Goal: Task Accomplishment & Management: Complete application form

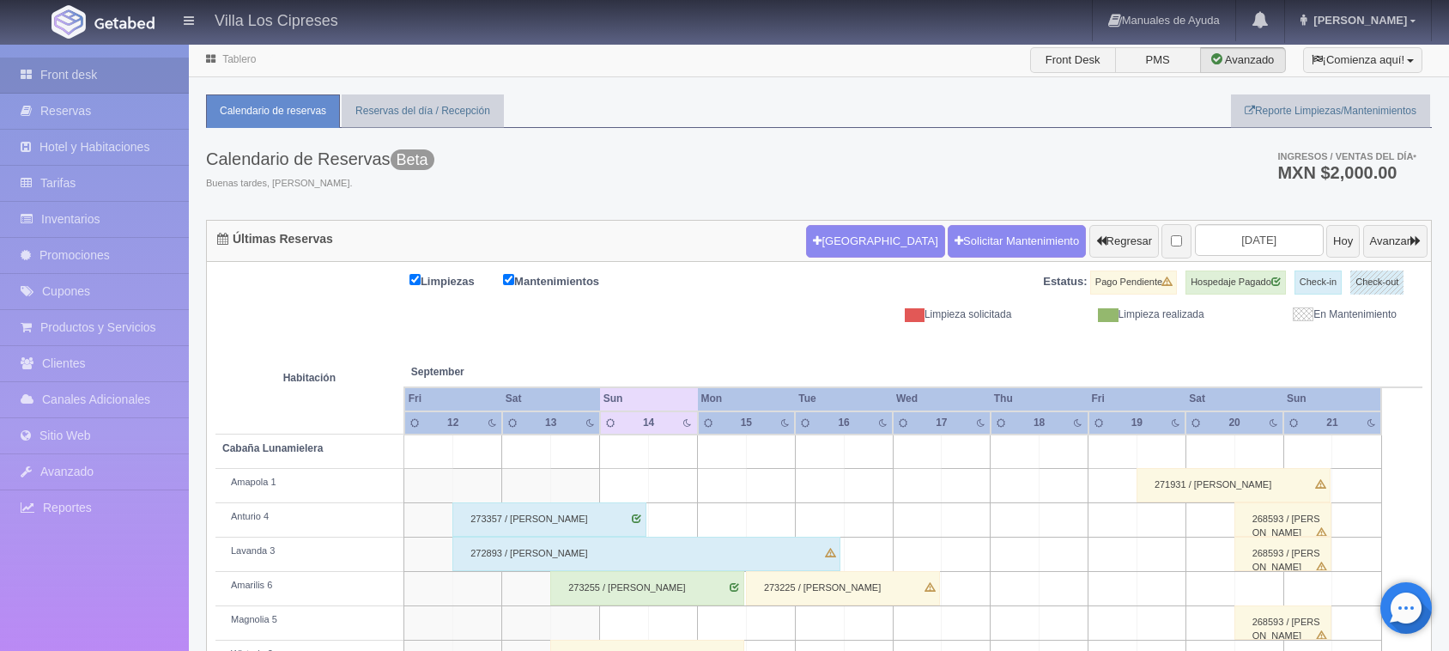
scroll to position [262, 0]
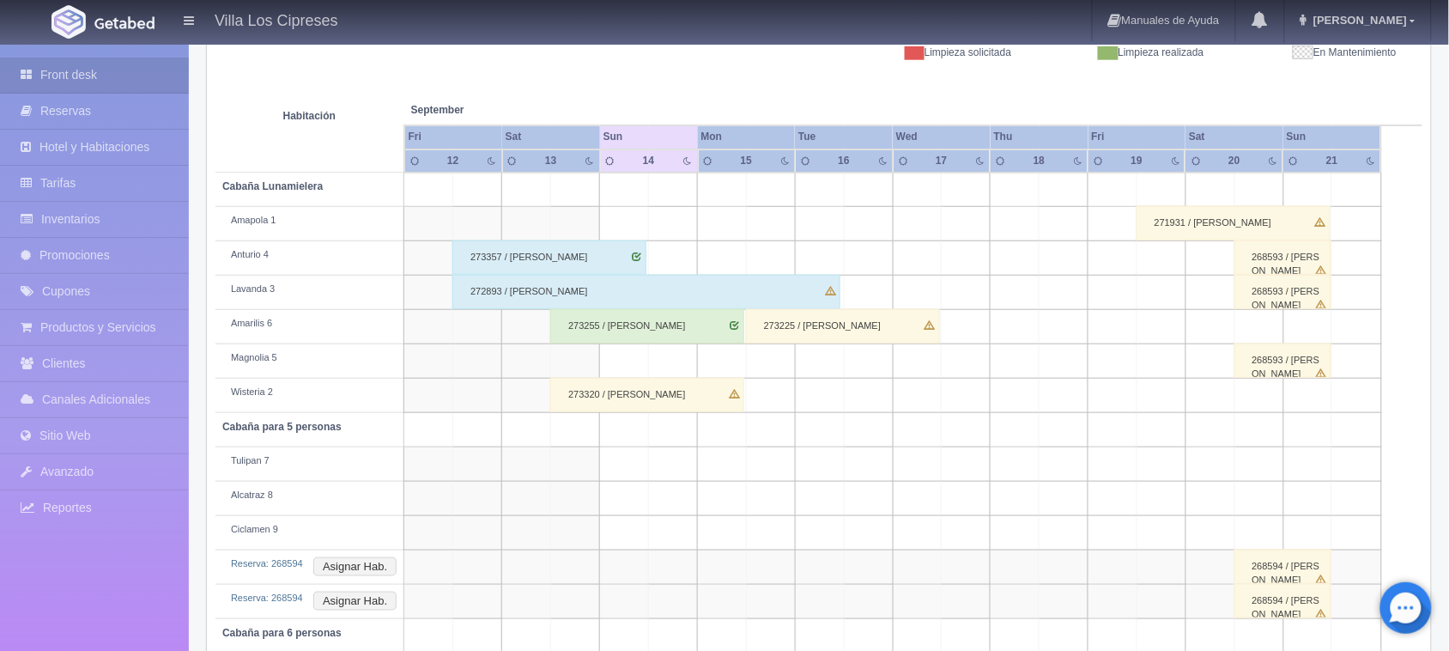
click at [1436, 149] on div "Últimas Reservas Nueva Reserva Solicitar Mantenimiento Regresar 2025-09-14 Hoy …" at bounding box center [819, 347] width 1252 height 779
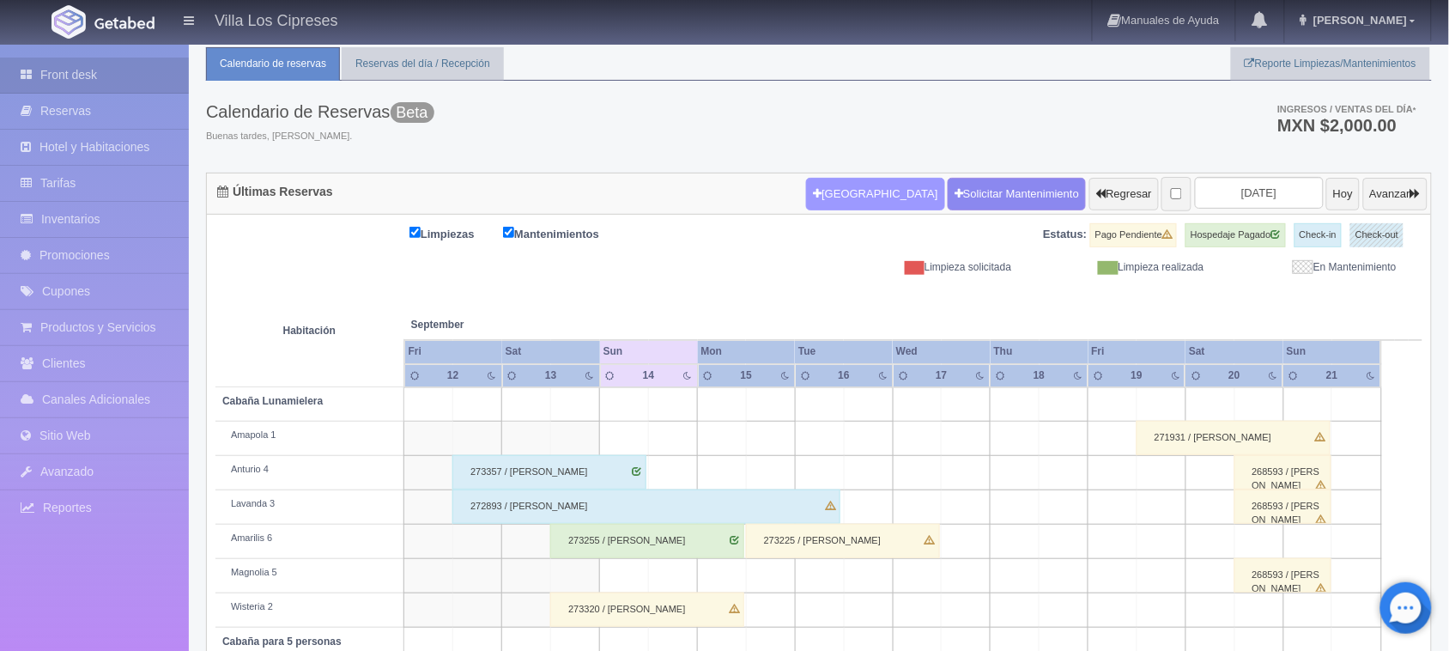
click at [852, 202] on button "[GEOGRAPHIC_DATA]" at bounding box center [875, 194] width 138 height 33
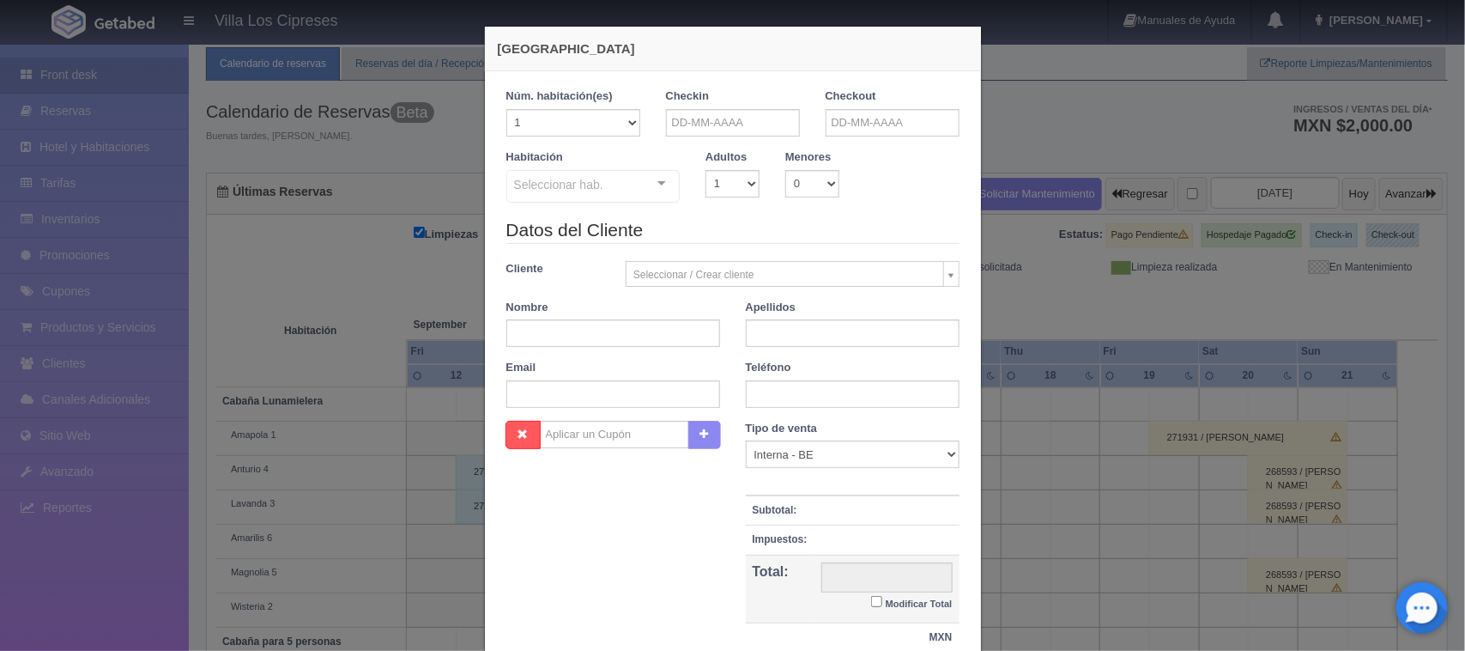
checkbox input "false"
click at [769, 110] on input "text" at bounding box center [733, 122] width 134 height 27
click at [824, 148] on span "Next" at bounding box center [819, 150] width 14 height 14
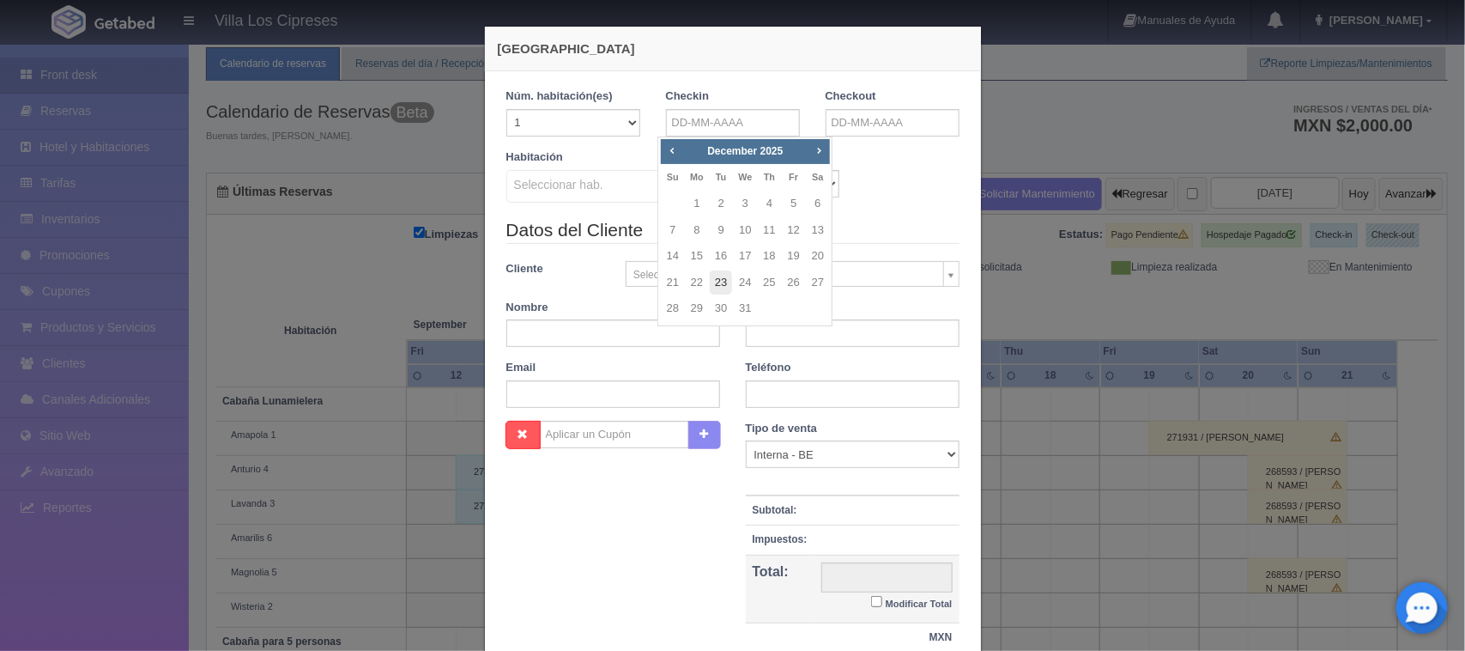
click at [725, 282] on link "23" at bounding box center [721, 282] width 22 height 25
type input "23-12-2025"
checkbox input "false"
click at [998, 109] on div "Nueva Reserva 1 Núm. habitación(es) 1 2 3 4 5 6 7 8 9 10 11 12 13 14 15 16 17 1…" at bounding box center [732, 325] width 1465 height 651
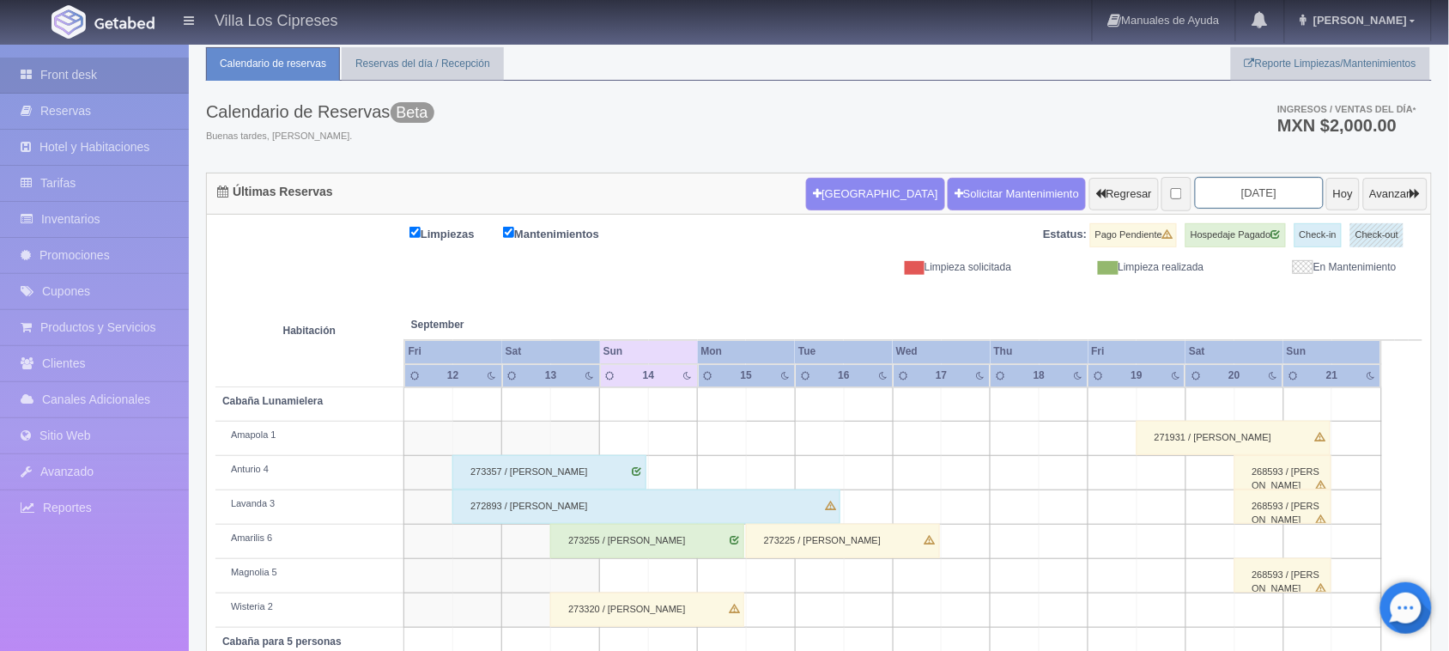
click at [1285, 191] on input "[DATE]" at bounding box center [1259, 193] width 129 height 32
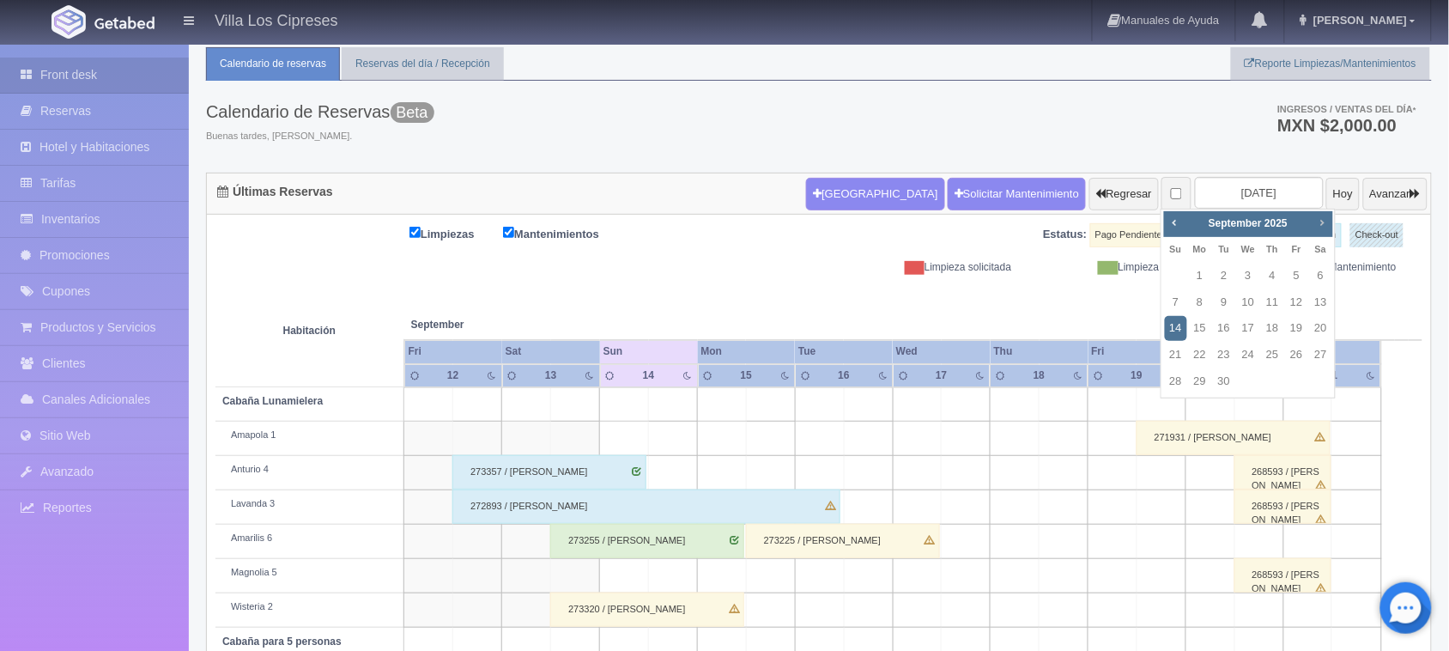
click at [1319, 221] on span "Next" at bounding box center [1322, 222] width 14 height 14
click at [1223, 357] on link "23" at bounding box center [1224, 355] width 22 height 25
type input "2025-12-23"
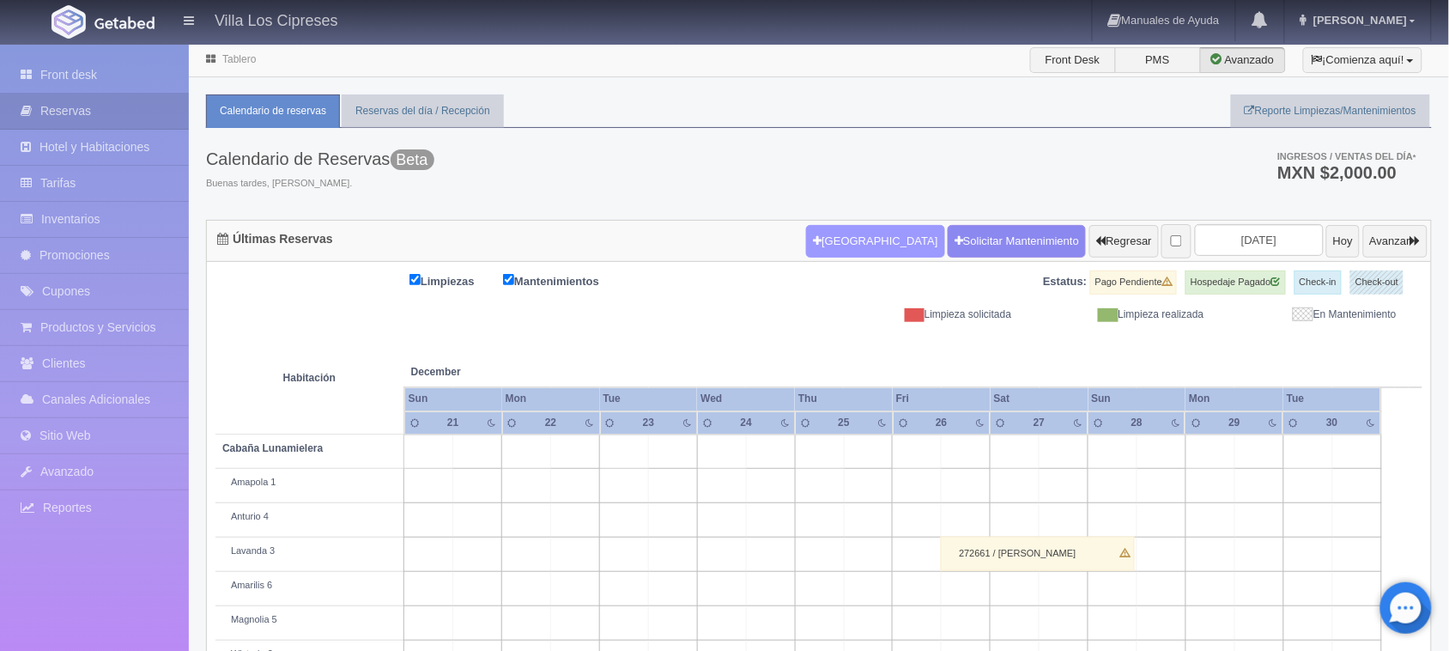
click at [816, 238] on button "[GEOGRAPHIC_DATA]" at bounding box center [875, 241] width 138 height 33
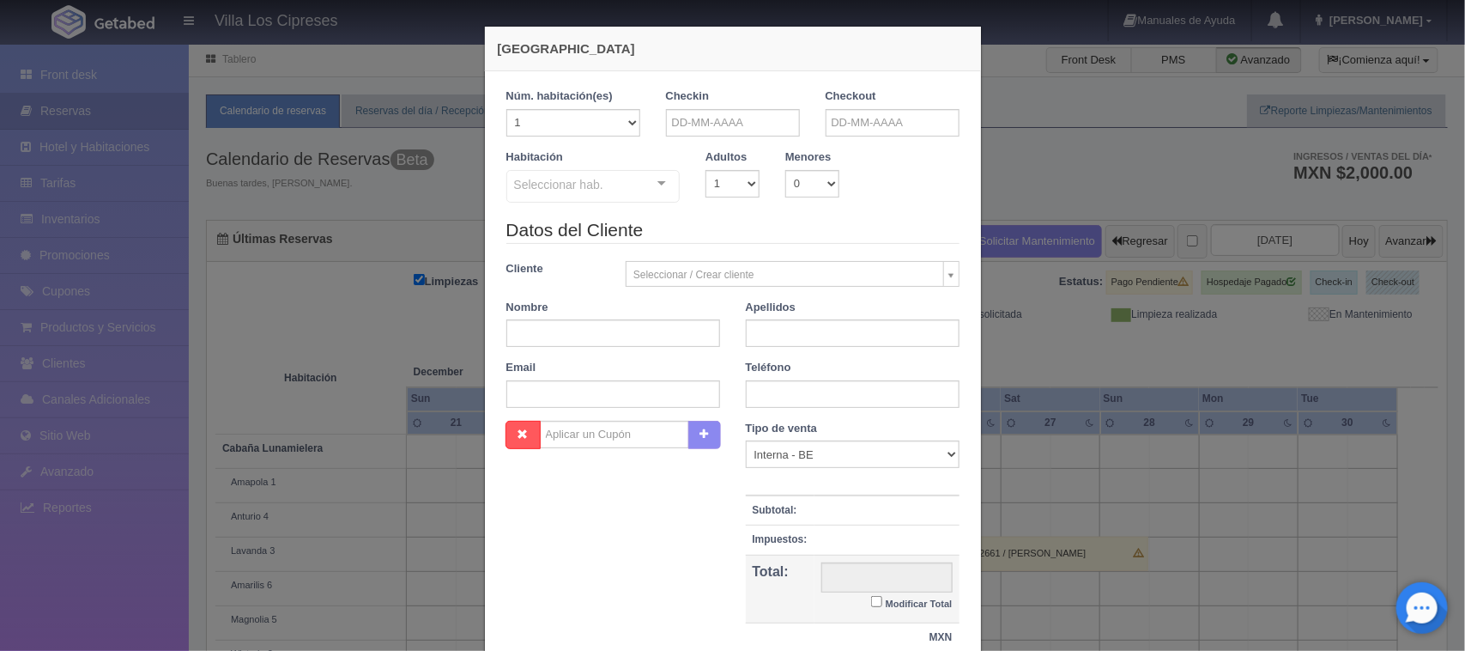
checkbox input "false"
click at [745, 118] on input "text" at bounding box center [733, 122] width 134 height 27
click at [818, 149] on span "Next" at bounding box center [819, 150] width 14 height 14
click at [816, 148] on span "Next" at bounding box center [819, 150] width 14 height 14
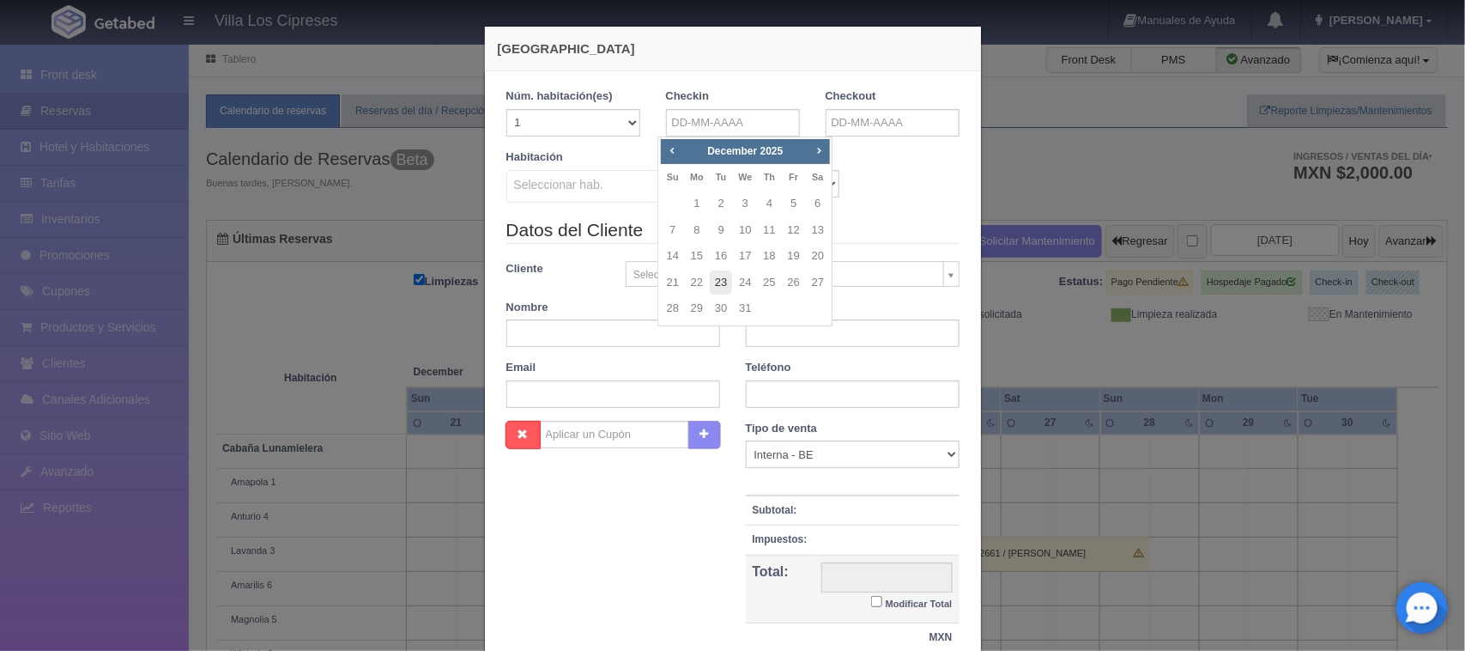
click at [722, 276] on link "23" at bounding box center [721, 282] width 22 height 25
type input "[DATE]"
checkbox input "false"
click at [907, 126] on input "text" at bounding box center [893, 122] width 134 height 27
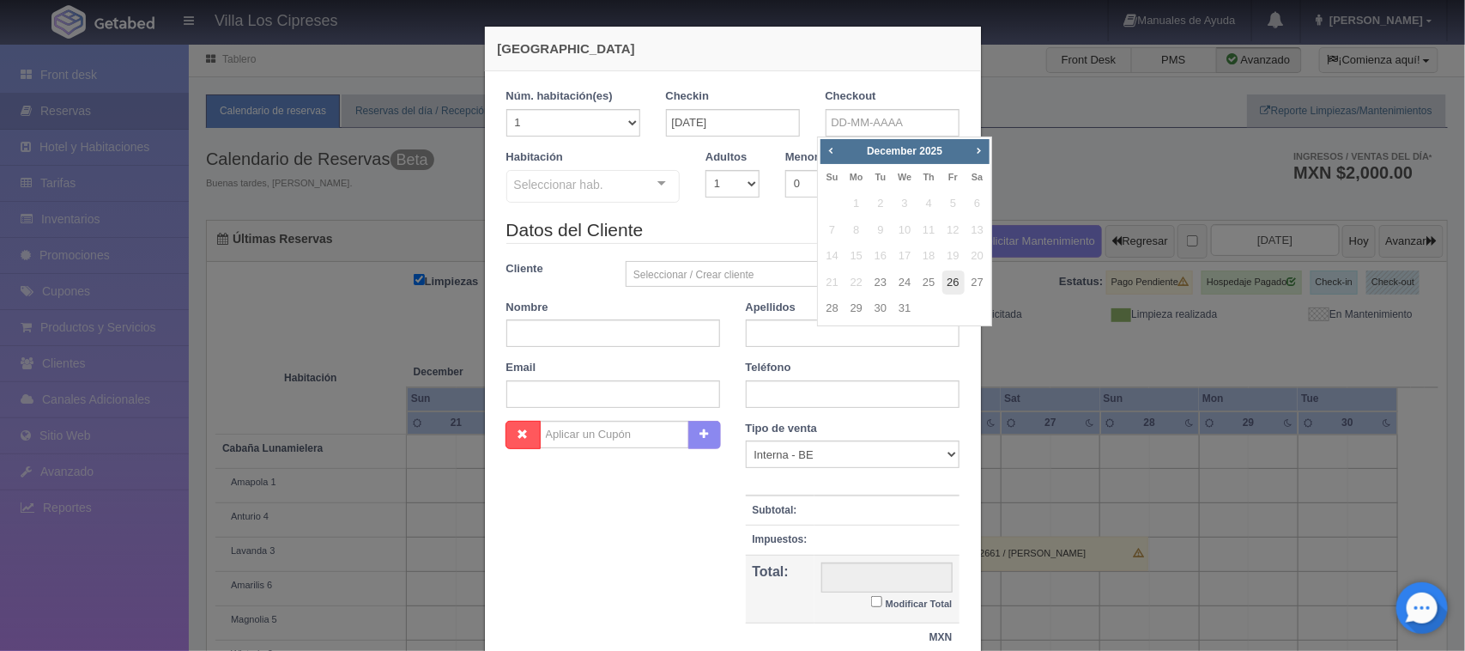
click at [954, 277] on link "26" at bounding box center [954, 282] width 22 height 25
type input "26-12-2025"
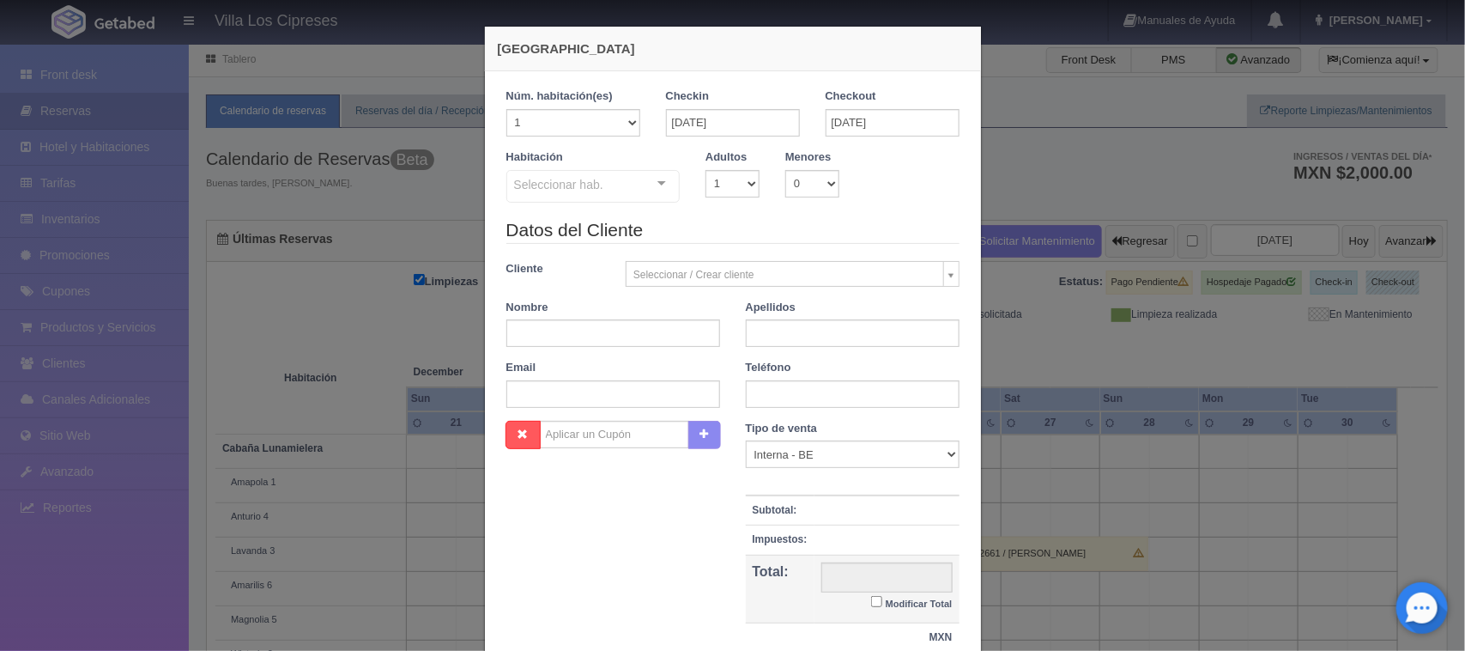
checkbox input "false"
click at [740, 182] on select "1 2 3 4 5 6 7 8 9 10" at bounding box center [733, 183] width 54 height 27
select select "6"
click at [706, 170] on select "1 2 3 4 5 6 7 8 9 10" at bounding box center [733, 183] width 54 height 27
click at [657, 183] on div at bounding box center [662, 184] width 34 height 26
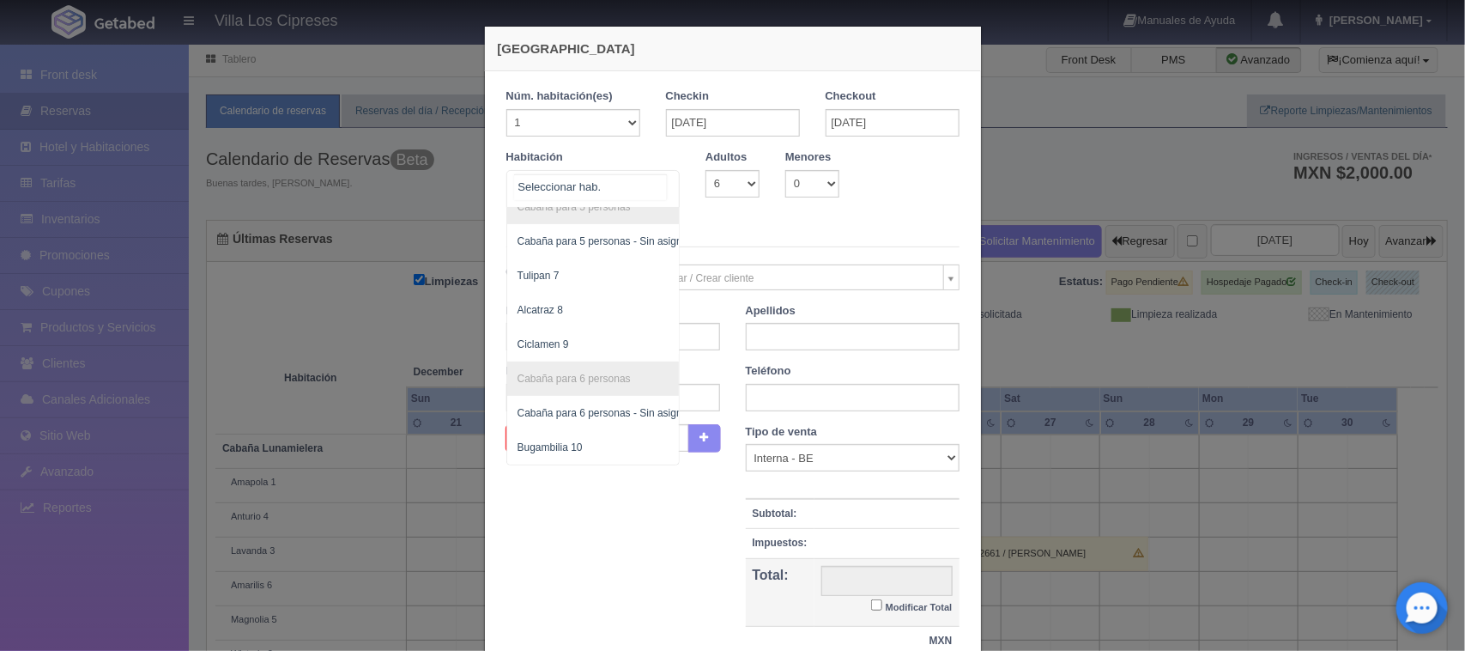
scroll to position [309, 0]
click at [577, 430] on span "Bugambilia 10" at bounding box center [604, 447] width 195 height 34
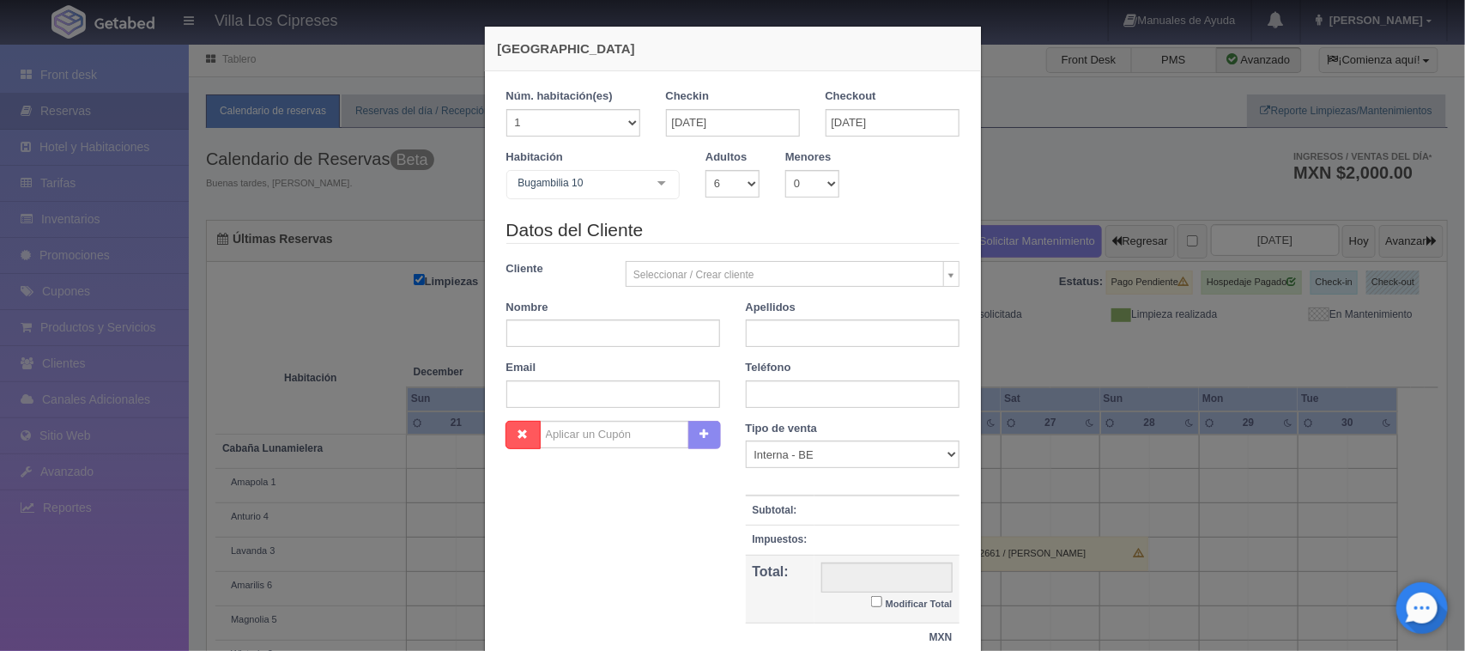
checkbox input "false"
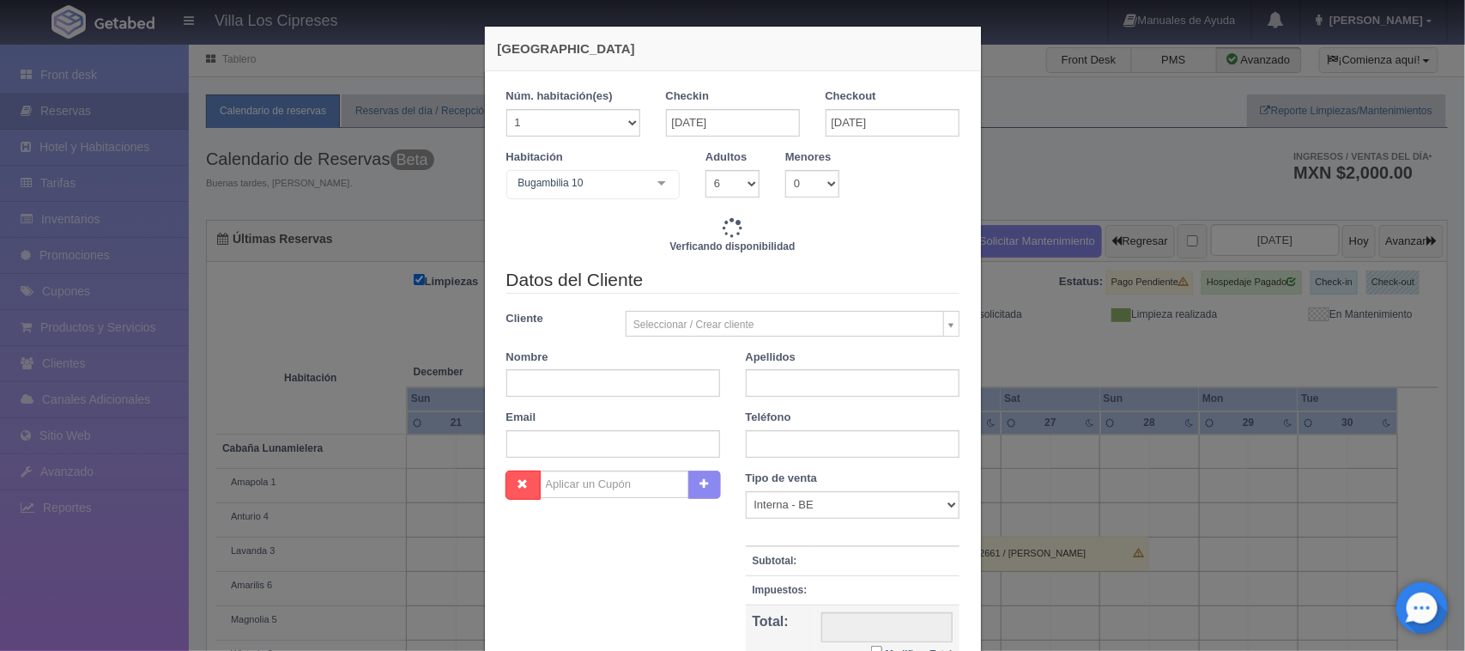
type input "8700.00"
checkbox input "false"
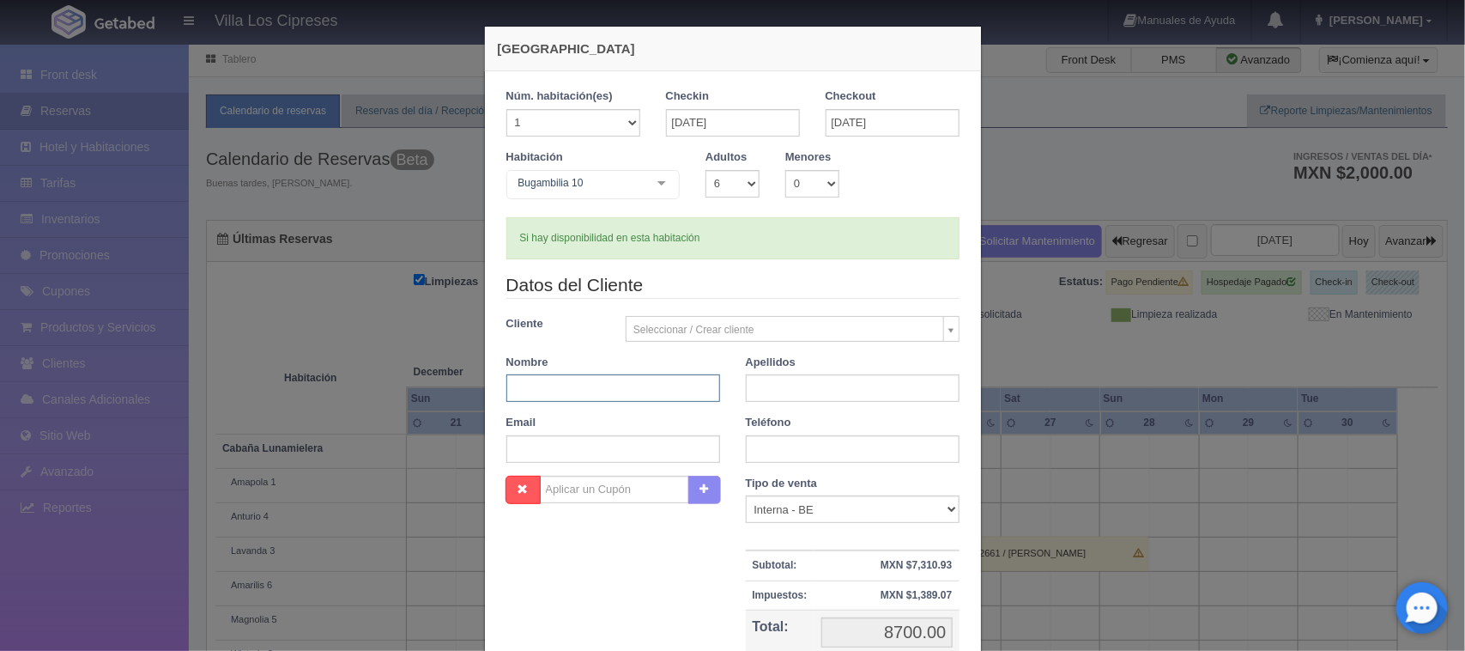
click at [598, 391] on input "text" at bounding box center [613, 387] width 214 height 27
type input "Gabriel C"
click at [794, 391] on input "text" at bounding box center [853, 387] width 214 height 27
type input "[PERSON_NAME]"
click at [558, 387] on input "Gabriel C" at bounding box center [613, 387] width 214 height 27
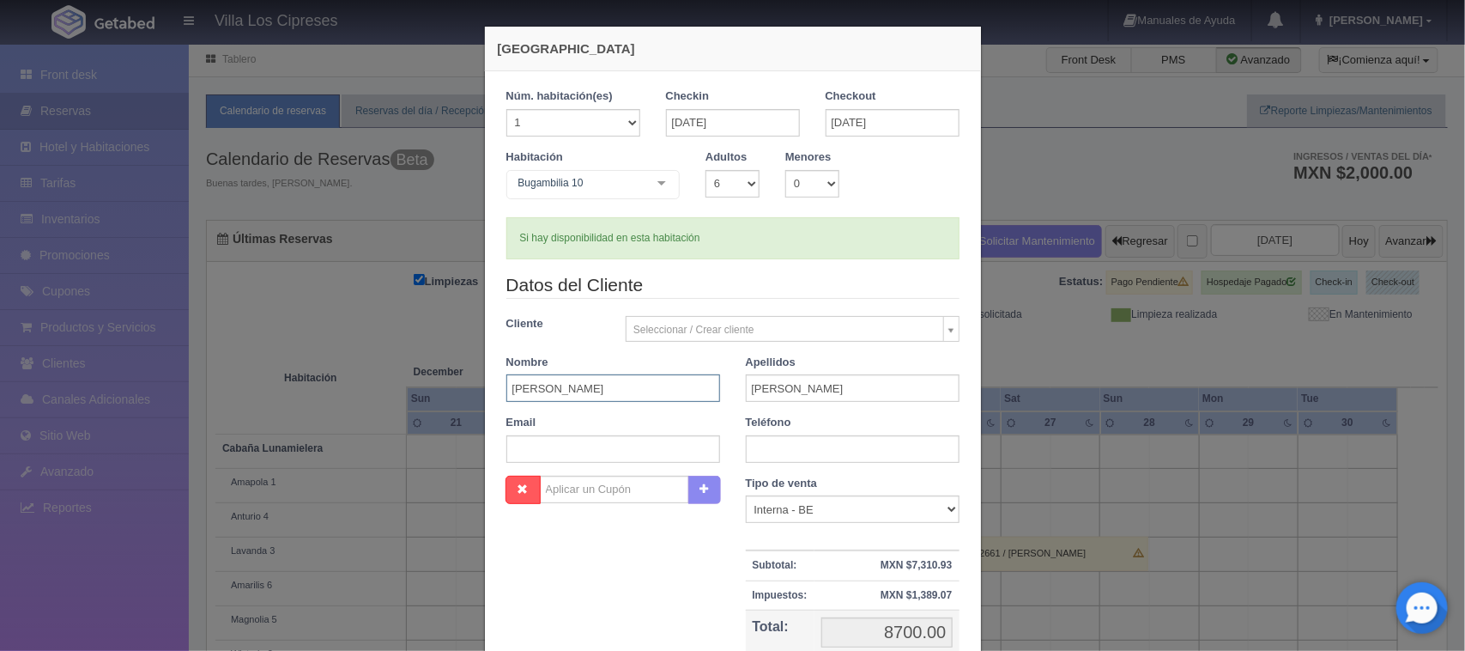
type input "Gabriel"
click at [597, 447] on input "text" at bounding box center [613, 448] width 214 height 27
type input "gabogc1@gmail.com"
click at [757, 448] on input "text" at bounding box center [853, 448] width 214 height 27
click at [748, 446] on input "3141030197" at bounding box center [853, 448] width 214 height 27
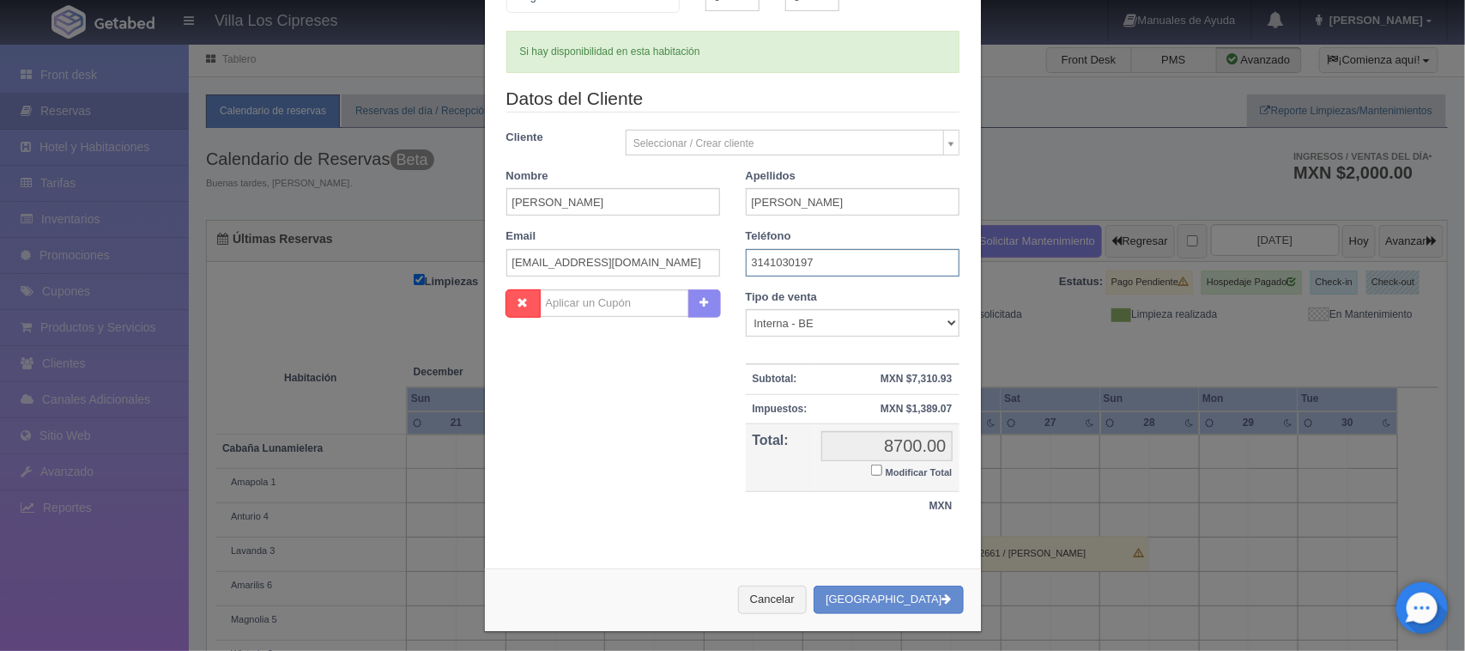
scroll to position [194, 0]
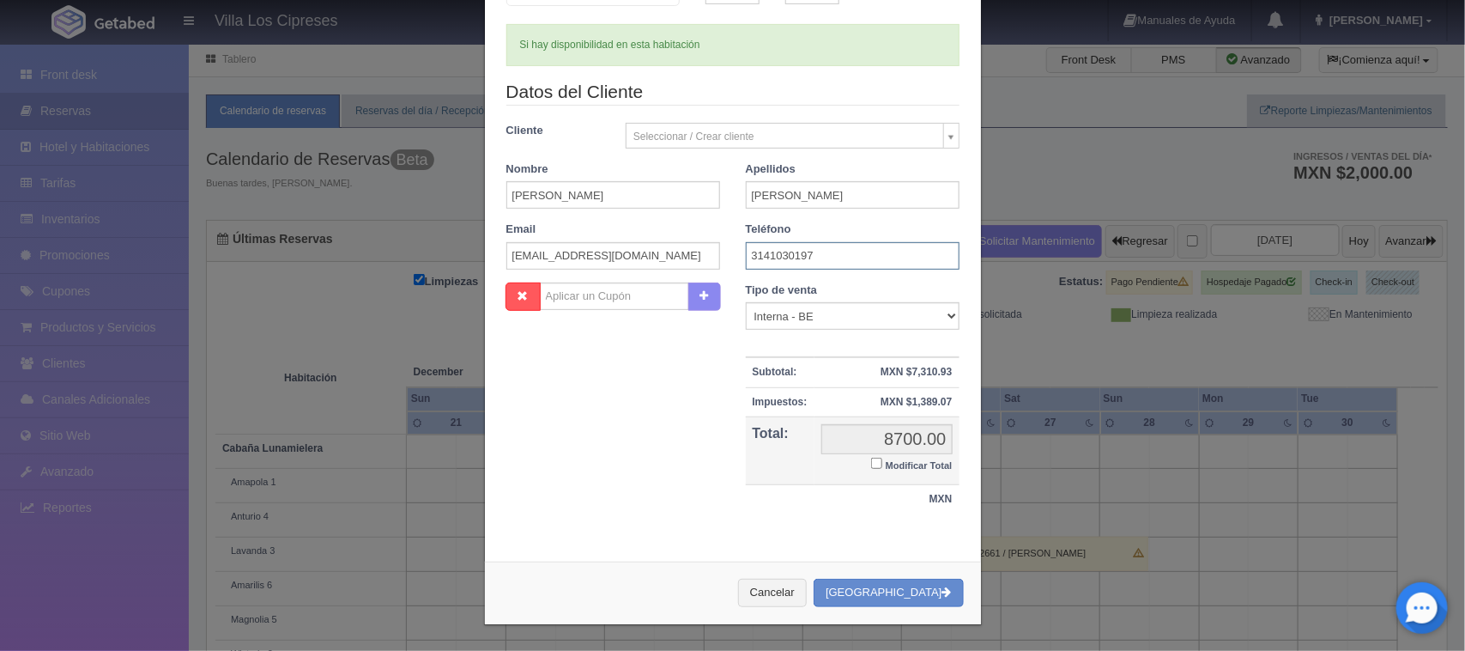
type input "3141030197"
click at [871, 458] on input "Modificar Total" at bounding box center [876, 463] width 11 height 11
checkbox input "true"
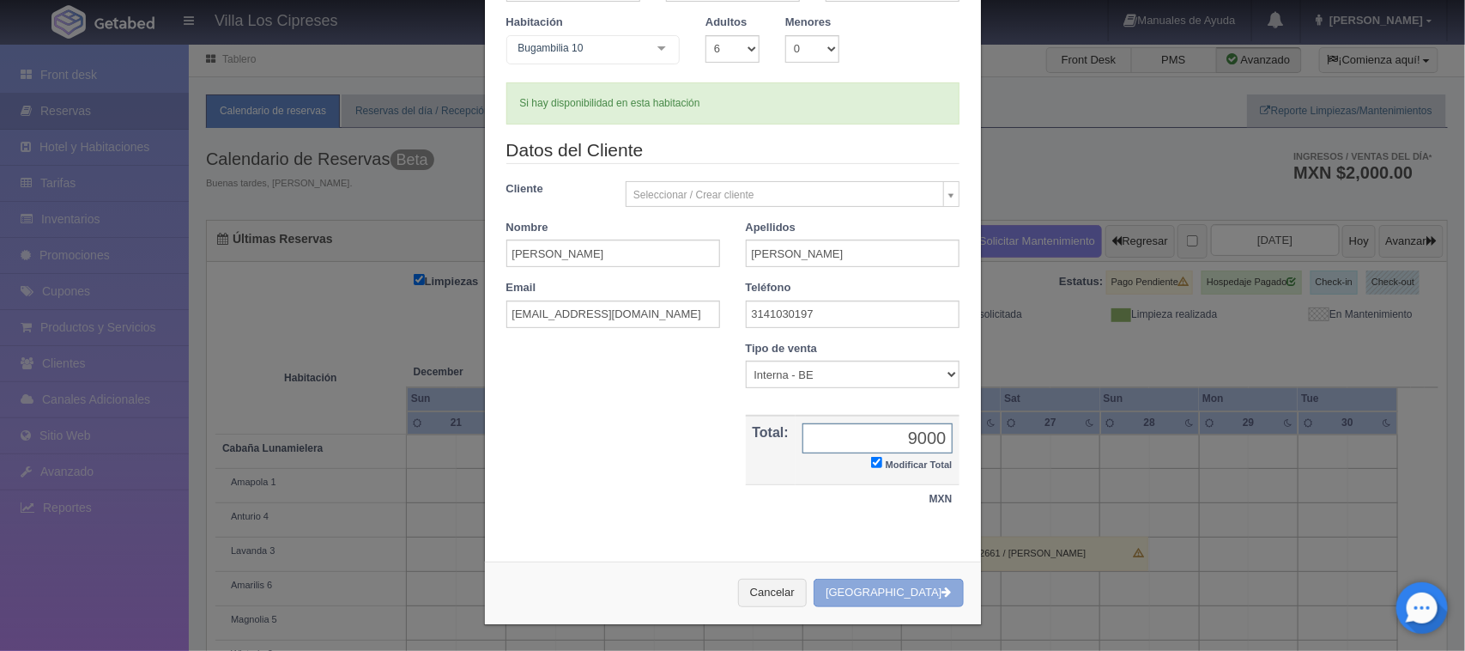
type input "9000"
click at [897, 606] on button "Crear Reserva" at bounding box center [888, 593] width 149 height 28
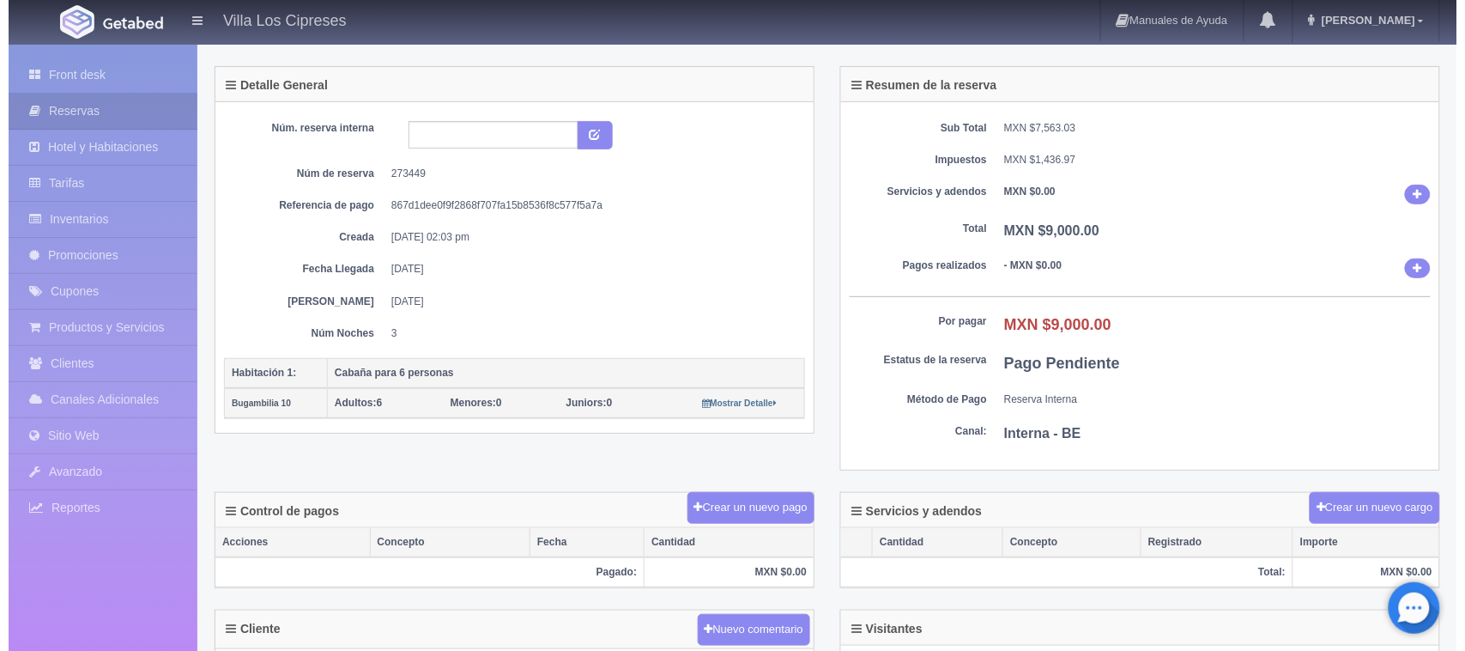
scroll to position [215, 0]
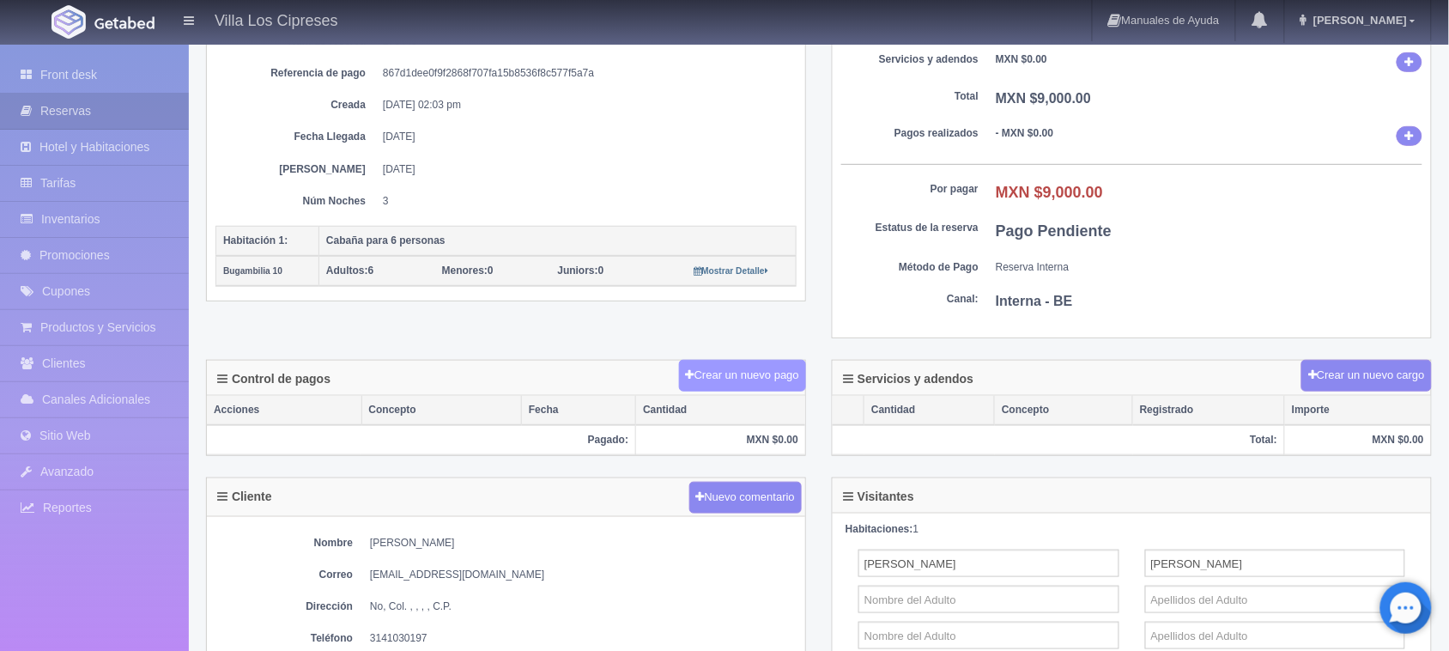
click at [717, 372] on button "Crear un nuevo pago" at bounding box center [742, 376] width 127 height 32
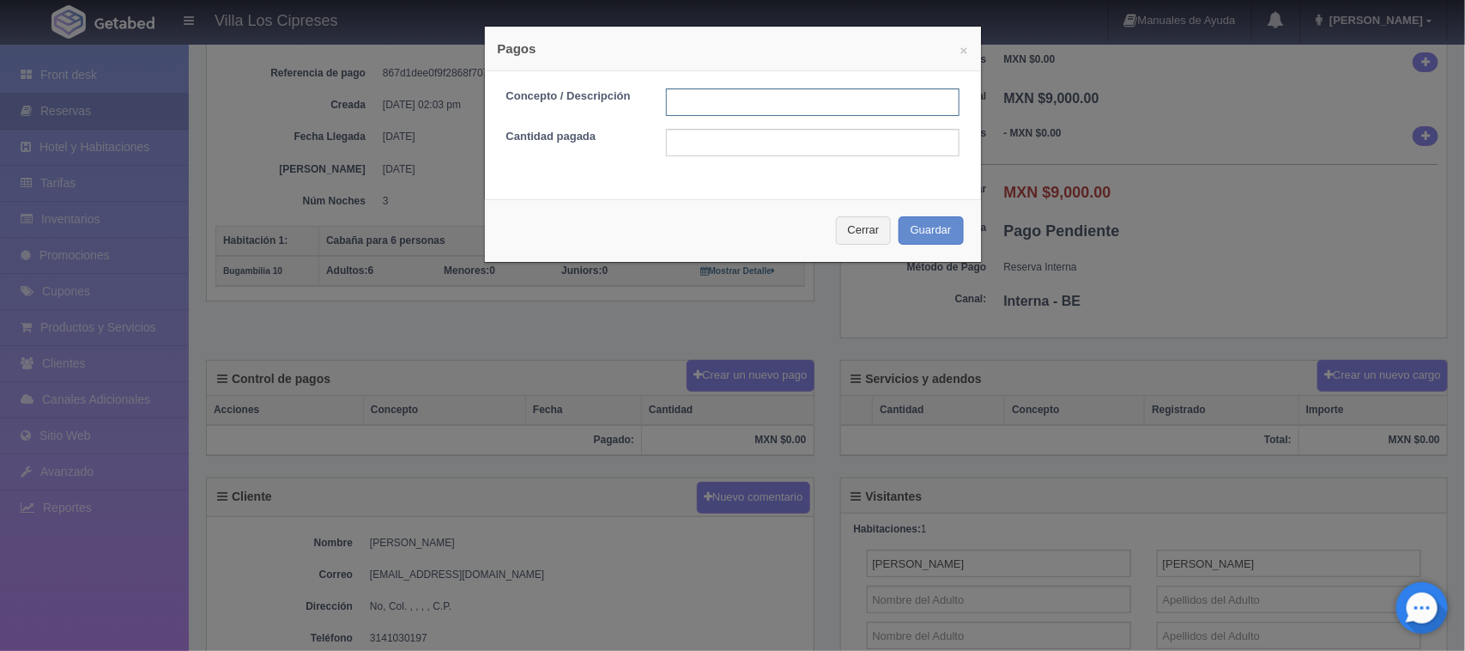
click at [710, 104] on input "text" at bounding box center [813, 101] width 294 height 27
type input "Anticipo Efectivo"
click at [714, 148] on input "text" at bounding box center [813, 142] width 294 height 27
type input "3000"
click at [915, 229] on button "Guardar" at bounding box center [931, 230] width 65 height 28
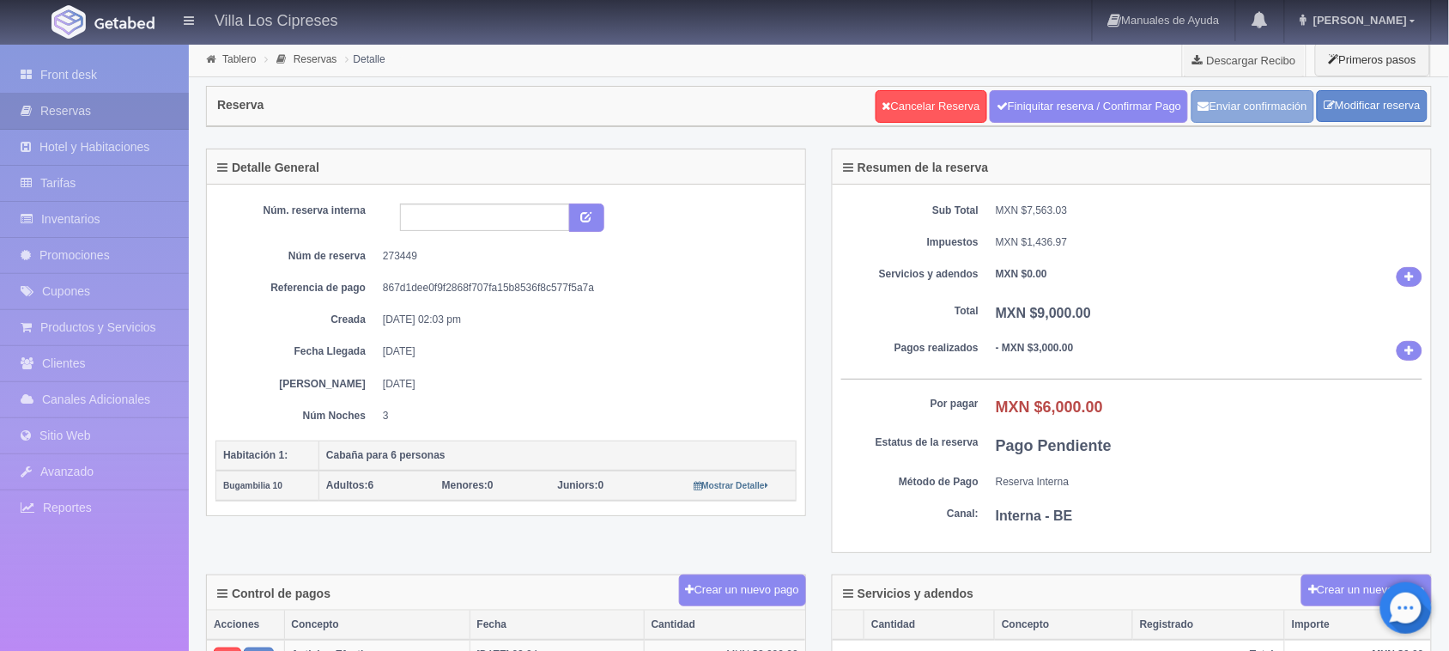
click at [1195, 114] on button "Enviar confirmación" at bounding box center [1253, 106] width 123 height 33
click at [109, 73] on link "Front desk" at bounding box center [94, 75] width 189 height 35
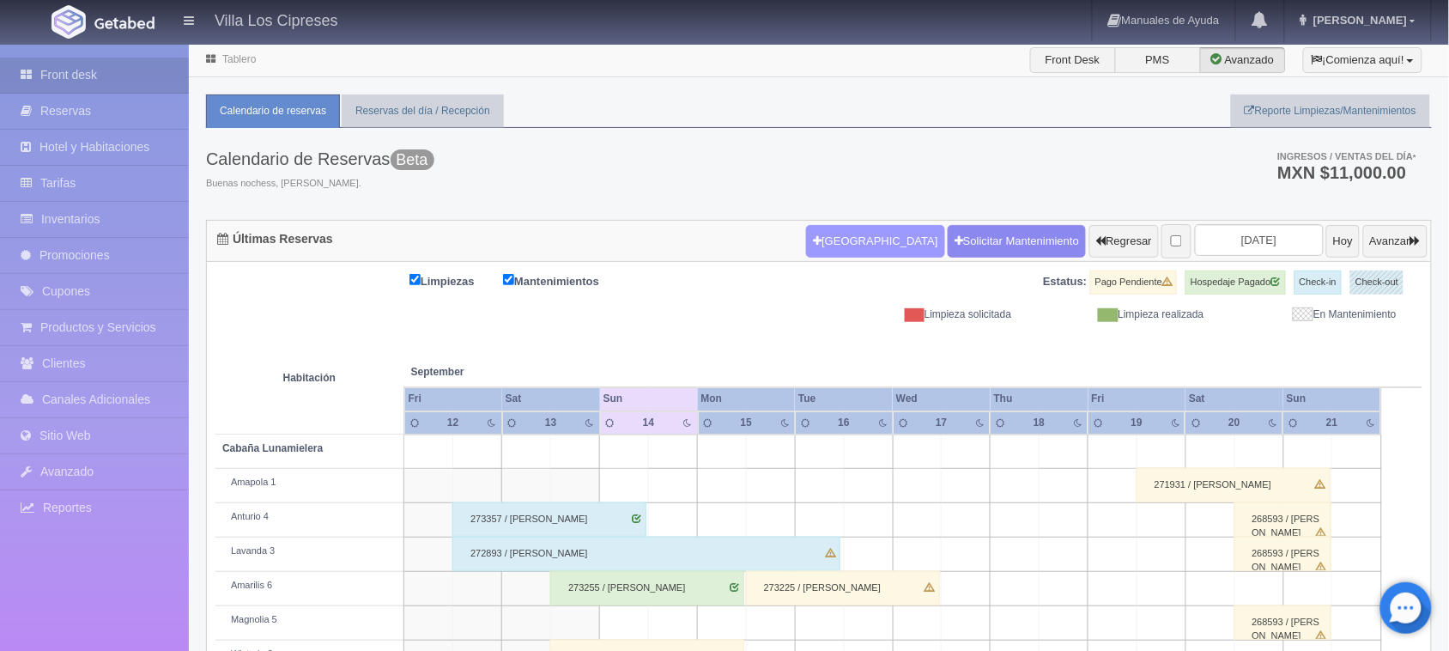
click at [838, 247] on button "[GEOGRAPHIC_DATA]" at bounding box center [875, 241] width 138 height 33
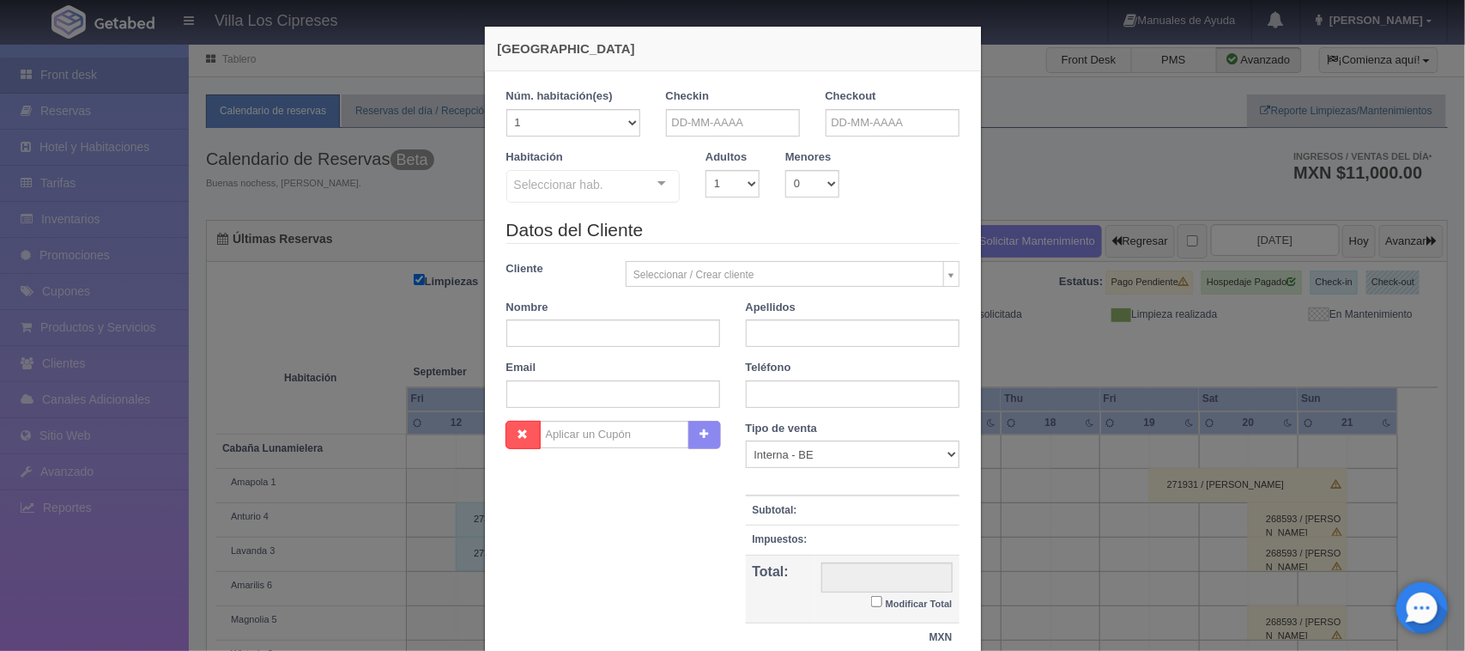
checkbox input "false"
click at [755, 118] on input "text" at bounding box center [733, 122] width 134 height 27
click at [817, 148] on span "Next" at bounding box center [819, 150] width 14 height 14
click at [818, 150] on span "Next" at bounding box center [819, 150] width 14 height 14
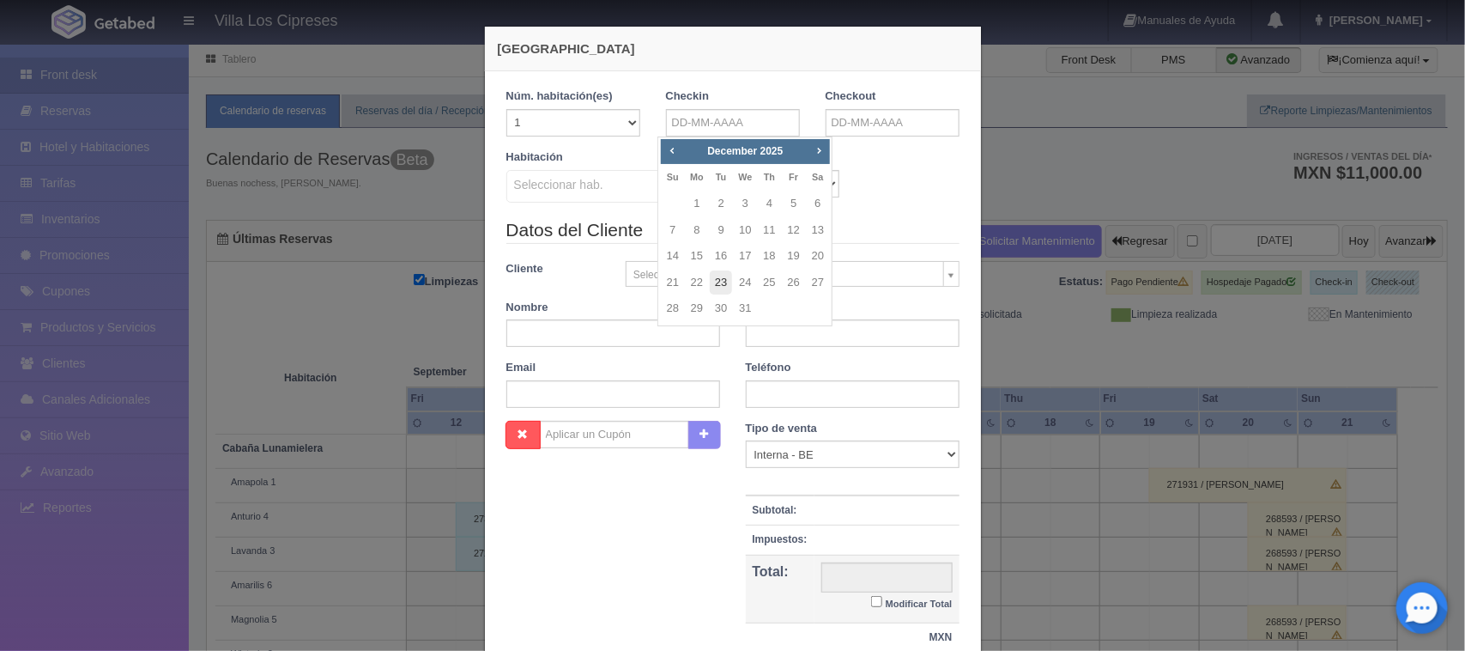
click at [718, 285] on link "23" at bounding box center [721, 282] width 22 height 25
type input "[DATE]"
checkbox input "false"
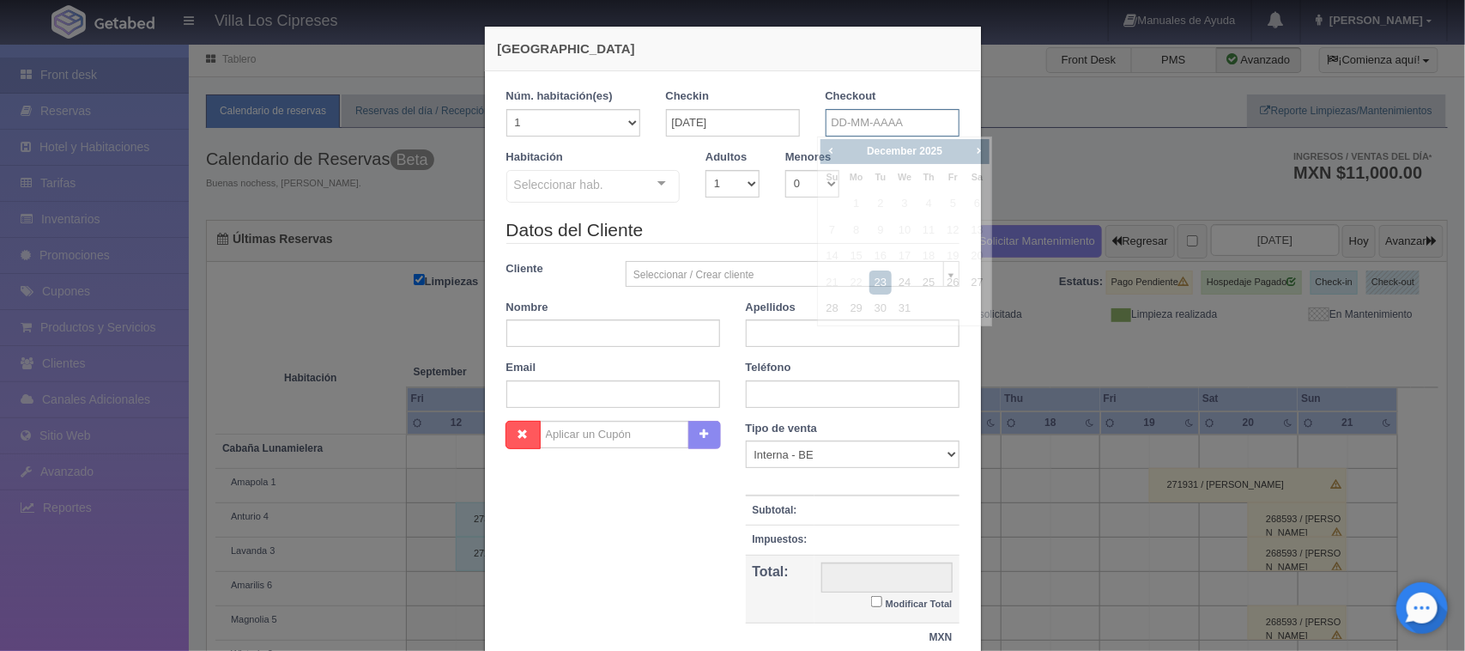
click at [911, 120] on input "text" at bounding box center [893, 122] width 134 height 27
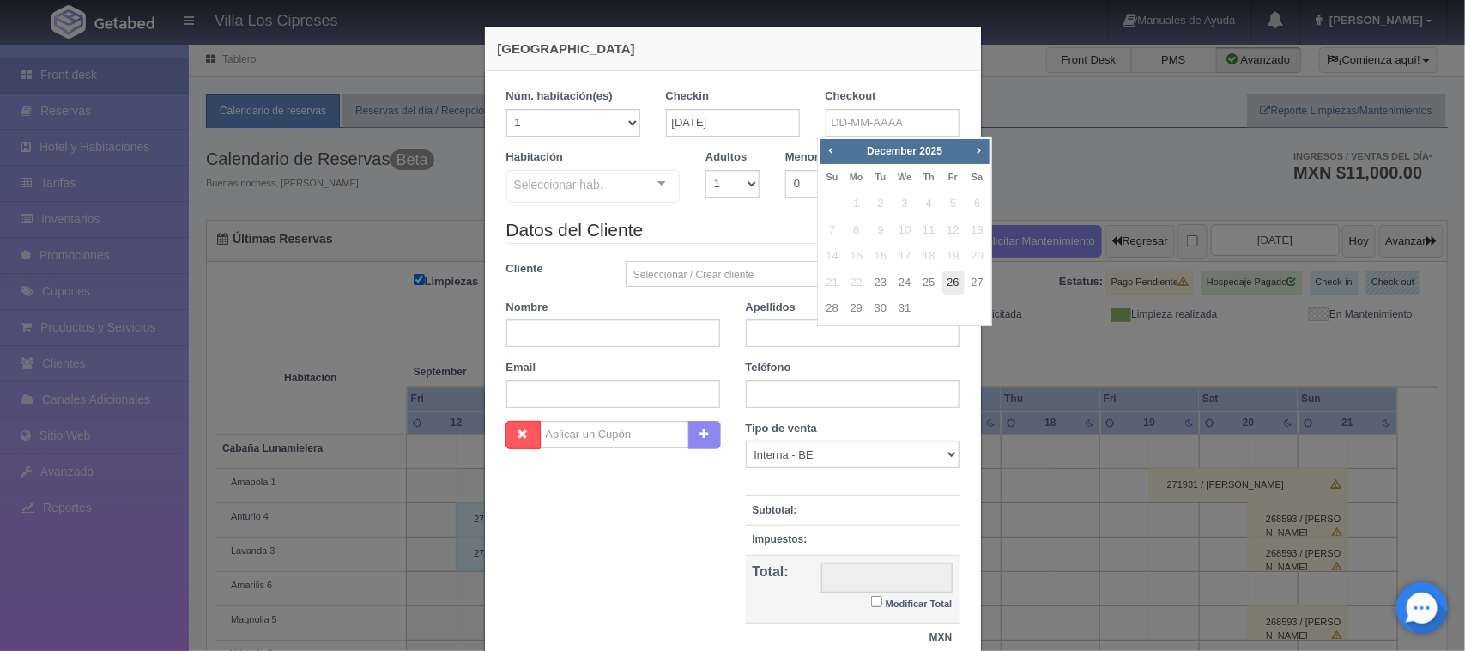
click at [950, 277] on link "26" at bounding box center [954, 282] width 22 height 25
type input "26-12-2025"
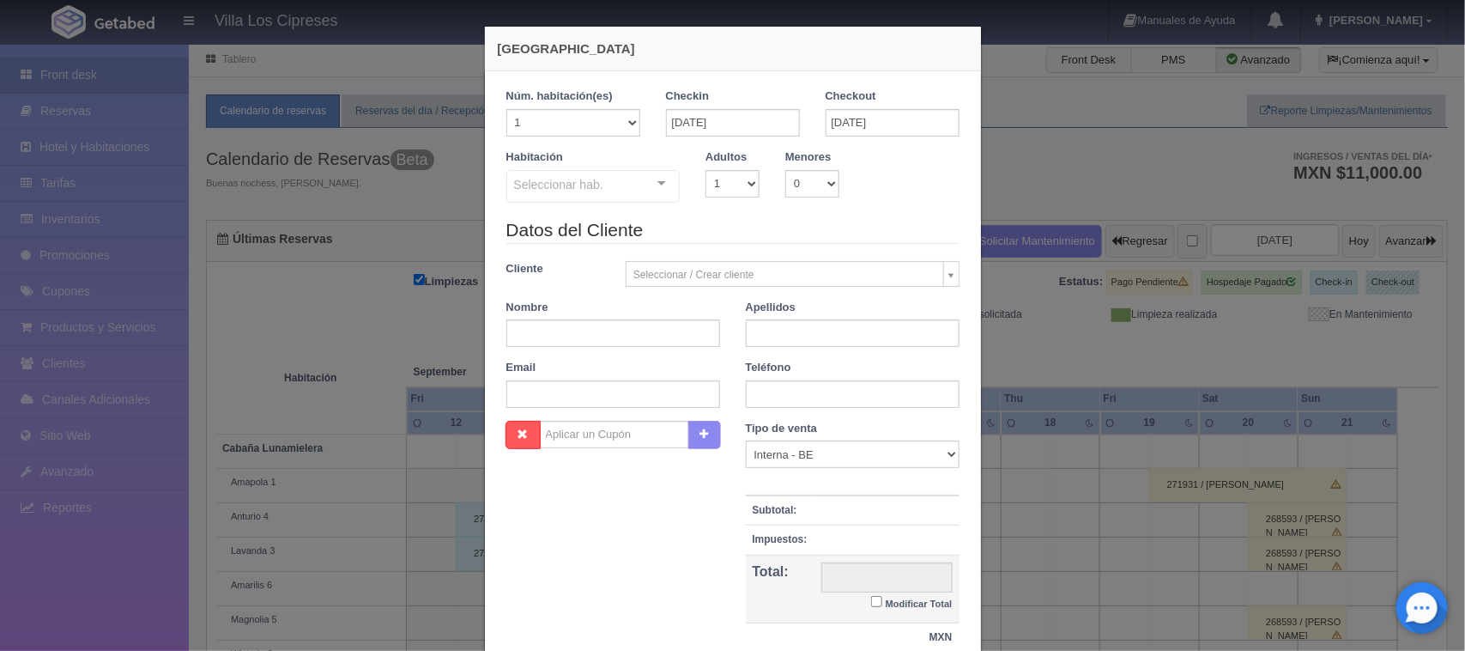
checkbox input "false"
click at [619, 121] on select "1 2 3 4 5 6 7 8 9 10 11 12 13 14 15 16 17 18 19 20" at bounding box center [573, 122] width 134 height 27
select select "3"
click at [506, 109] on select "1 2 3 4 5 6 7 8 9 10 11 12 13 14 15 16 17 18 19 20" at bounding box center [573, 122] width 134 height 27
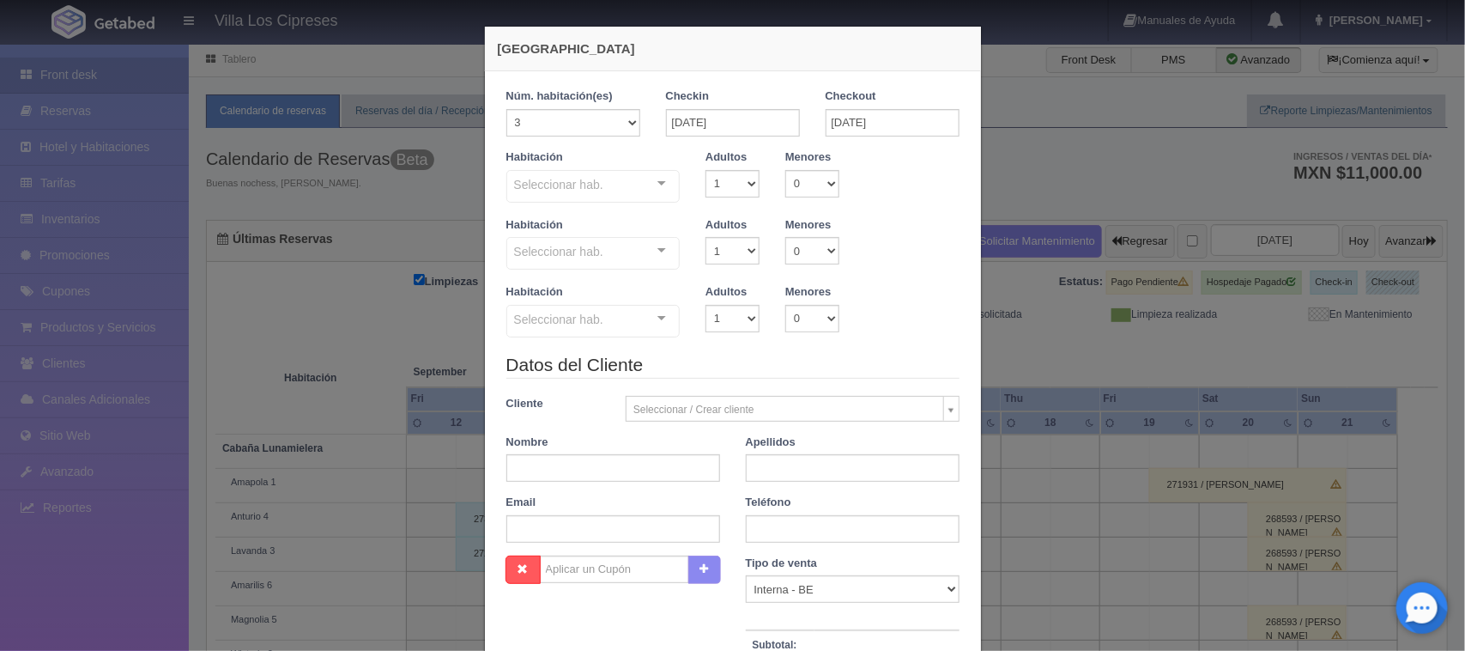
click at [652, 185] on div at bounding box center [662, 184] width 34 height 26
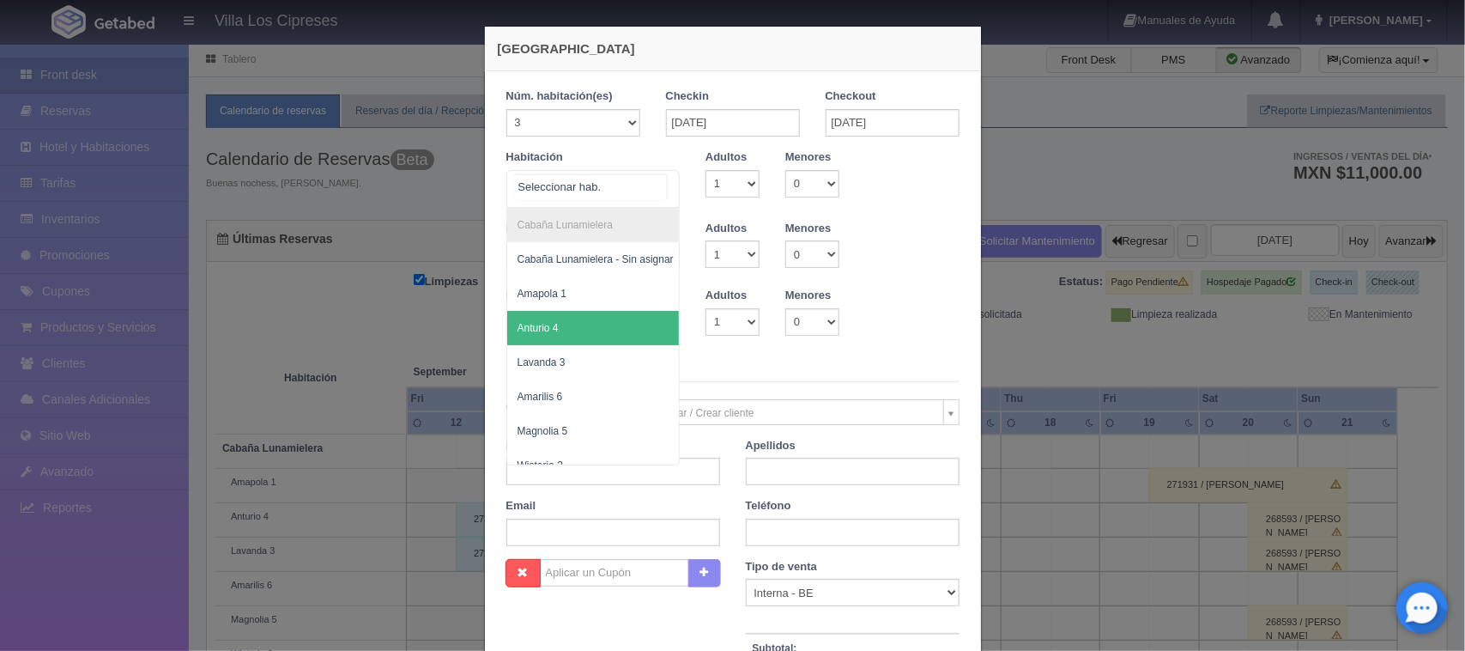
click at [590, 337] on span "Anturio 4" at bounding box center [604, 328] width 195 height 34
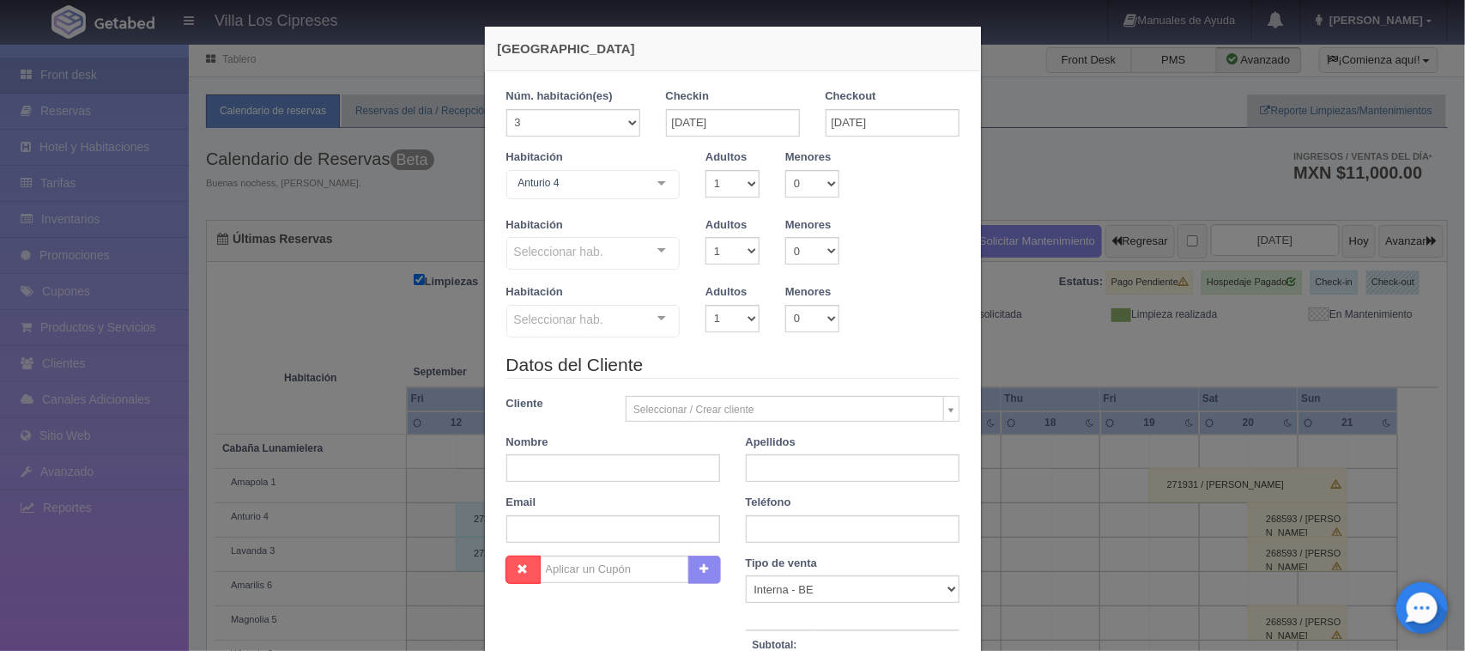
checkbox input "false"
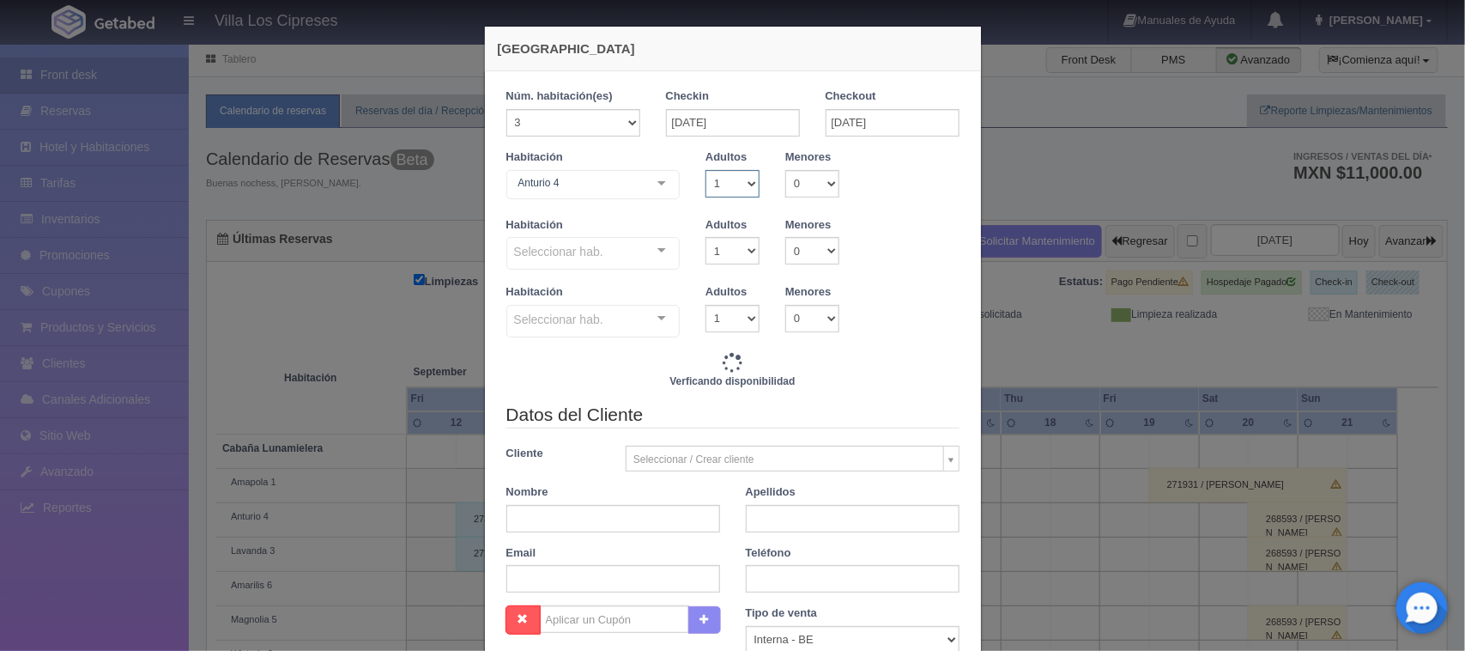
click at [740, 182] on select "1 2 3 4 5 6 7 8 9 10" at bounding box center [733, 183] width 54 height 27
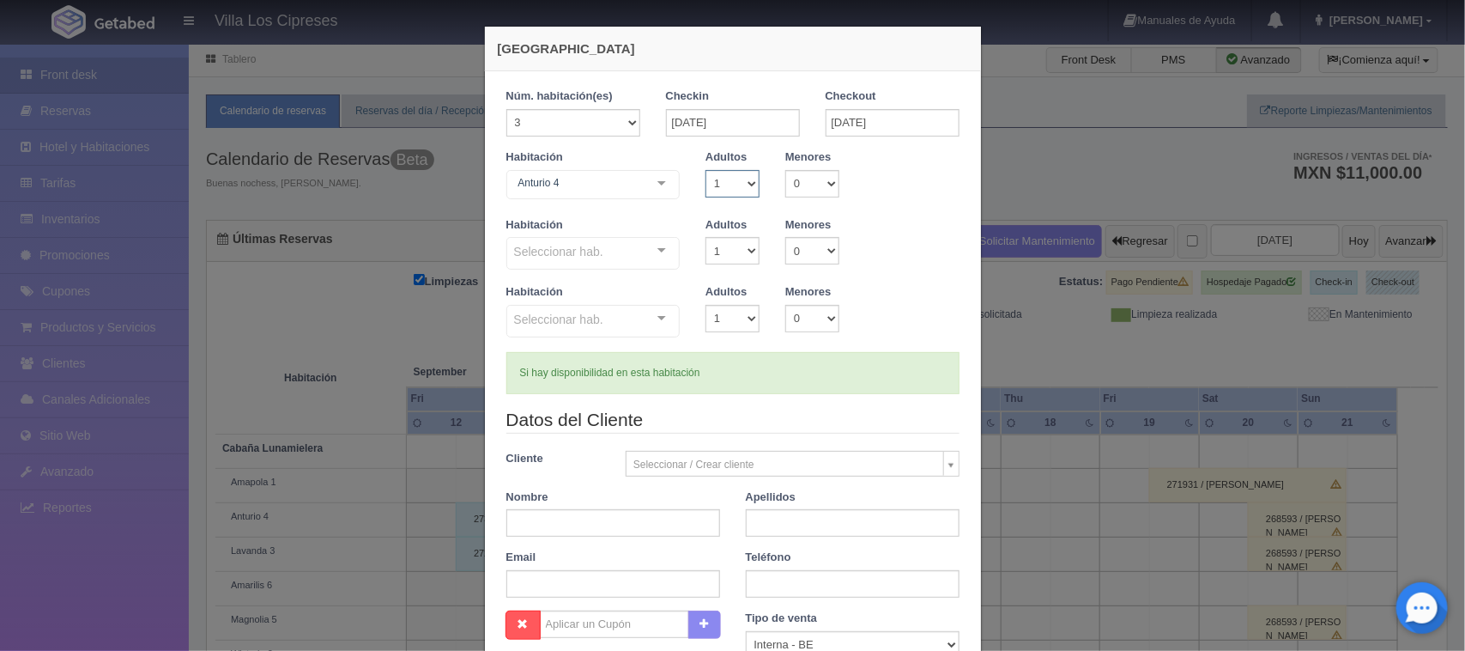
type input "21600.00"
checkbox input "false"
select select "3"
click at [706, 170] on select "1 2 3 4 5 6 7 8 9 10" at bounding box center [733, 183] width 54 height 27
checkbox input "false"
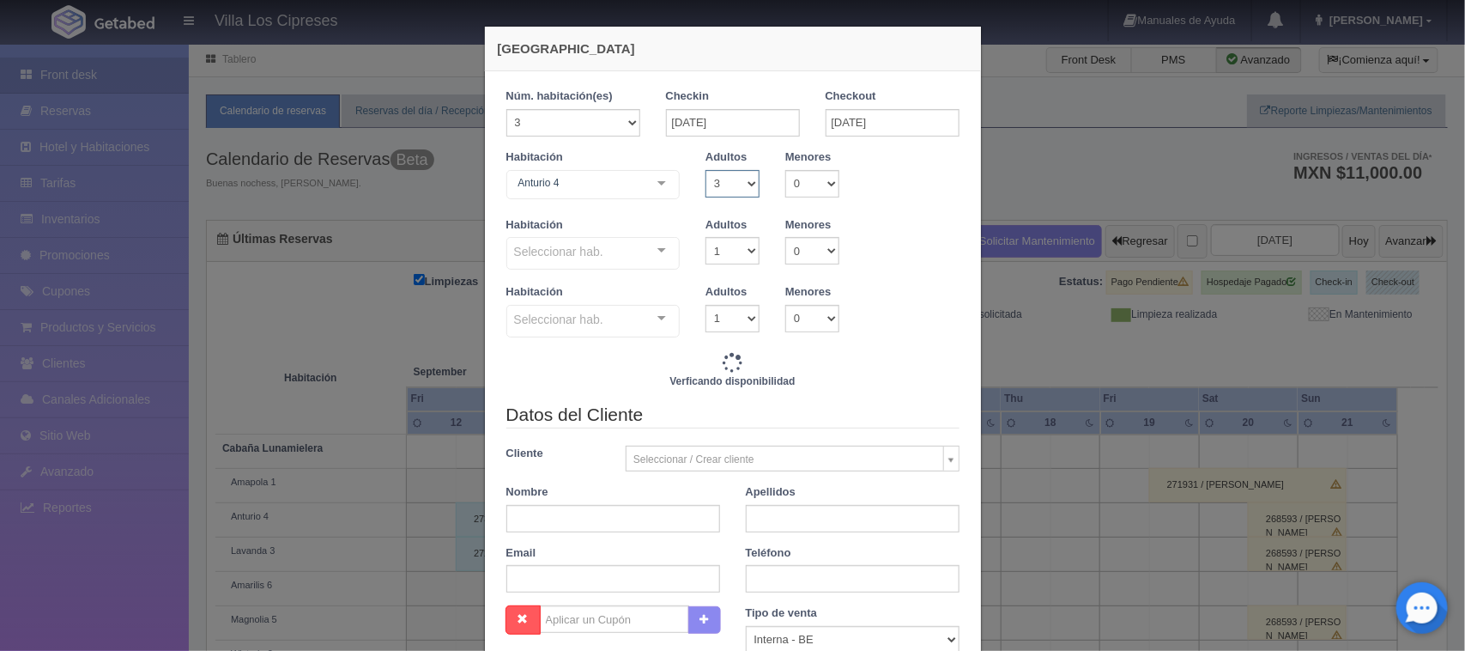
type input "21600.00"
checkbox input "false"
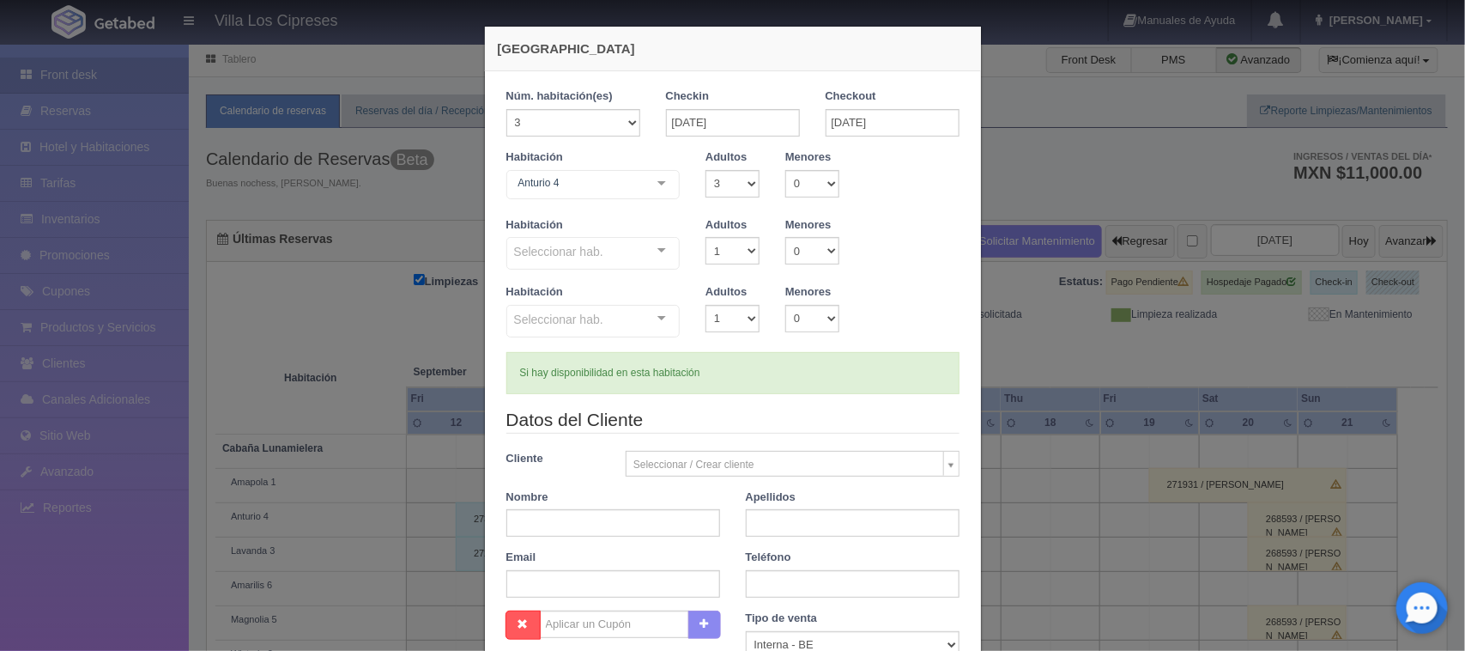
click at [648, 246] on div "Seleccionar hab. Cabaña Lunamielera Cabaña Lunamielera - Sin asignar Amapola 1 …" at bounding box center [593, 254] width 174 height 34
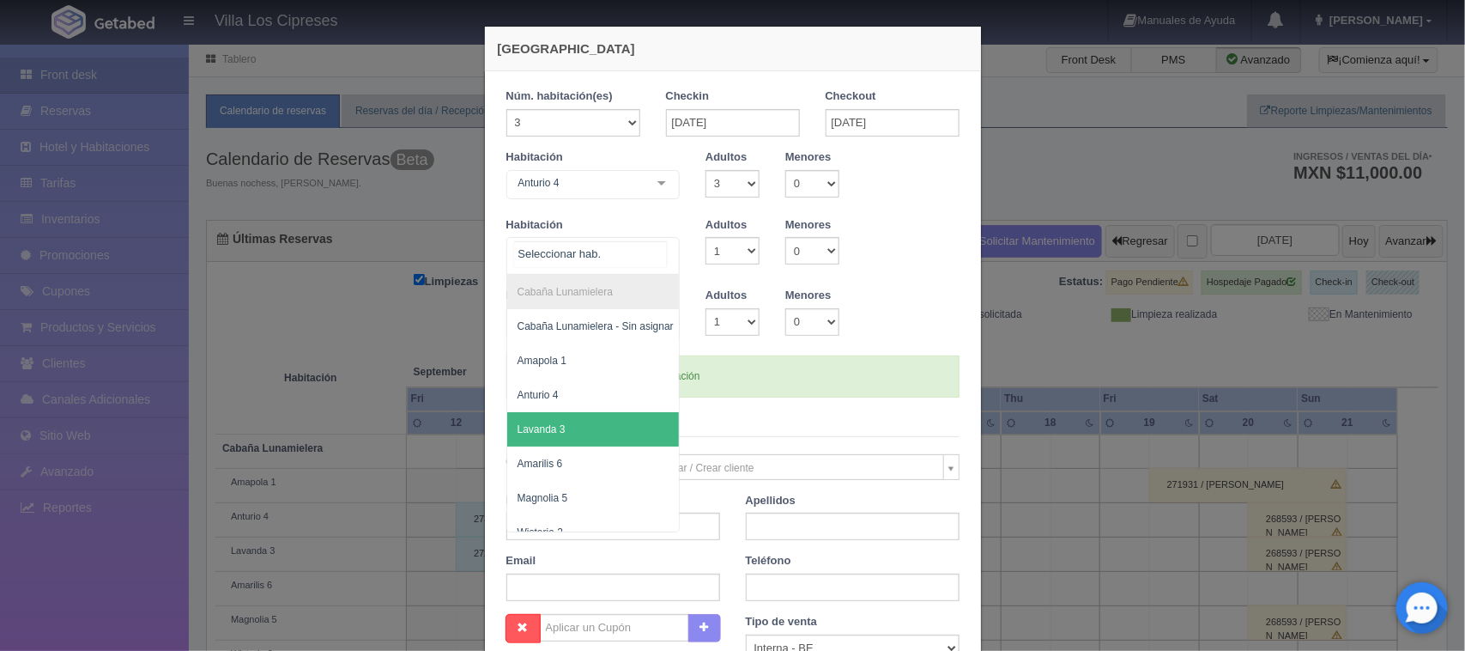
click at [592, 425] on span "Lavanda 3" at bounding box center [595, 429] width 177 height 34
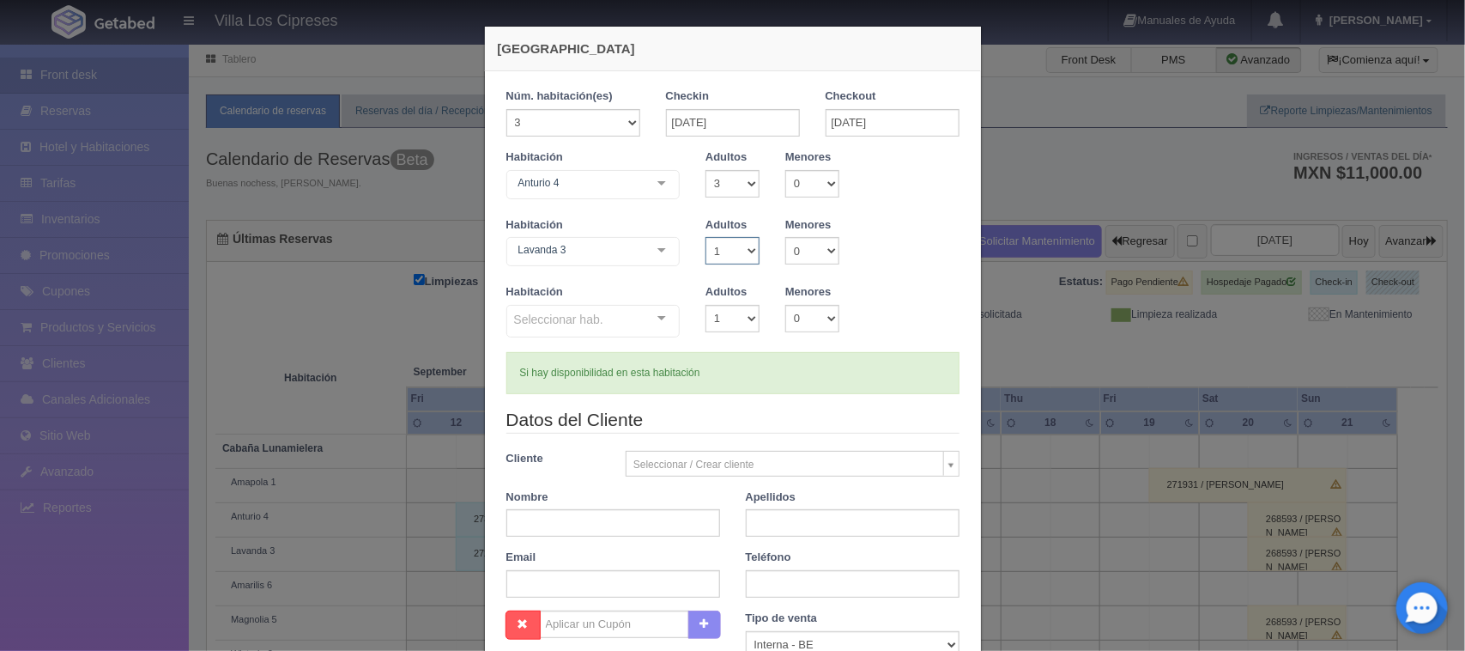
click at [740, 249] on select "1 2 3 4 5 6 7 8 9 10" at bounding box center [733, 250] width 54 height 27
select select "3"
click at [706, 237] on select "1 2 3 4 5 6 7 8 9 10" at bounding box center [733, 250] width 54 height 27
checkbox input "false"
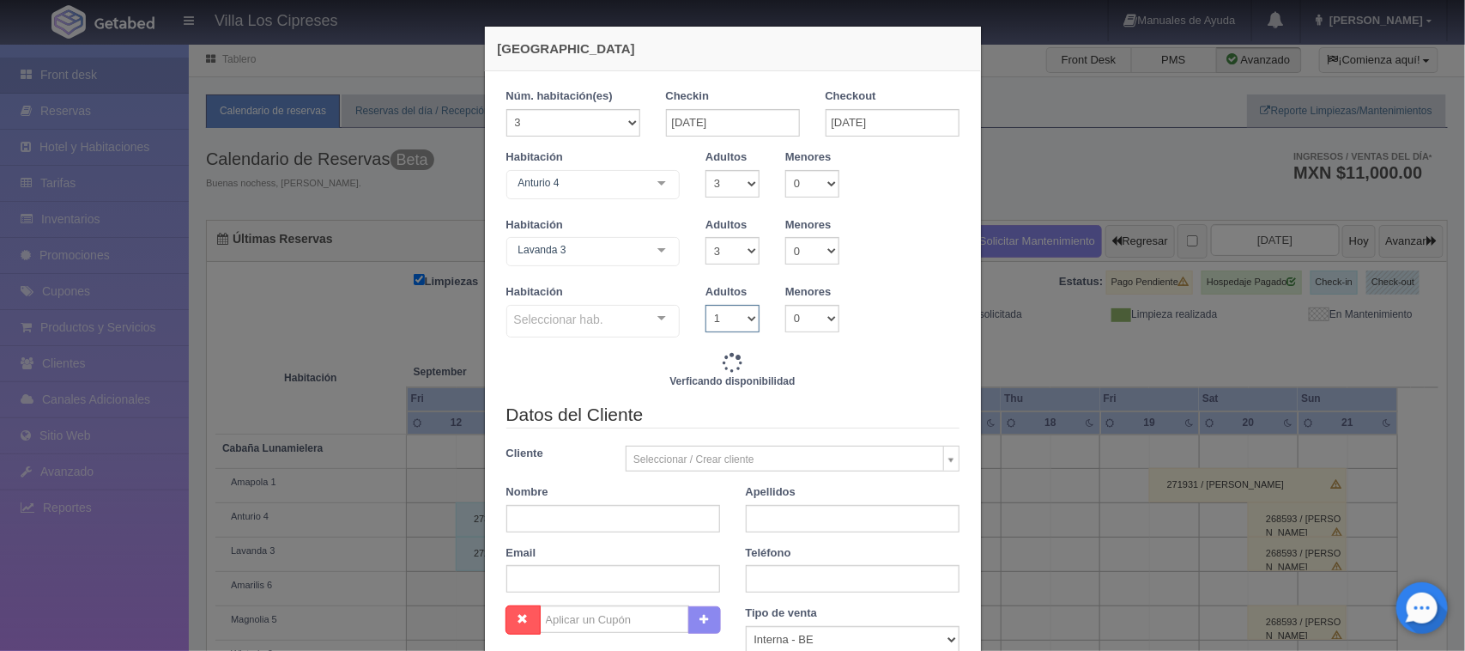
click at [741, 310] on select "1 2 3 4 5 6 7 8 9 10" at bounding box center [733, 318] width 54 height 27
type input "21600.00"
checkbox input "false"
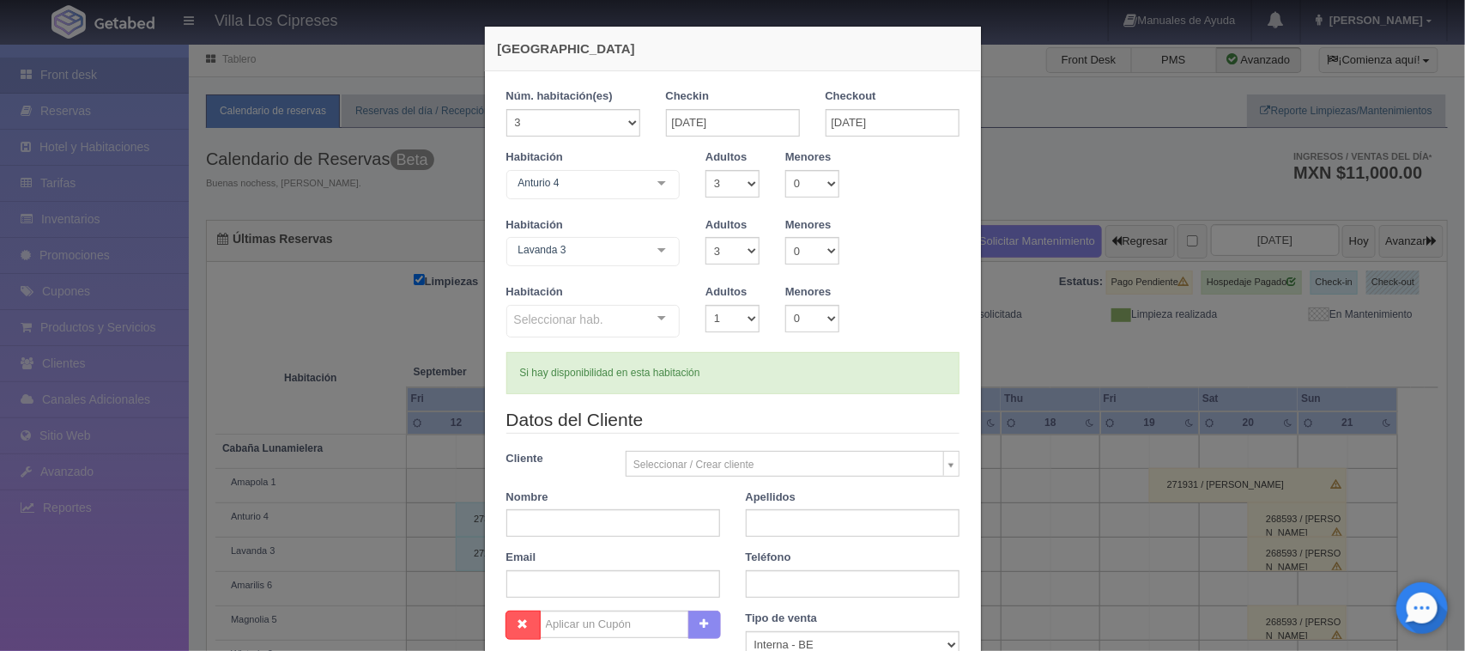
click at [674, 280] on div "Habitación Lavanda 3 Cabaña Lunamielera Cabaña Lunamielera - Sin asignar Amapol…" at bounding box center [733, 251] width 479 height 68
click at [740, 318] on select "1 2 3 4 5 6 7 8 9 10" at bounding box center [733, 318] width 54 height 27
select select "3"
click at [706, 305] on select "1 2 3 4 5 6 7 8 9 10" at bounding box center [733, 318] width 54 height 27
checkbox input "false"
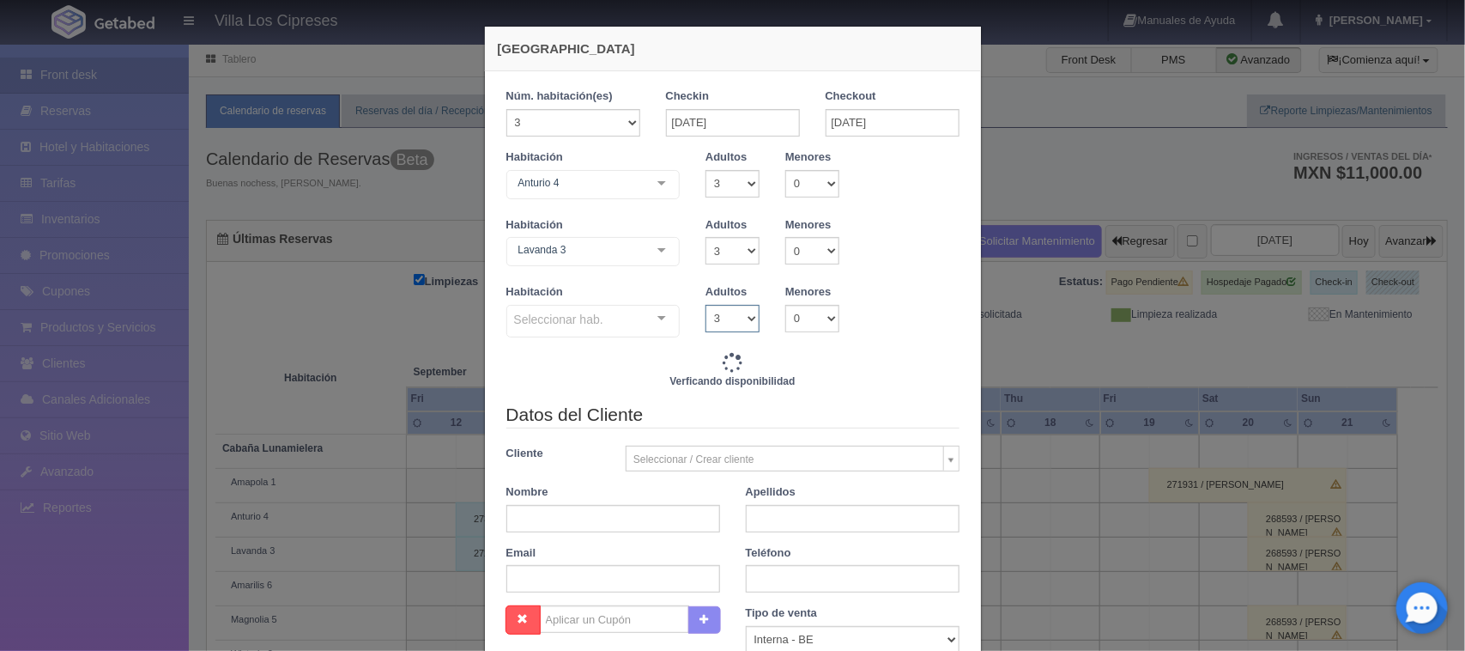
type input "21600.00"
checkbox input "false"
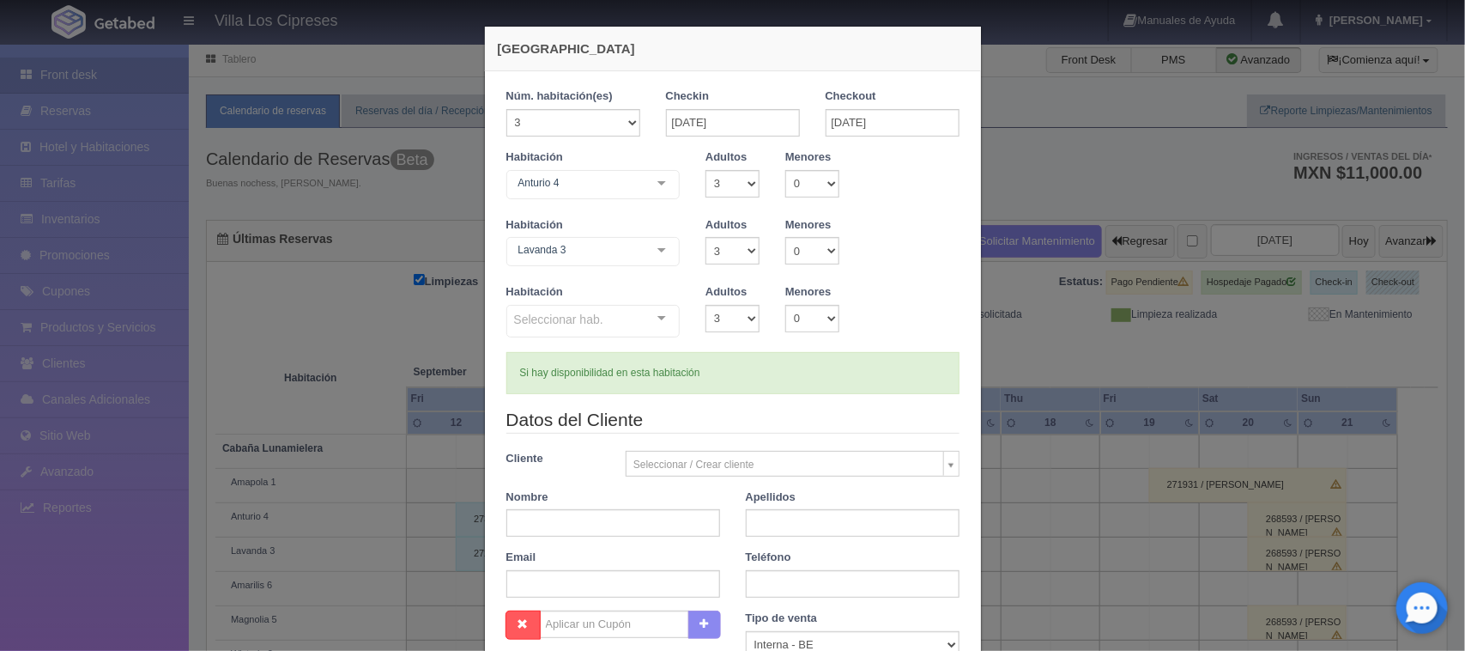
click at [651, 310] on div at bounding box center [662, 319] width 34 height 26
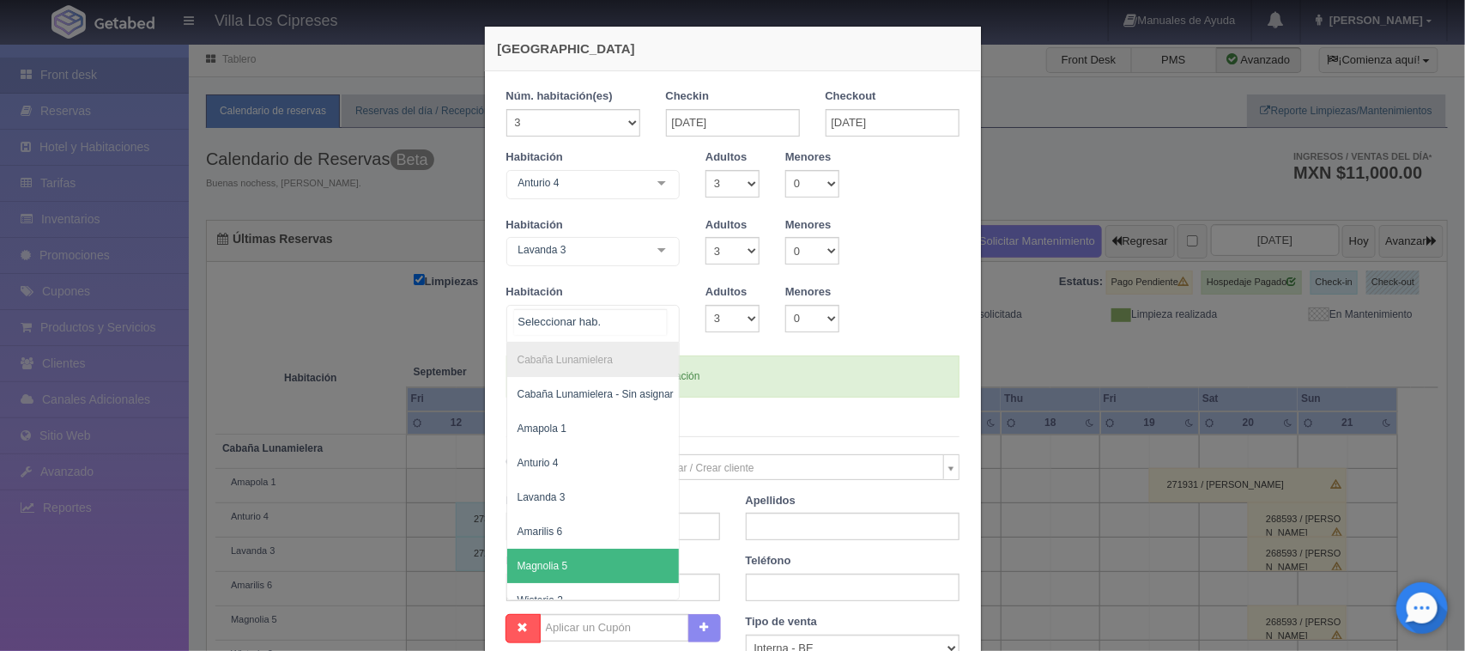
click at [560, 564] on span "Magnolia 5" at bounding box center [543, 566] width 51 height 12
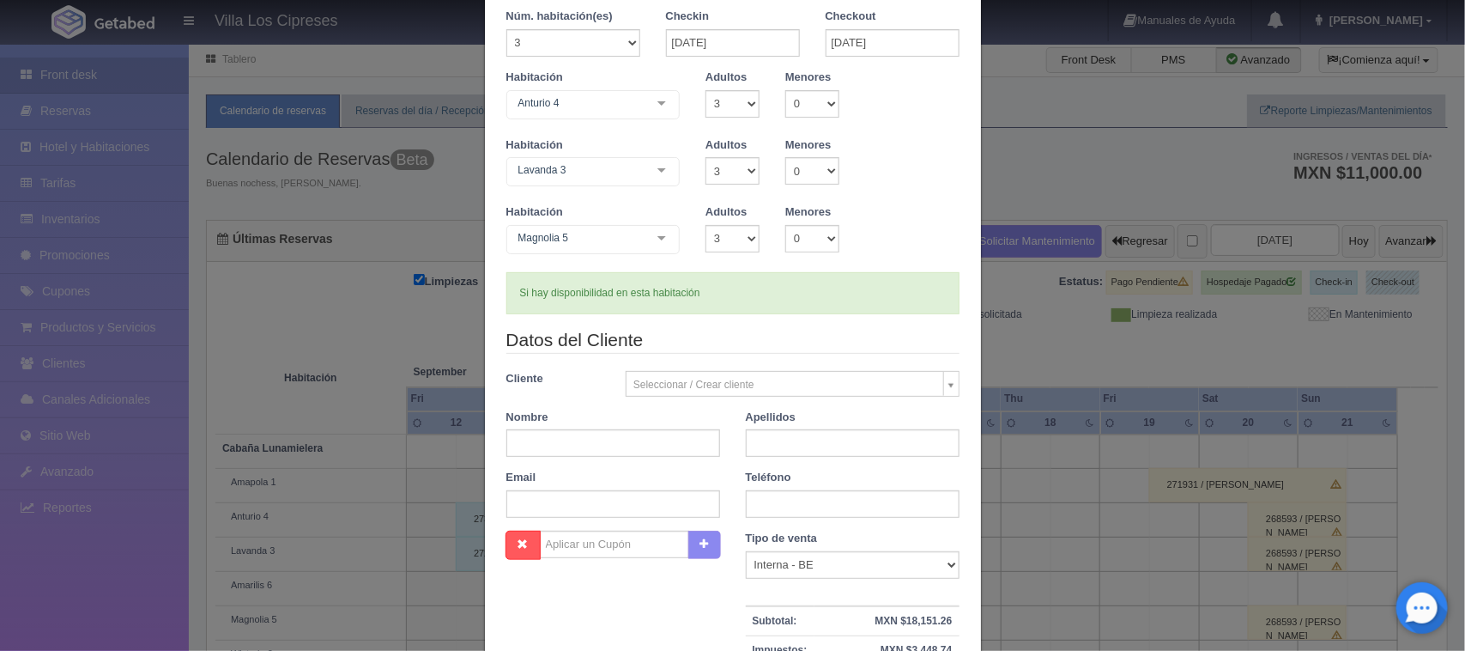
scroll to position [107, 0]
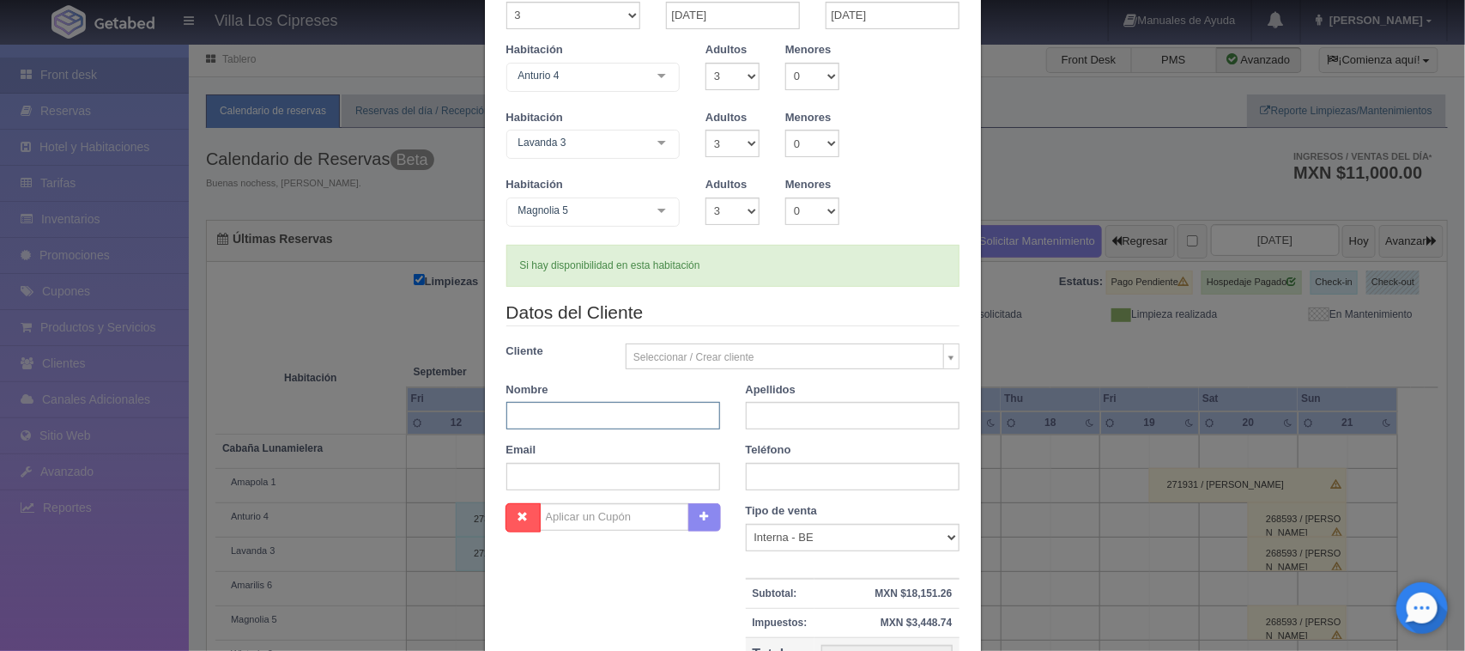
click at [589, 421] on input "text" at bounding box center [613, 415] width 214 height 27
click at [828, 302] on legend "Datos del Cliente" at bounding box center [732, 313] width 453 height 27
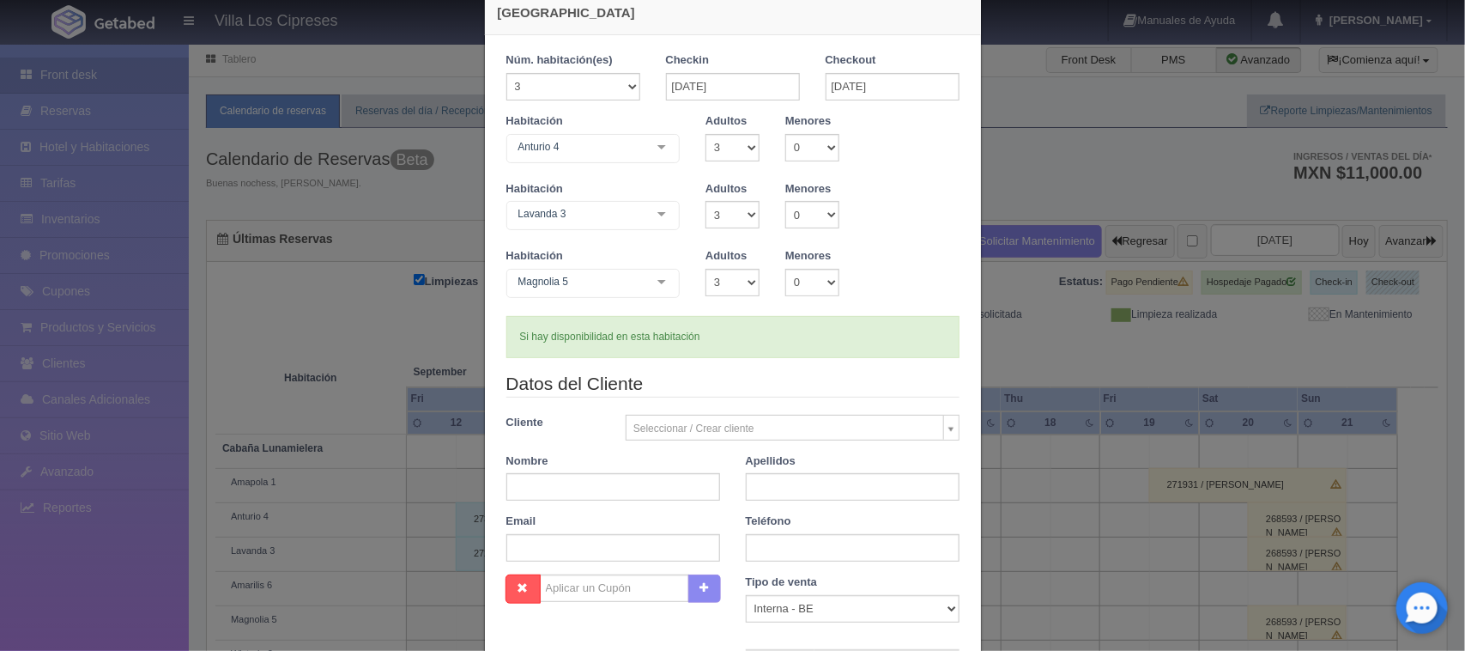
scroll to position [0, 0]
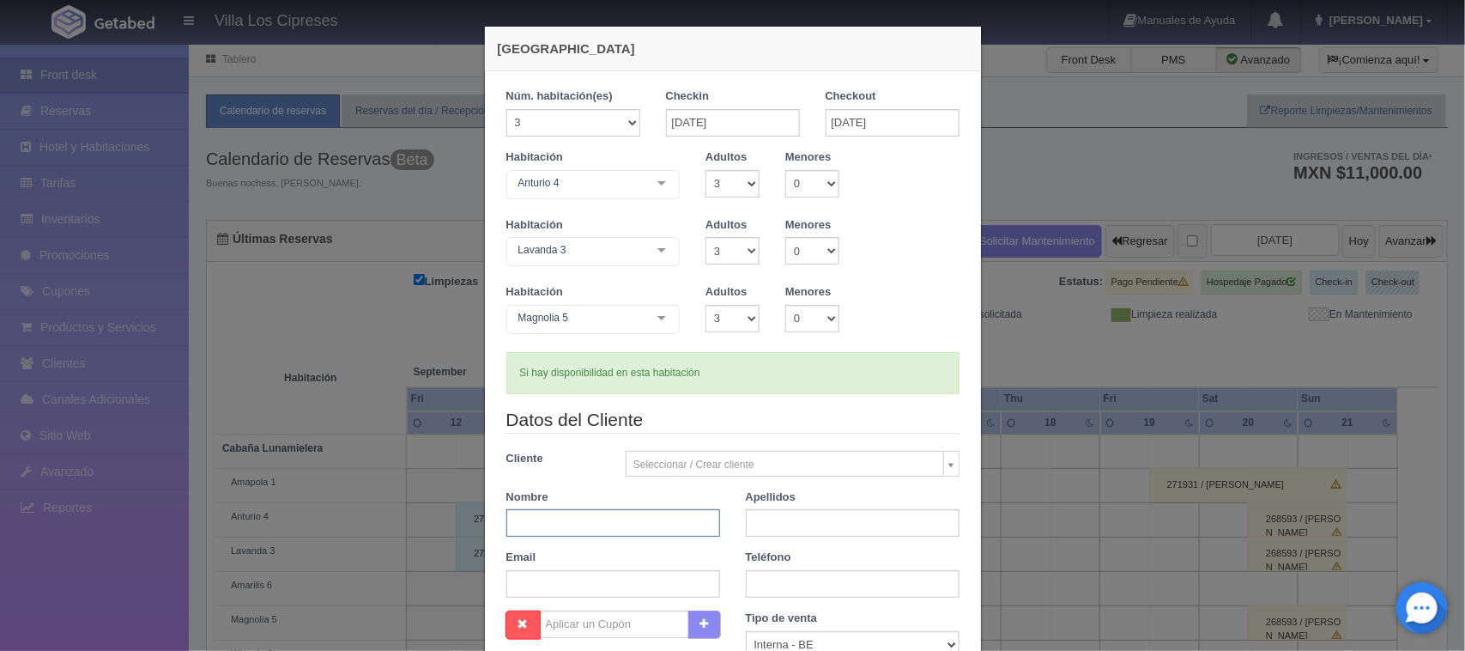
click at [564, 519] on input "text" at bounding box center [613, 522] width 214 height 27
type input "[PERSON_NAME]"
click at [775, 520] on input "text" at bounding box center [853, 522] width 214 height 27
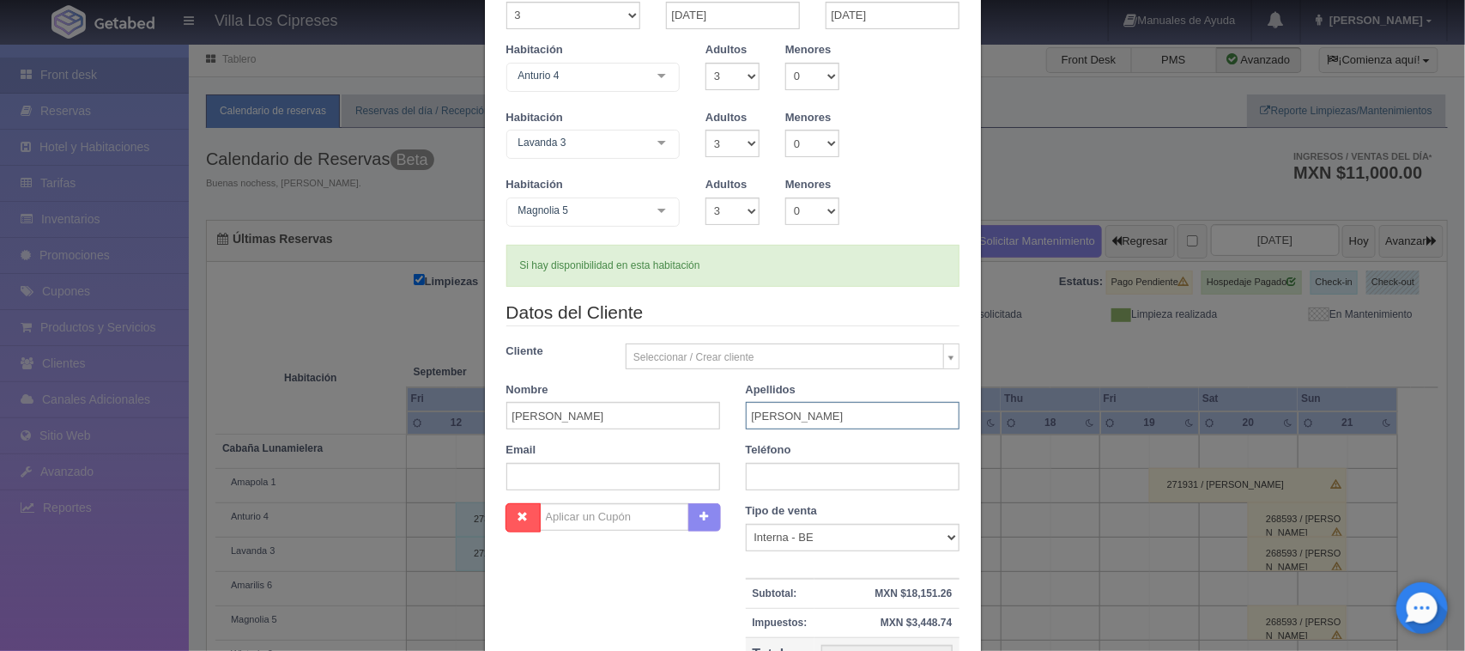
type input "Collado"
click at [578, 478] on input "text" at bounding box center [613, 476] width 214 height 27
type input "nadinenature@gmail.com"
click at [779, 473] on input "text" at bounding box center [853, 476] width 214 height 27
click at [754, 475] on input "33330013980" at bounding box center [853, 476] width 214 height 27
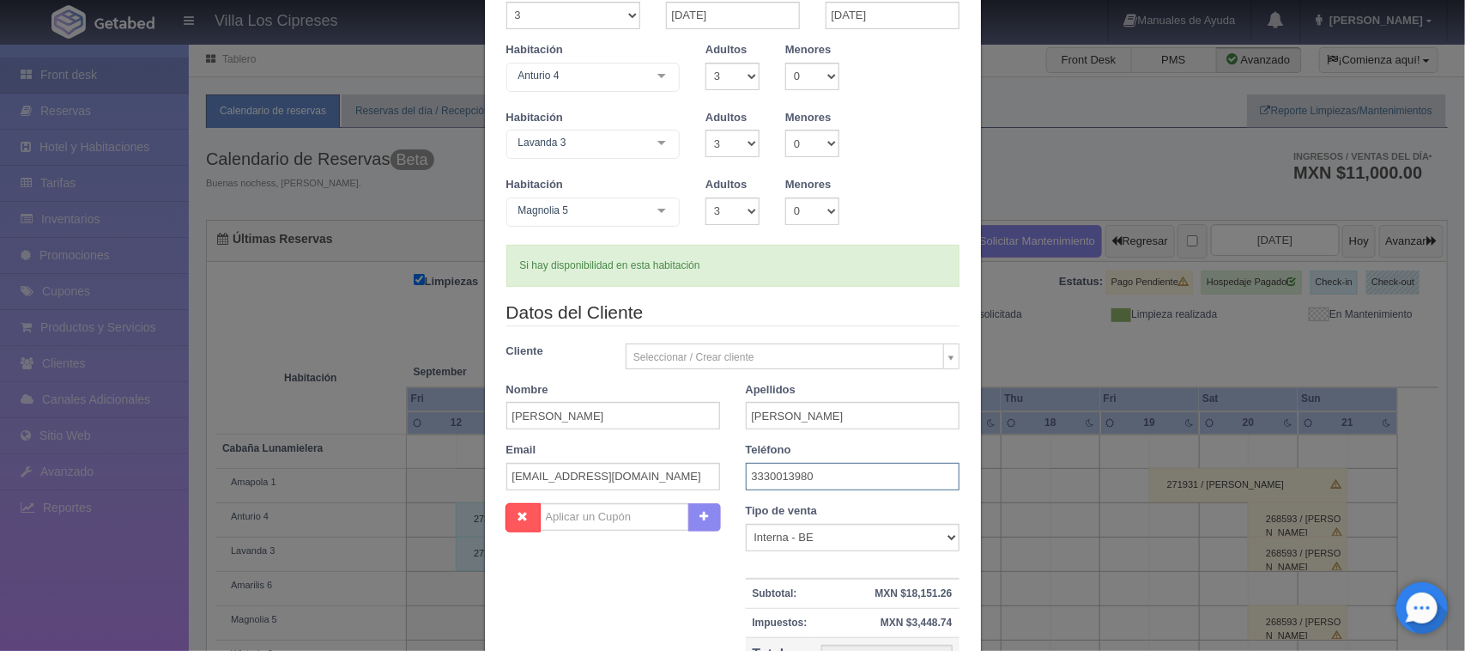
click at [762, 475] on input "3330013980" at bounding box center [853, 476] width 214 height 27
click at [781, 475] on input "33330013980" at bounding box center [853, 476] width 214 height 27
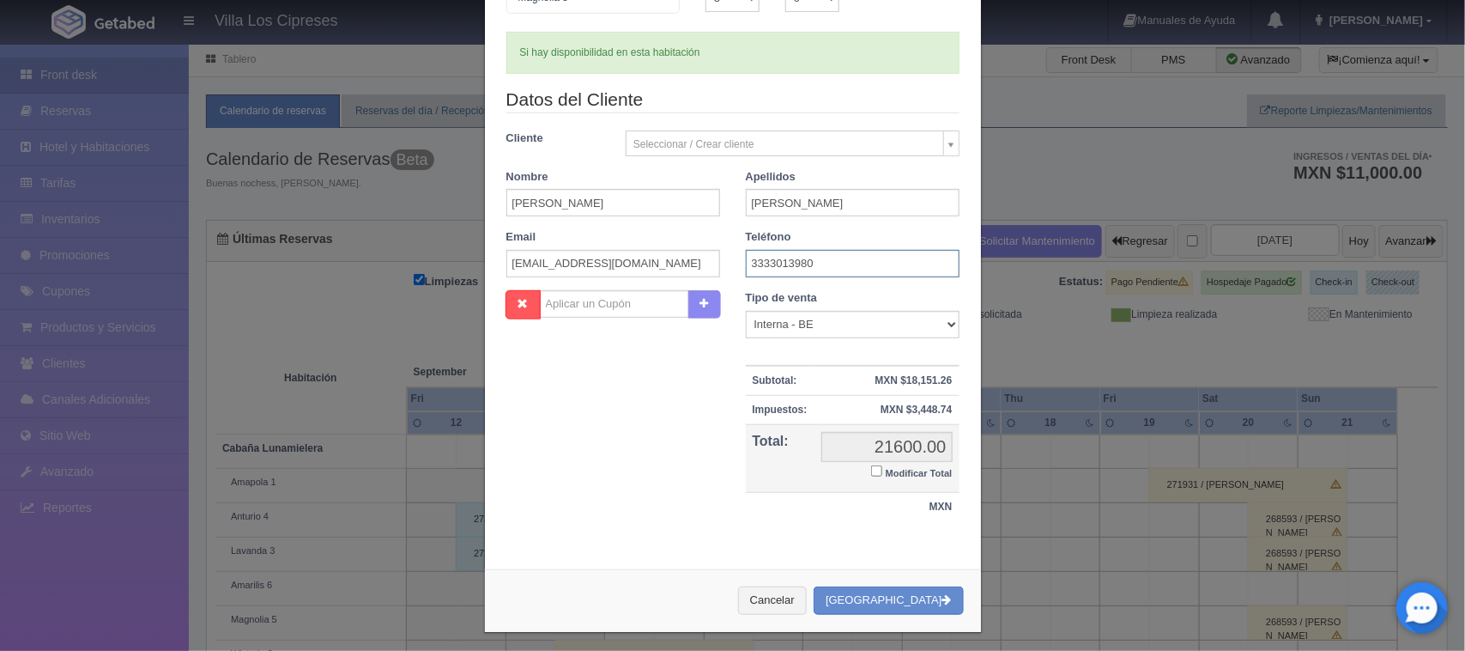
scroll to position [322, 0]
type input "3333013980"
click at [871, 470] on input "Modificar Total" at bounding box center [876, 469] width 11 height 11
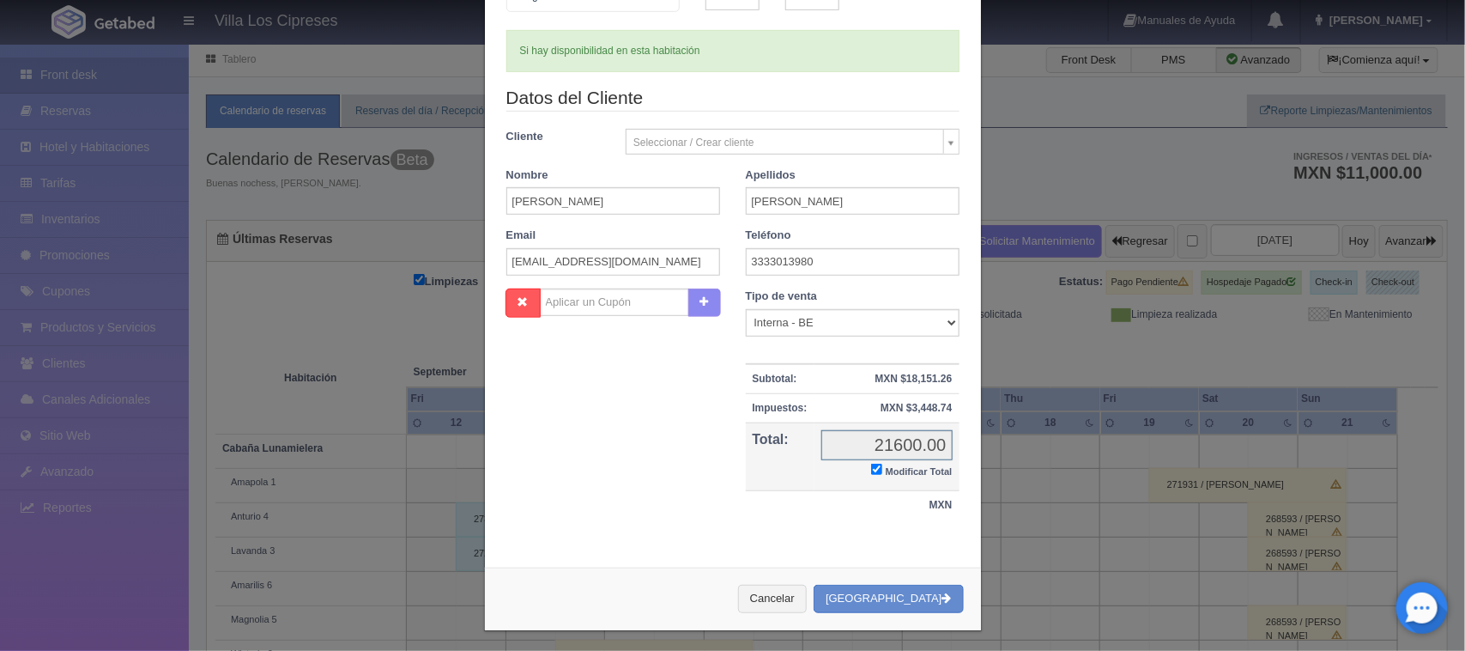
checkbox input "true"
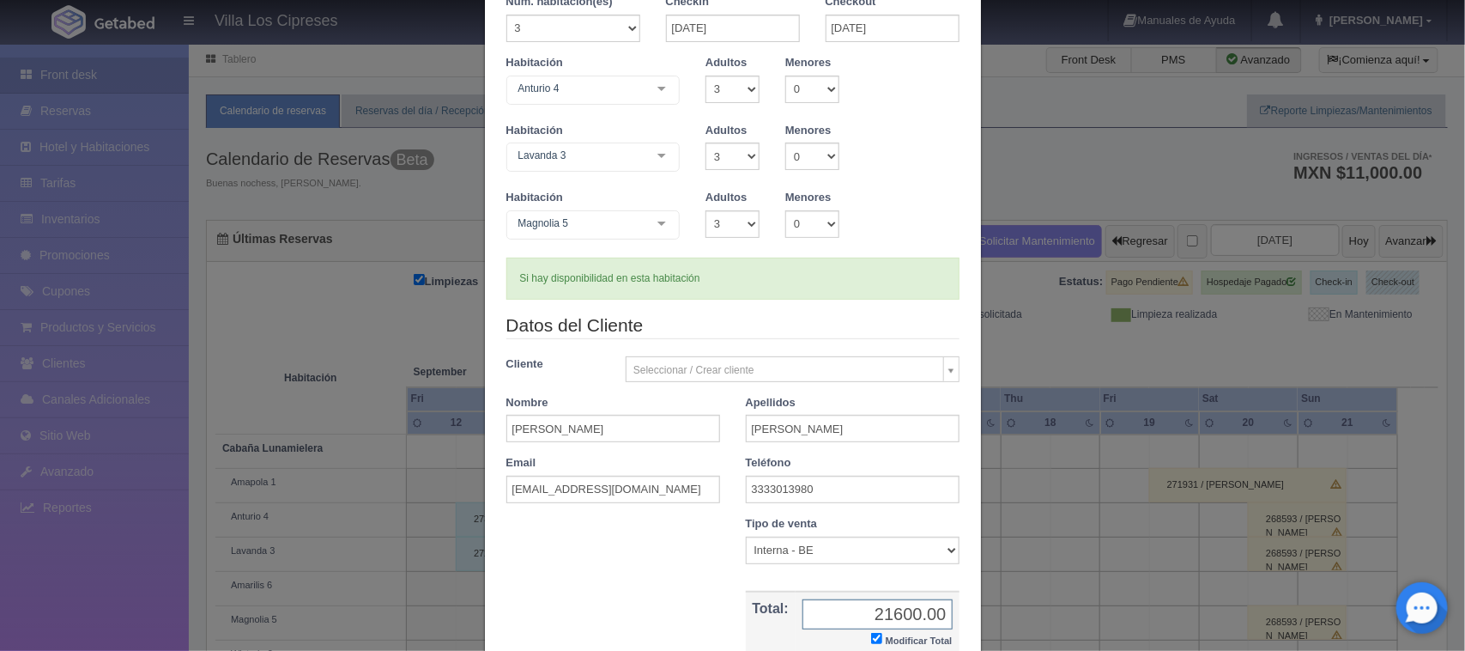
scroll to position [56, 0]
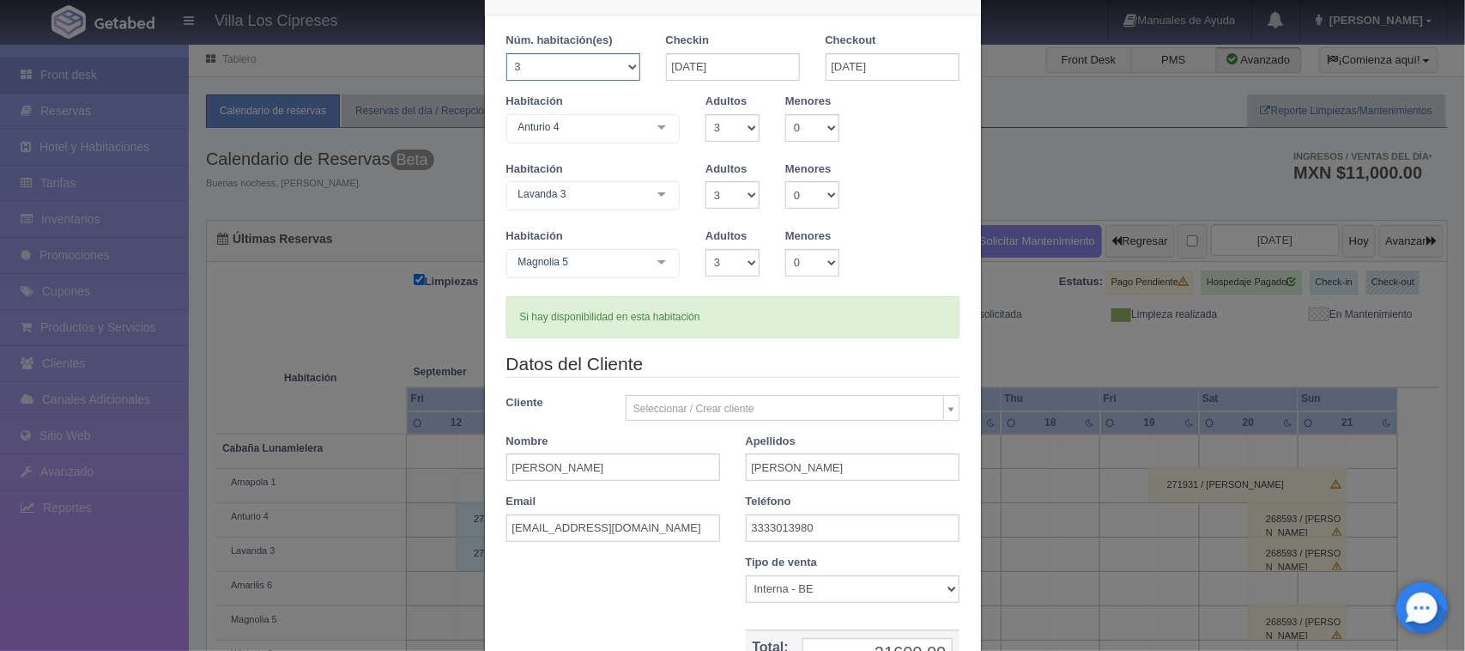
click at [621, 67] on select "1 2 3 4 5 6 7 8 9 10 11 12 13 14 15 16 17 18 19 20" at bounding box center [573, 66] width 134 height 27
select select "2"
click at [506, 53] on select "1 2 3 4 5 6 7 8 9 10 11 12 13 14 15 16 17 18 19 20" at bounding box center [573, 66] width 134 height 27
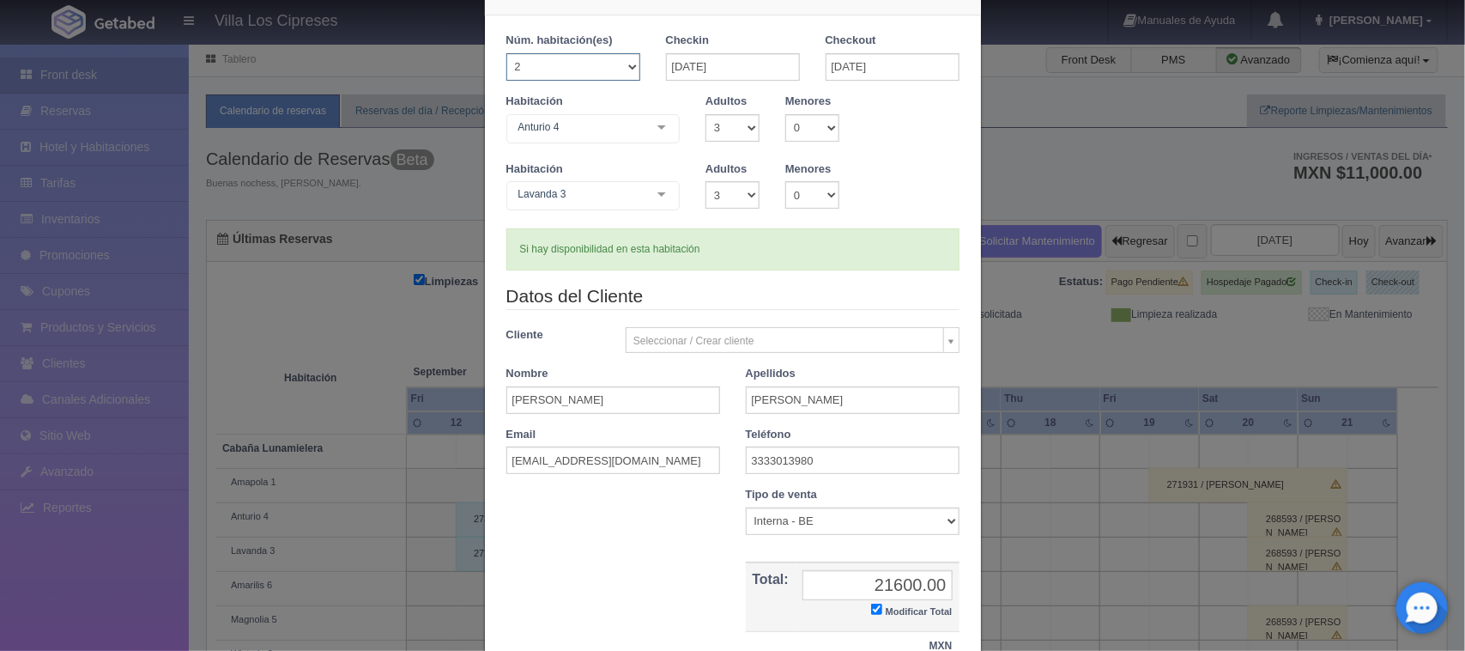
checkbox input "false"
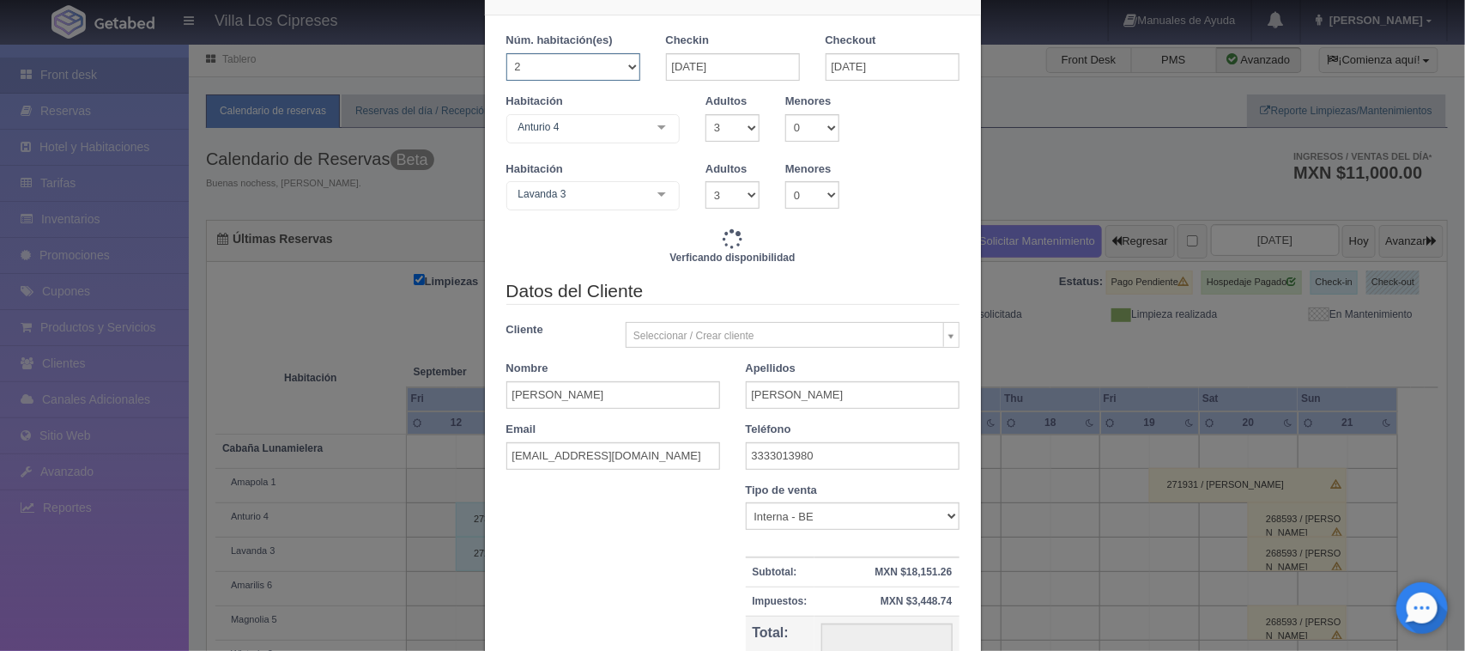
type input "14400.00"
checkbox input "false"
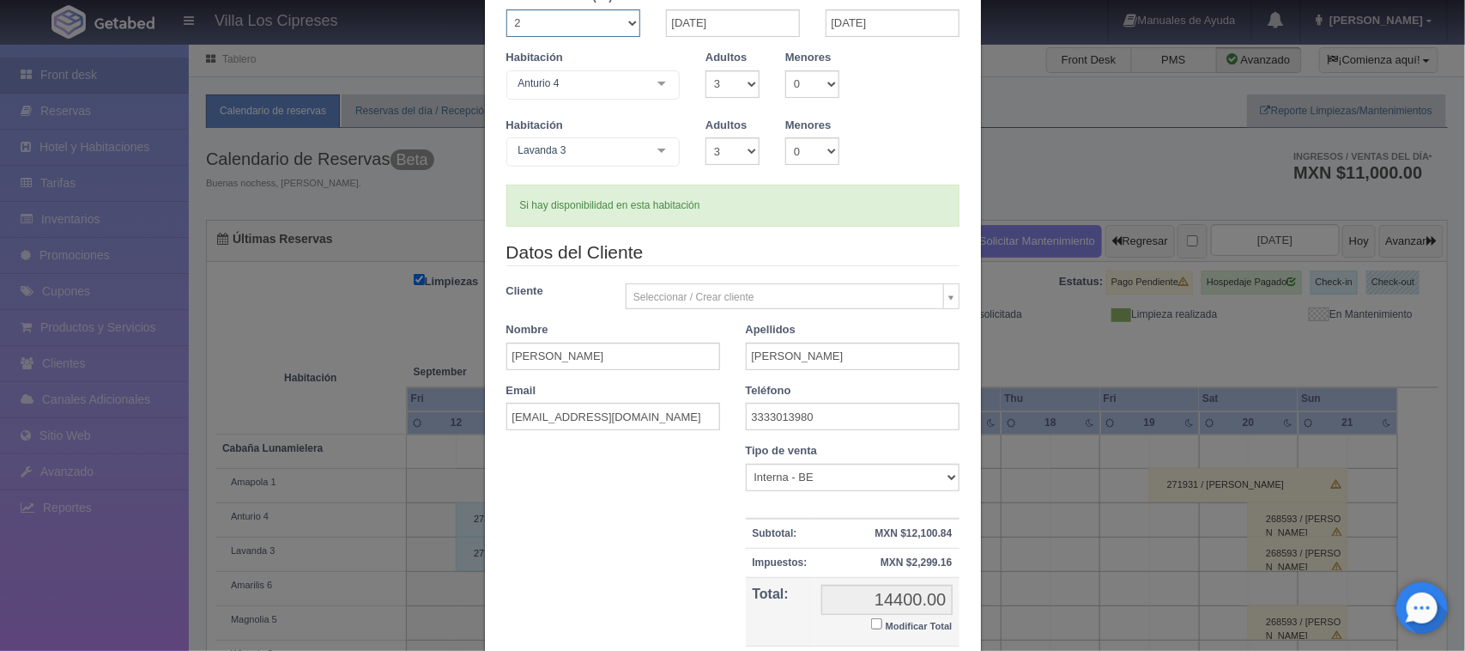
scroll to position [0, 0]
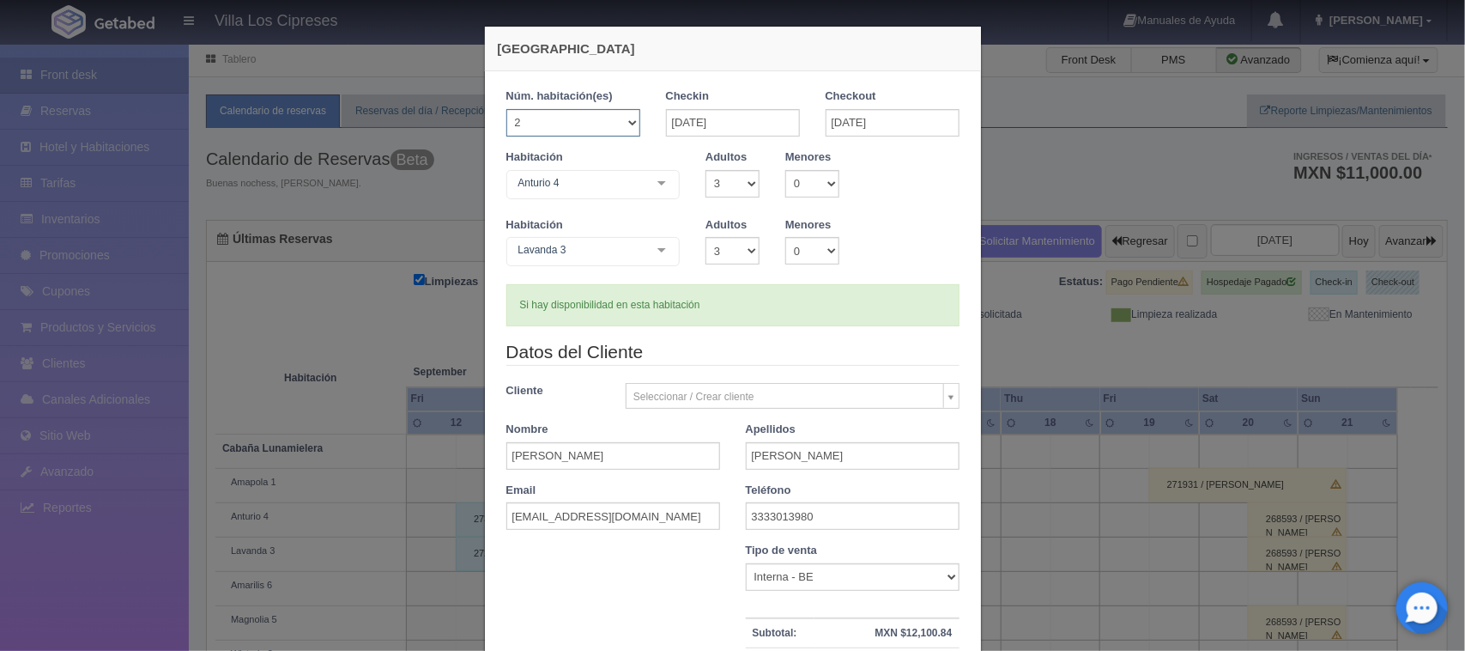
click at [623, 122] on select "1 2 3 4 5 6 7 8 9 10 11 12 13 14 15 16 17 18 19 20" at bounding box center [573, 122] width 134 height 27
click at [619, 122] on select "1 2 3 4 5 6 7 8 9 10 11 12 13 14 15 16 17 18 19 20" at bounding box center [573, 122] width 134 height 27
click at [658, 249] on div at bounding box center [662, 251] width 34 height 26
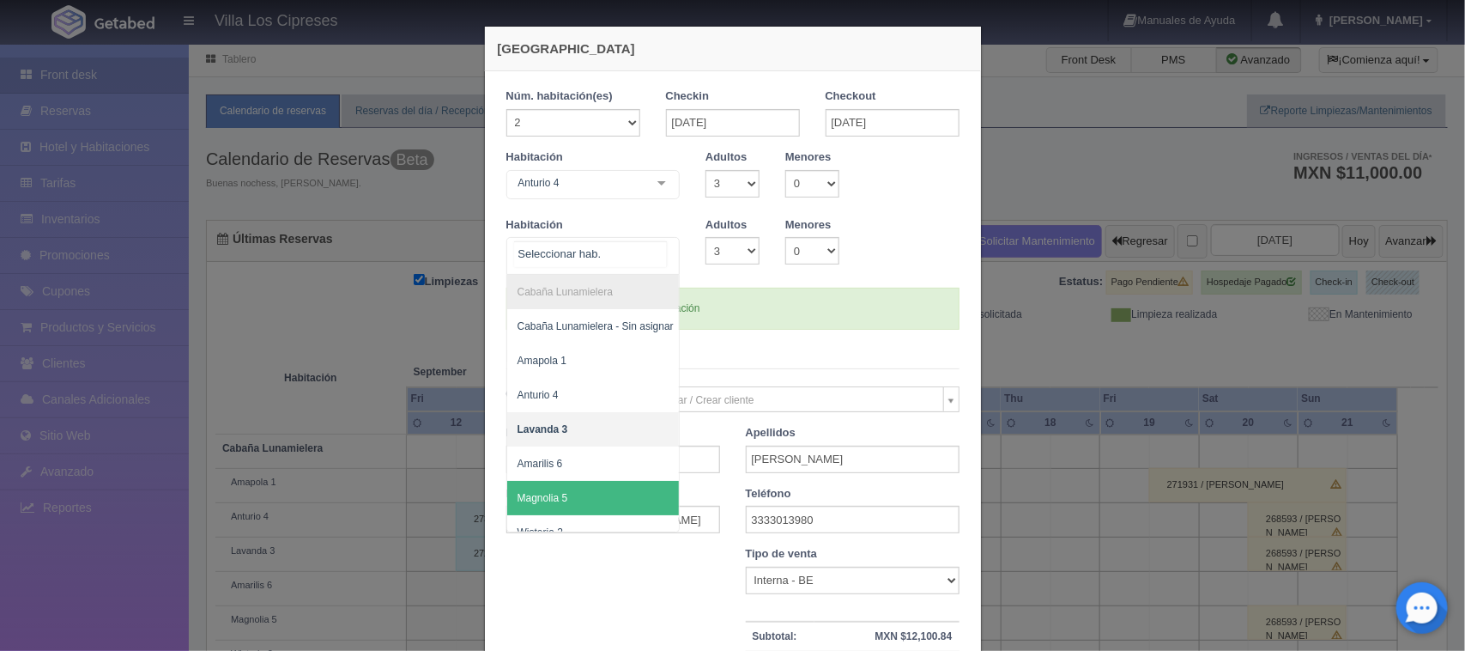
click at [555, 496] on span "Magnolia 5" at bounding box center [543, 498] width 51 height 12
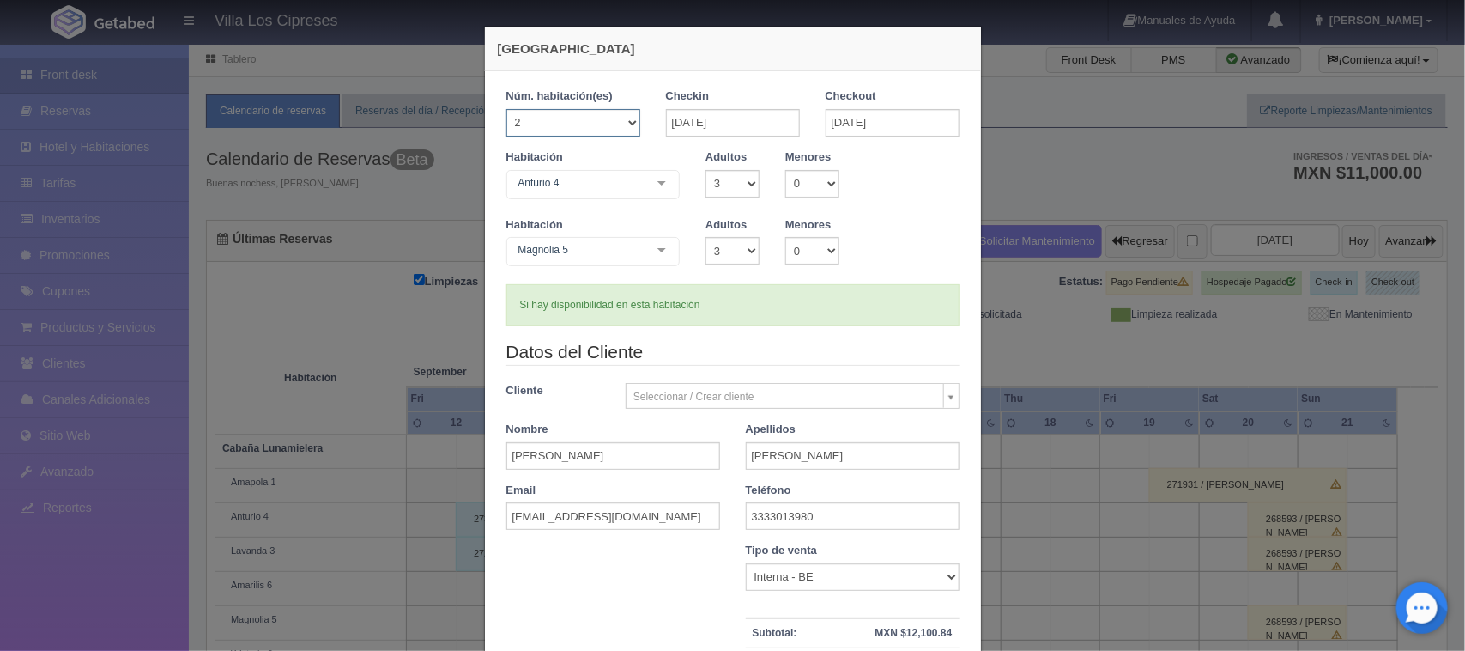
click at [623, 126] on select "1 2 3 4 5 6 7 8 9 10 11 12 13 14 15 16 17 18 19 20" at bounding box center [573, 122] width 134 height 27
select select "4"
click at [506, 109] on select "1 2 3 4 5 6 7 8 9 10 11 12 13 14 15 16 17 18 19 20" at bounding box center [573, 122] width 134 height 27
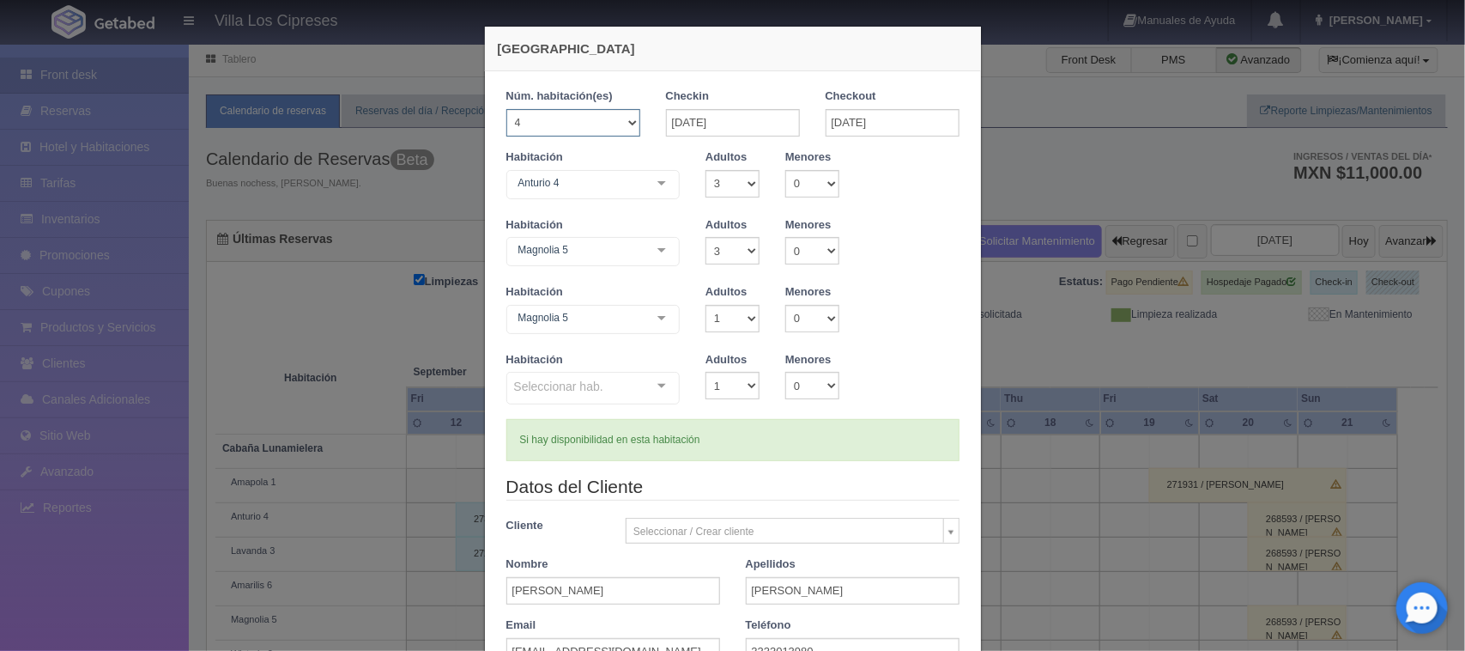
checkbox input "false"
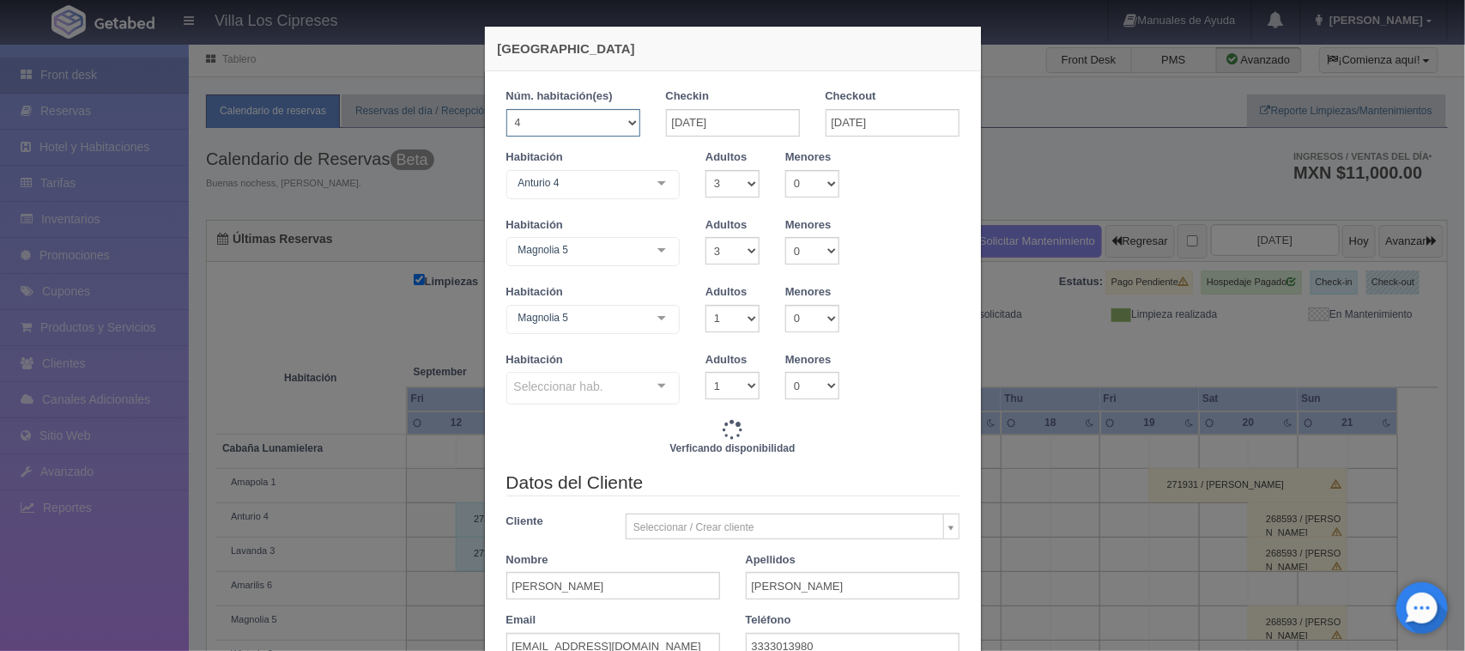
type input "28800.00"
checkbox input "false"
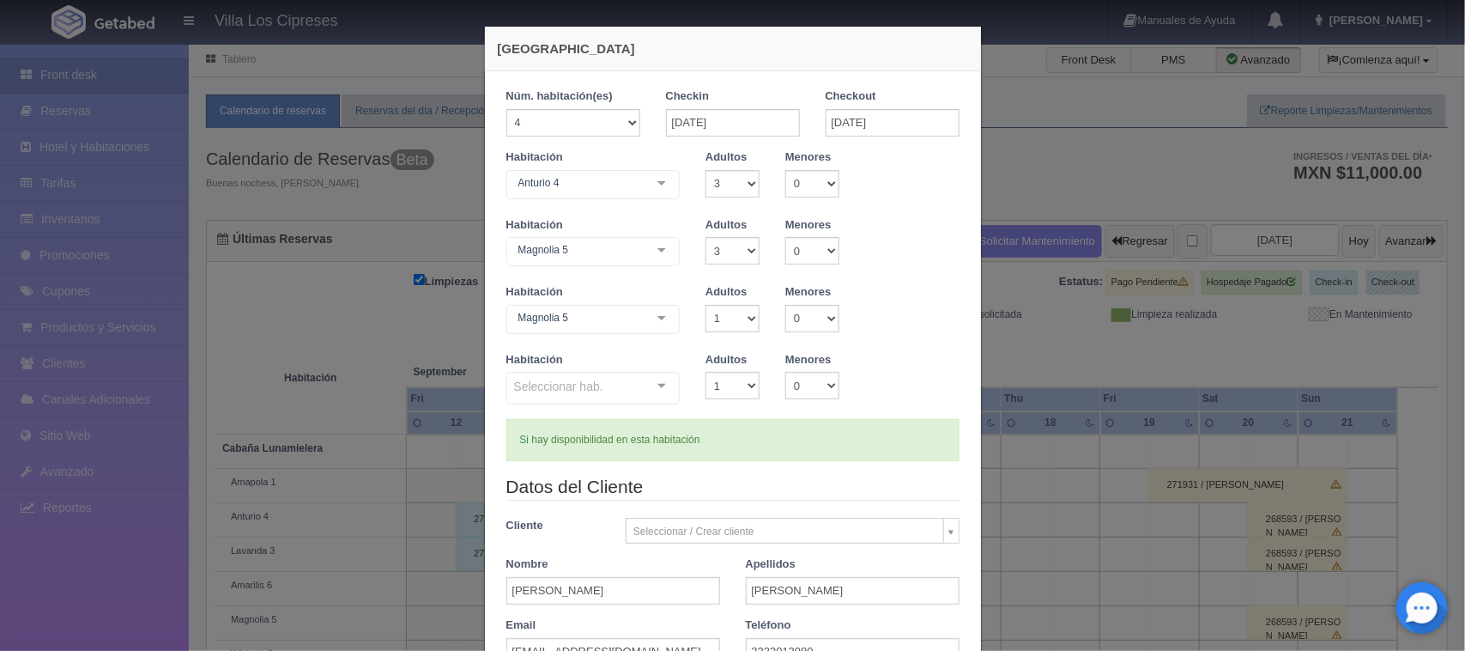
click at [653, 312] on div at bounding box center [662, 319] width 34 height 26
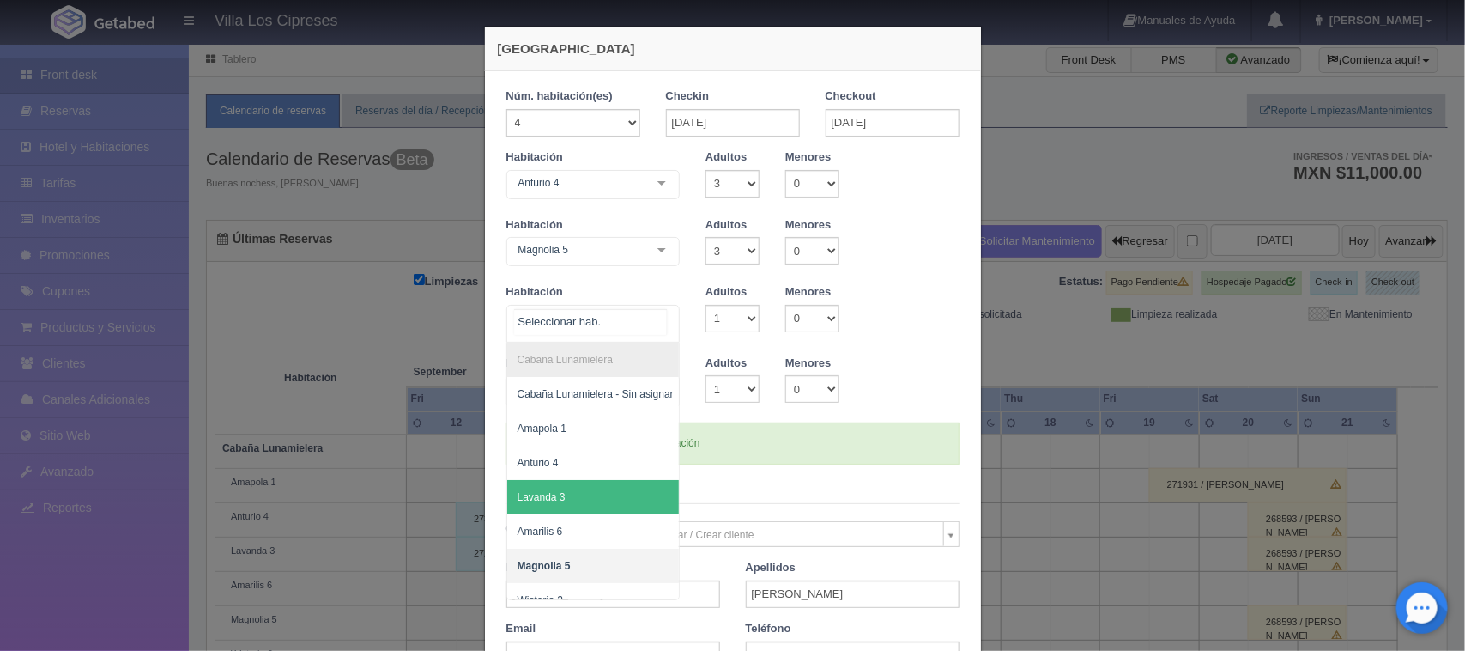
click at [563, 488] on span "Lavanda 3" at bounding box center [595, 497] width 177 height 34
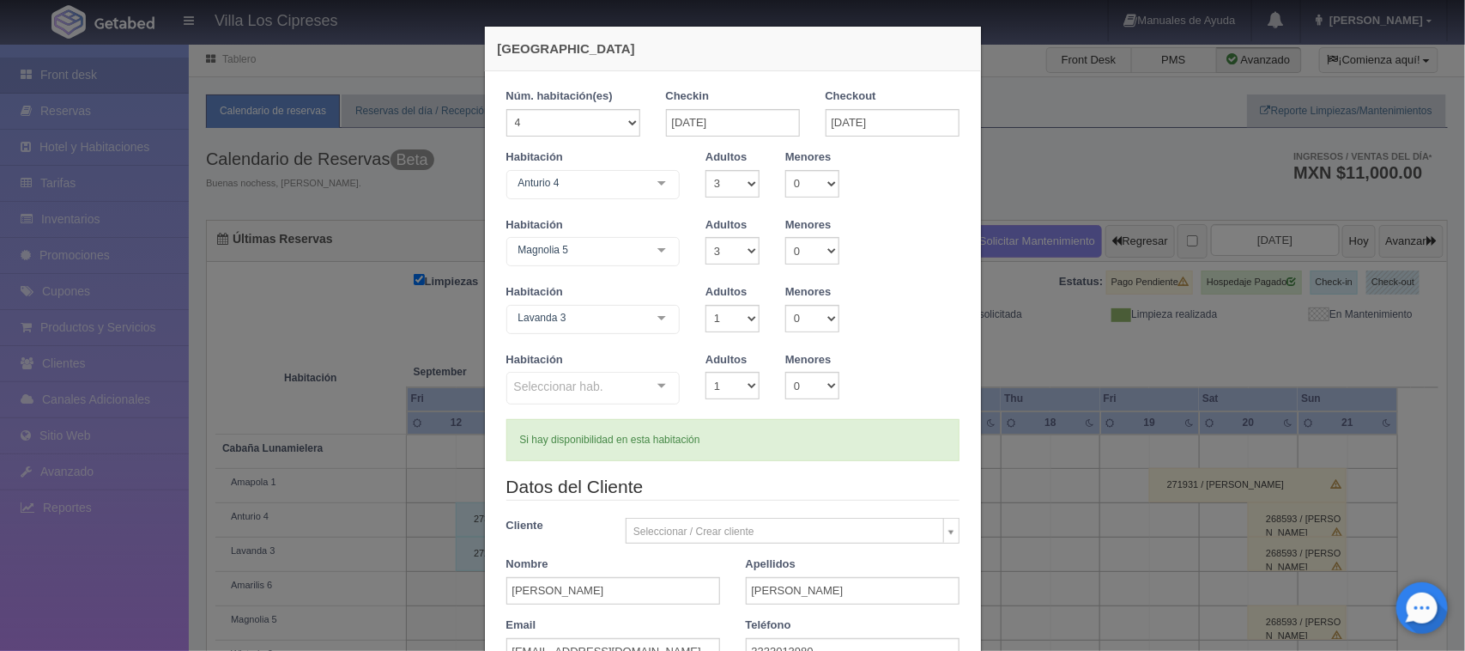
click at [654, 382] on div at bounding box center [662, 386] width 34 height 26
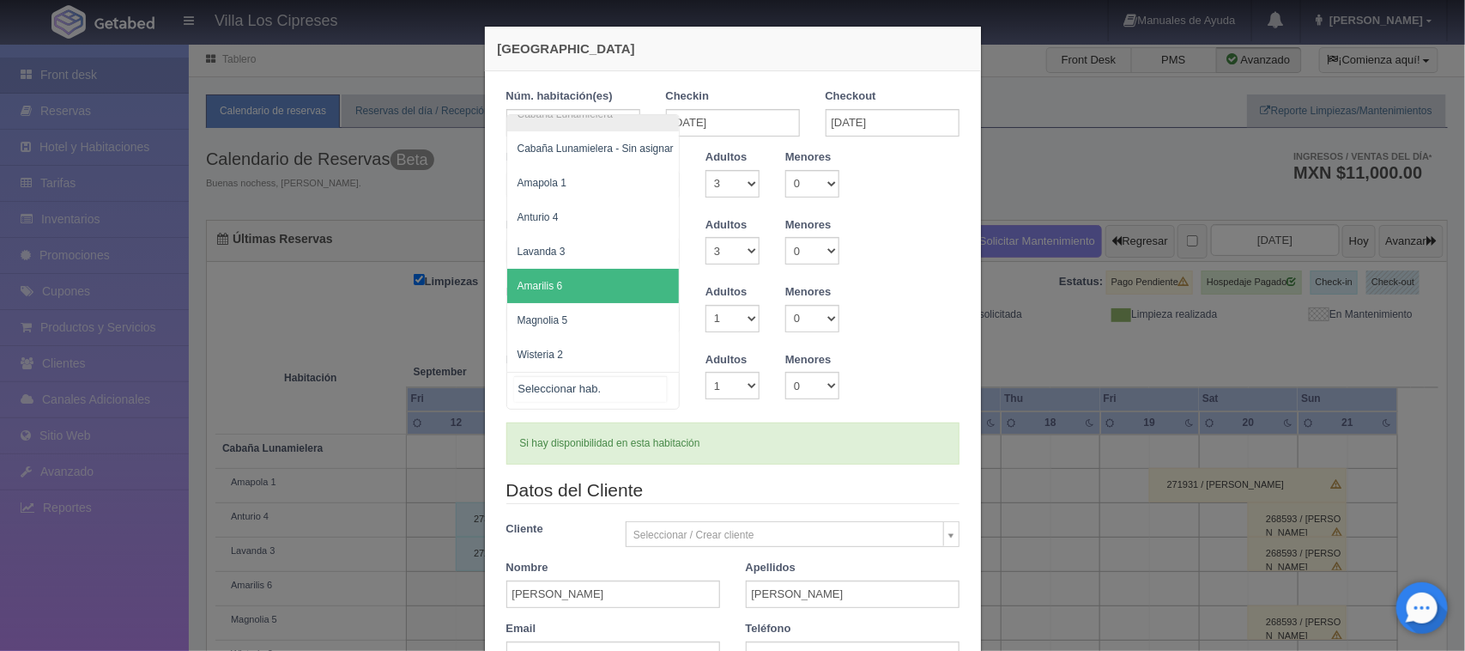
scroll to position [34, 0]
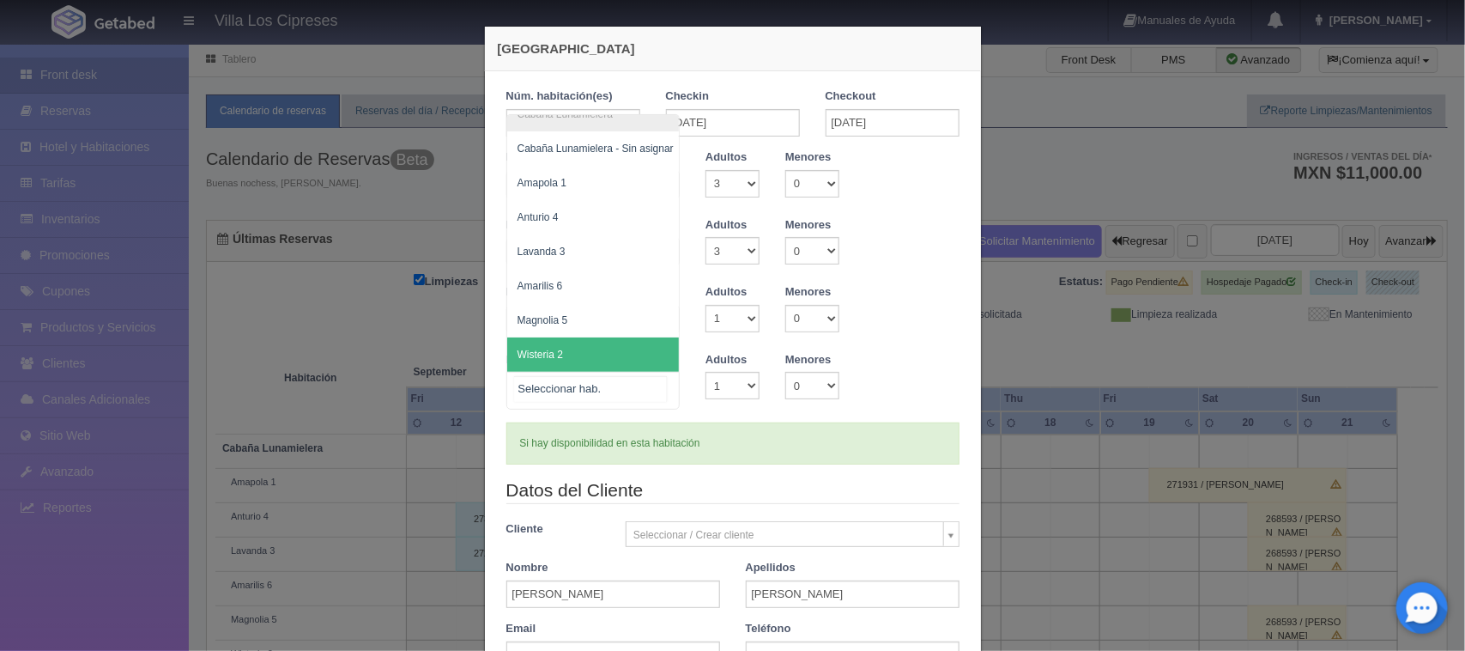
click at [560, 337] on span "Wisteria 2" at bounding box center [595, 354] width 177 height 34
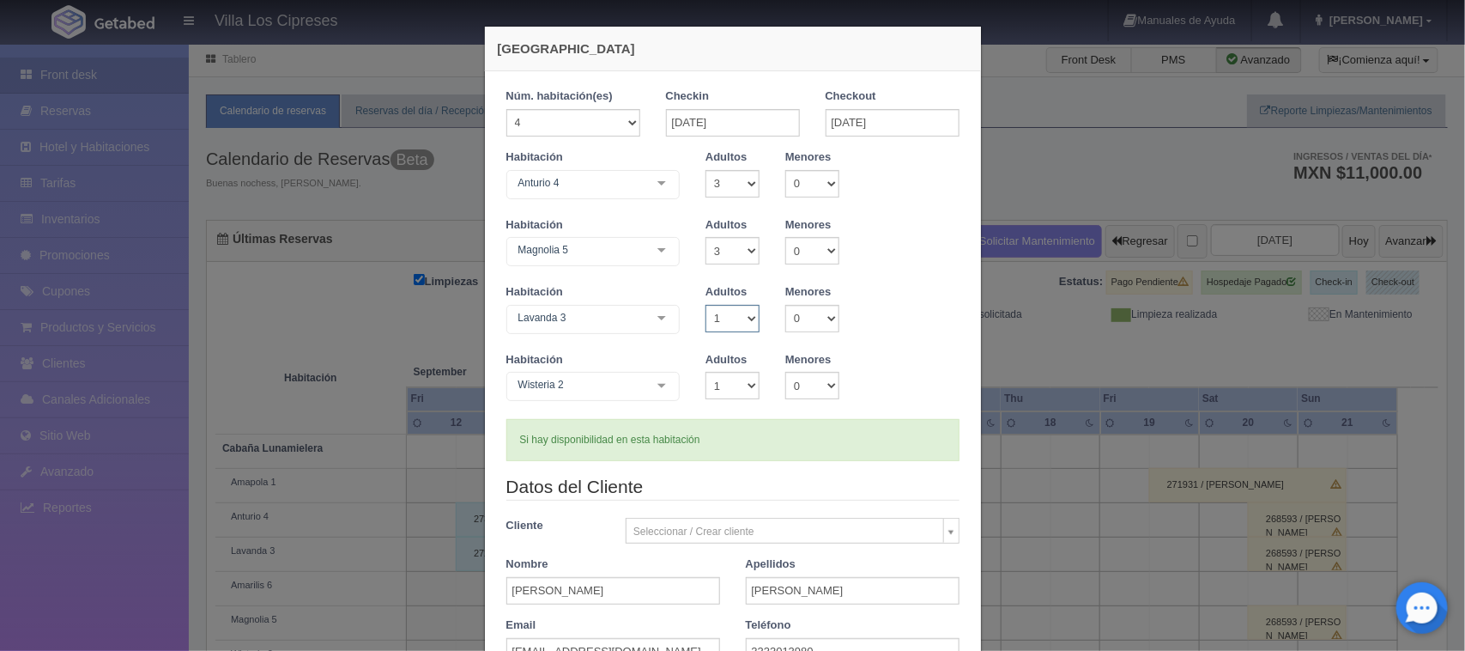
click at [741, 316] on select "1 2 3 4 5 6 7 8 9 10" at bounding box center [733, 318] width 54 height 27
select select "3"
click at [706, 305] on select "1 2 3 4 5 6 7 8 9 10" at bounding box center [733, 318] width 54 height 27
checkbox input "false"
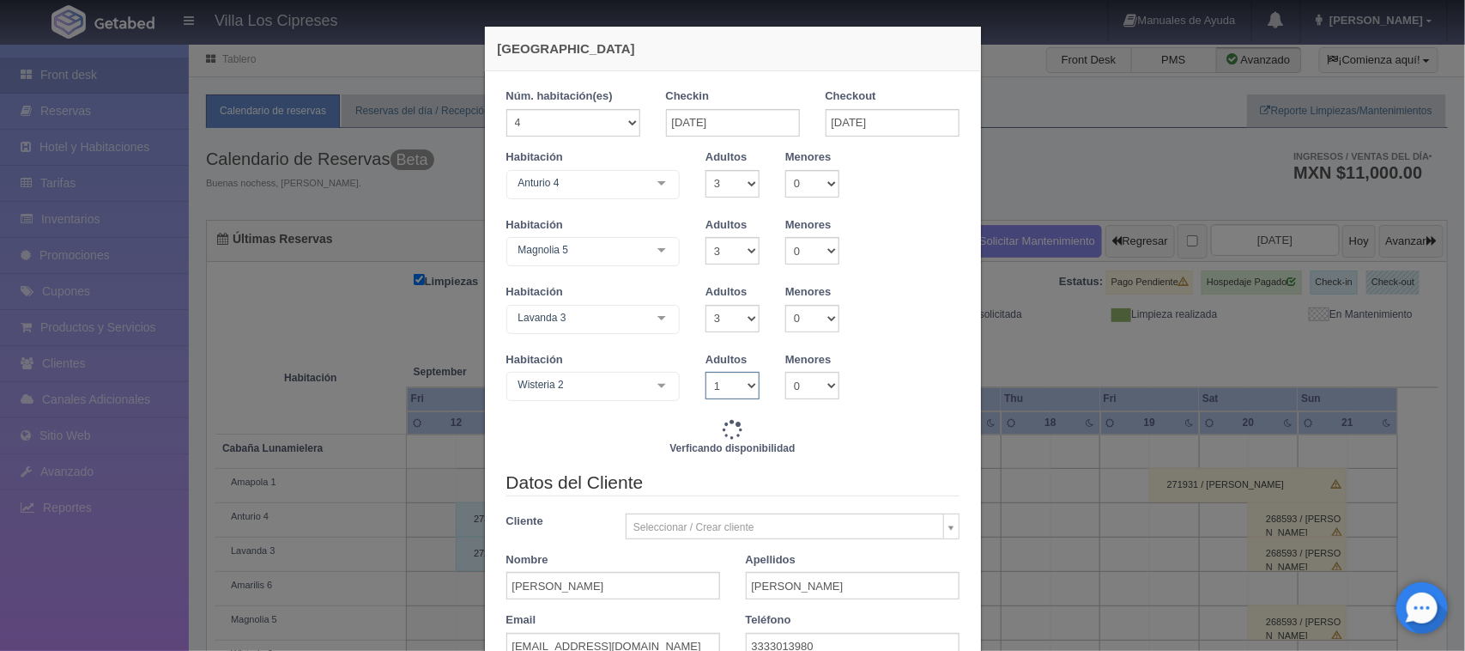
click at [740, 387] on select "1 2 3 4 5 6 7 8 9 10" at bounding box center [733, 385] width 54 height 27
type input "28800.00"
checkbox input "false"
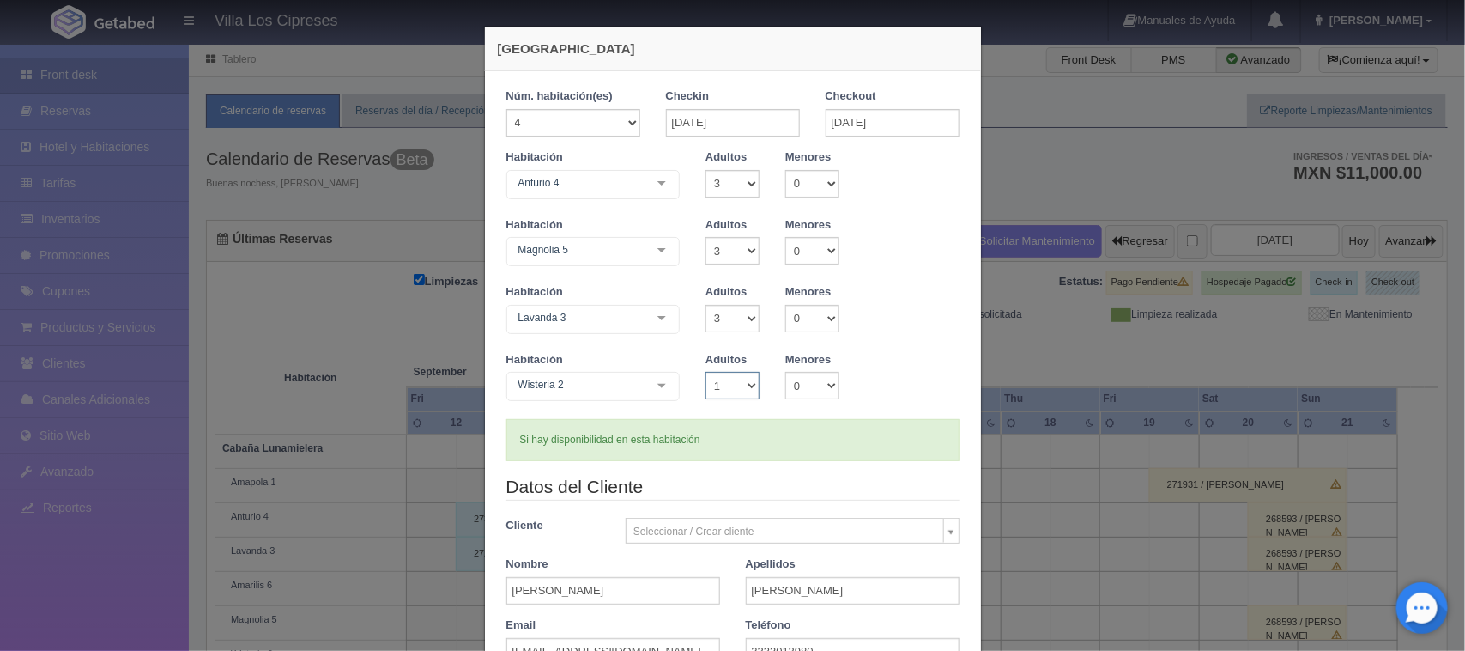
select select "3"
click at [706, 372] on select "1 2 3 4 5 6 7 8 9 10" at bounding box center [733, 385] width 54 height 27
checkbox input "false"
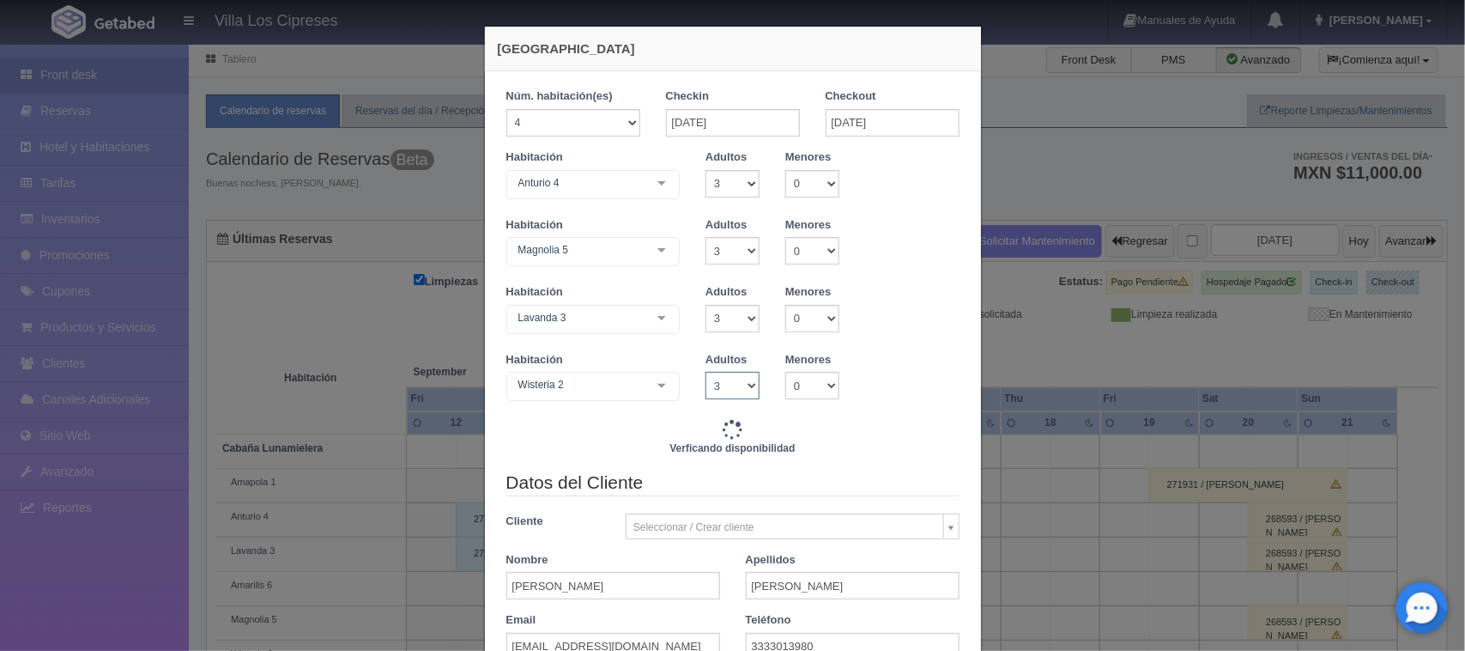
type input "28800.00"
checkbox input "false"
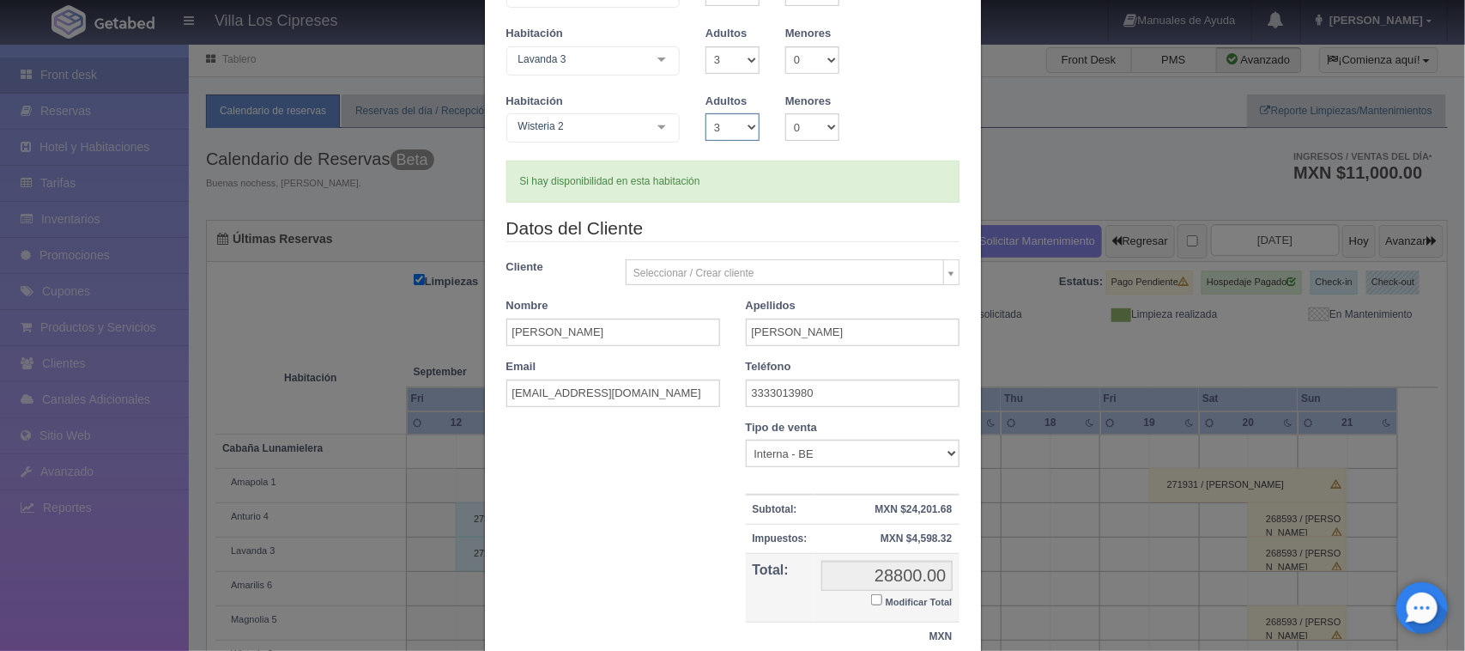
scroll to position [397, 0]
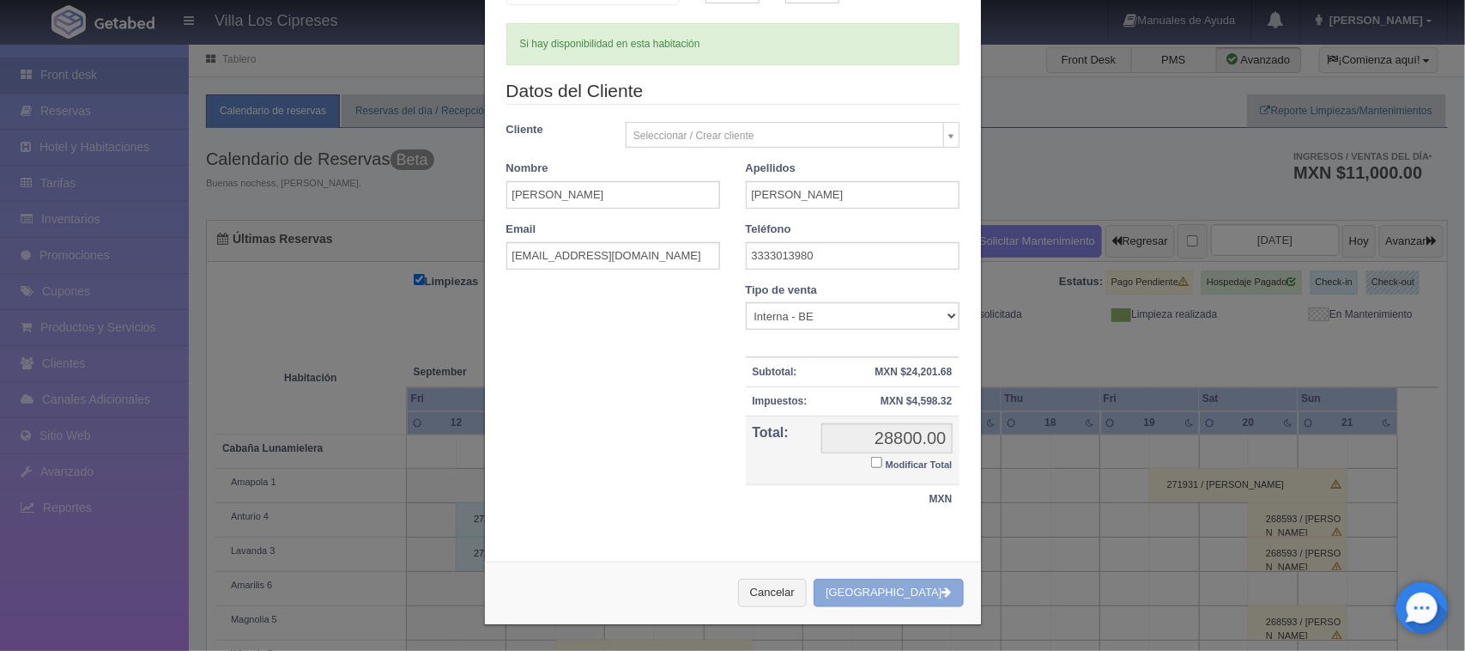
click at [869, 602] on button "[GEOGRAPHIC_DATA]" at bounding box center [888, 593] width 149 height 28
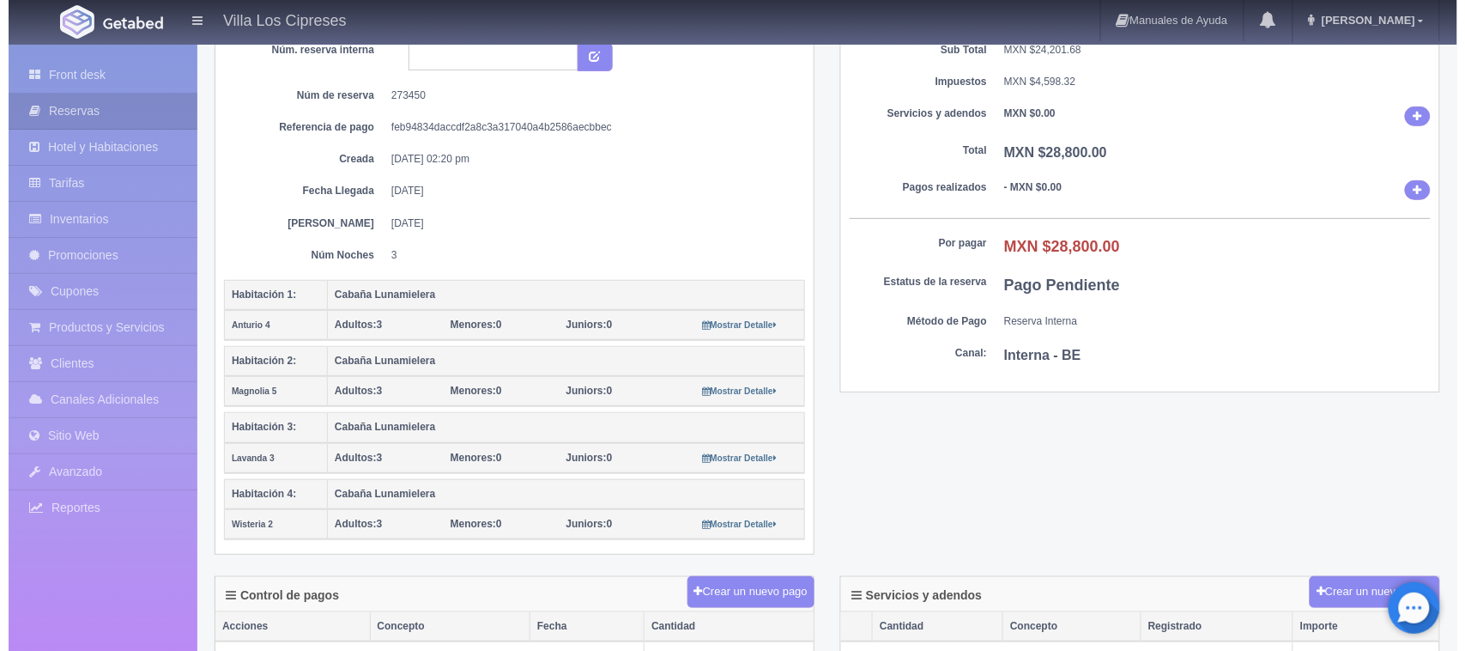
scroll to position [429, 0]
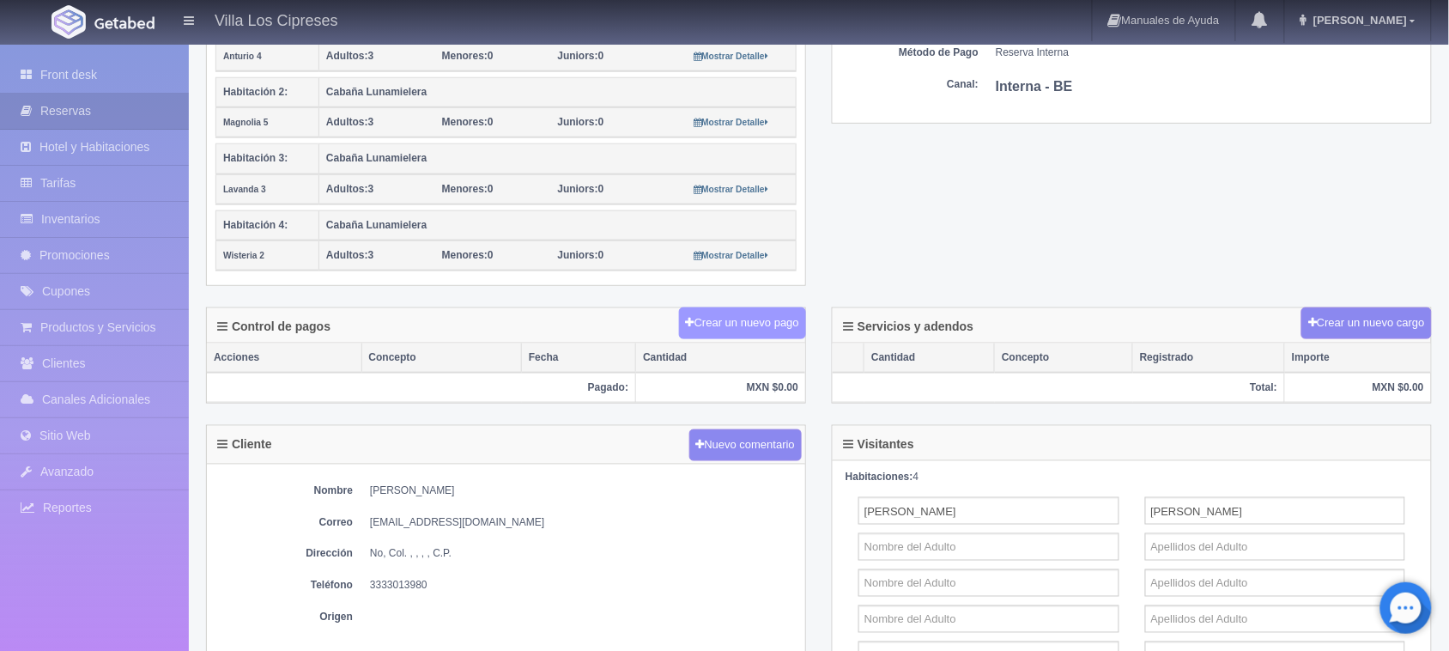
click at [737, 327] on button "Crear un nuevo pago" at bounding box center [742, 323] width 127 height 32
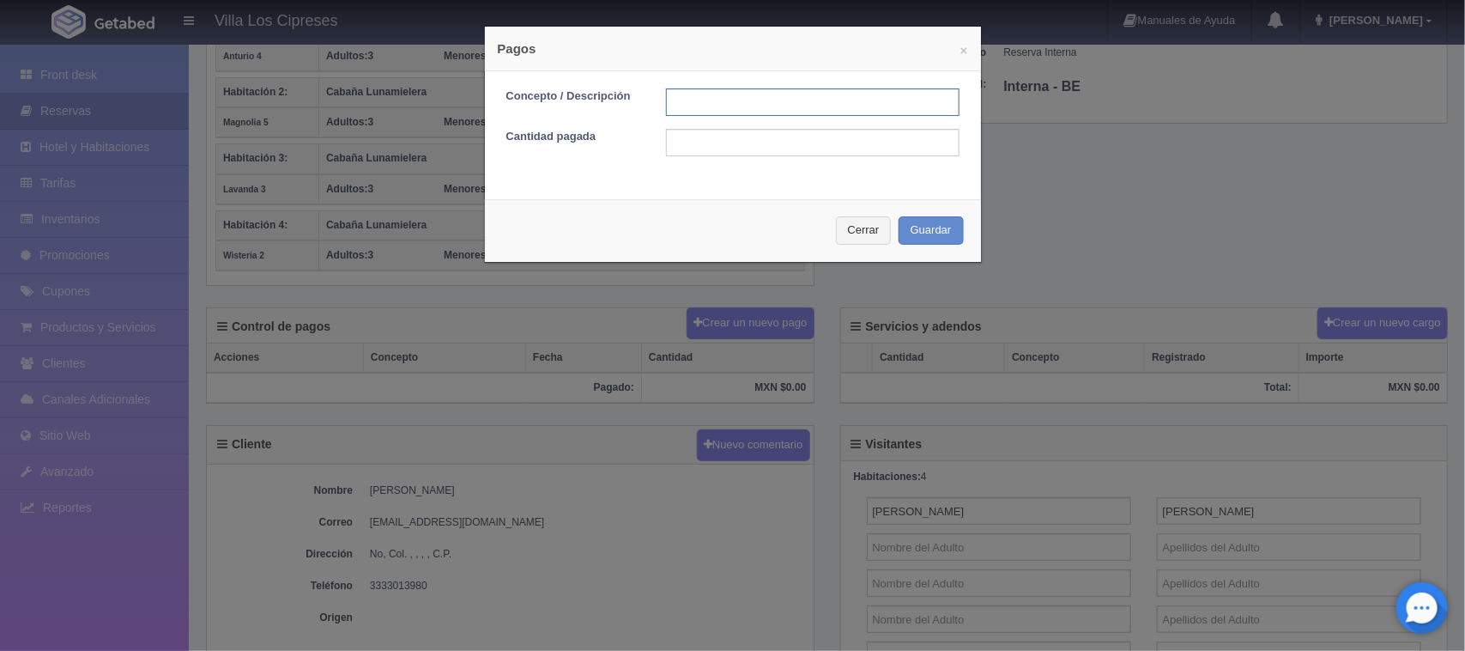
click at [708, 105] on input "text" at bounding box center [813, 101] width 294 height 27
type input "Anticipo Efectivo"
click at [706, 135] on input "text" at bounding box center [813, 142] width 294 height 27
type input "9600"
click at [912, 238] on button "Guardar" at bounding box center [931, 230] width 65 height 28
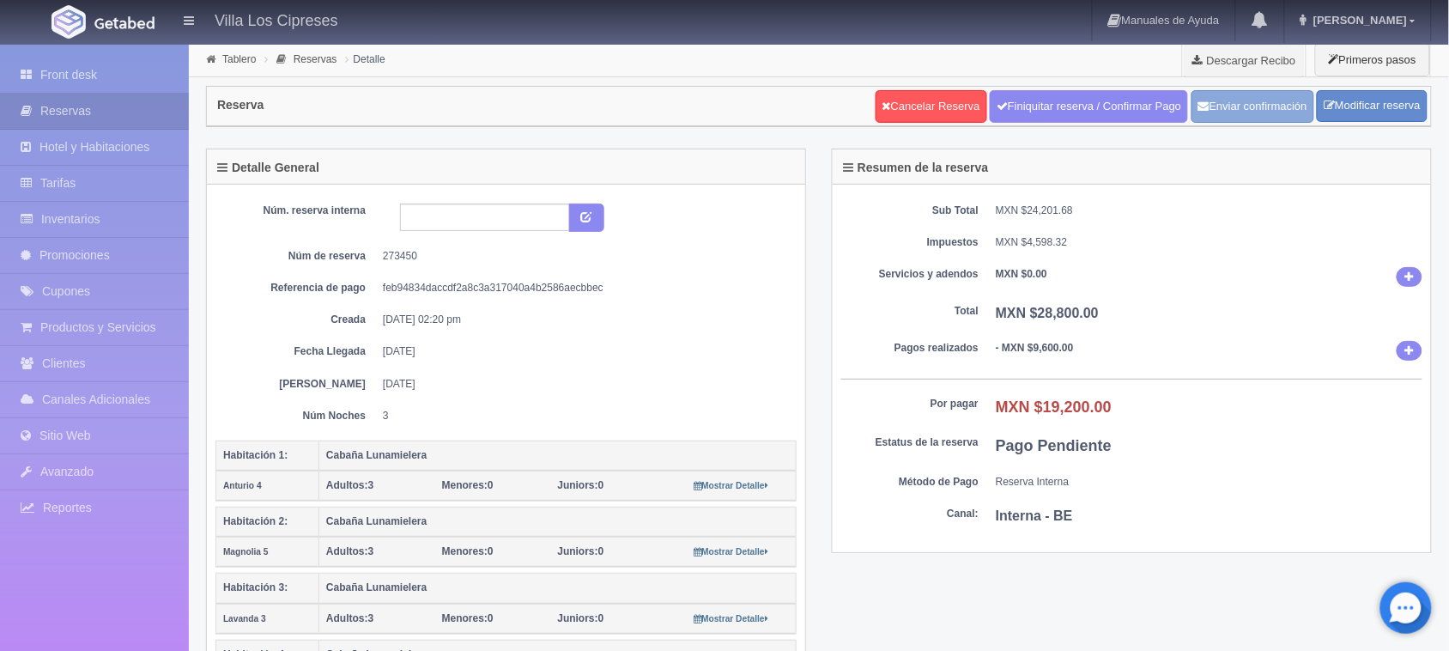
click at [1228, 112] on button "Enviar confirmación" at bounding box center [1253, 106] width 123 height 33
click at [1268, 62] on link "Descargar Recibo" at bounding box center [1244, 60] width 123 height 34
click at [112, 58] on link "Front desk" at bounding box center [94, 75] width 189 height 35
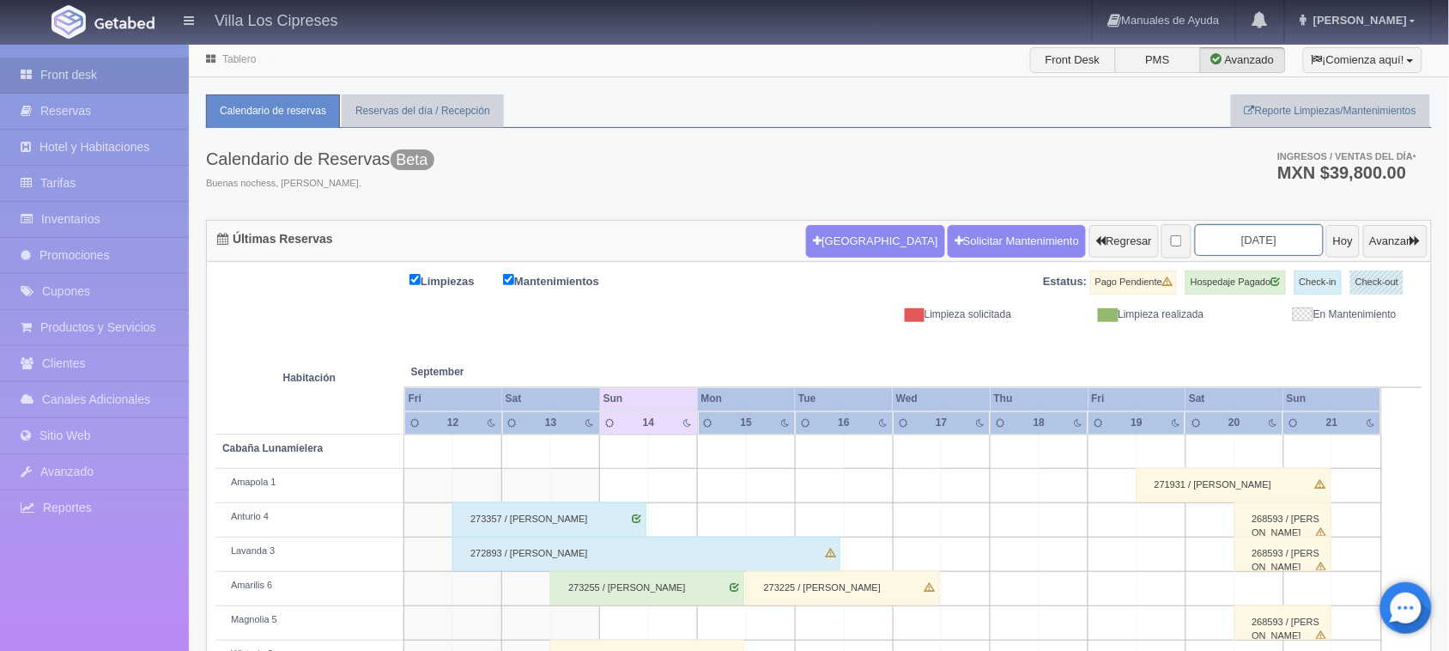
click at [1281, 236] on input "2025-09-14" at bounding box center [1259, 240] width 129 height 32
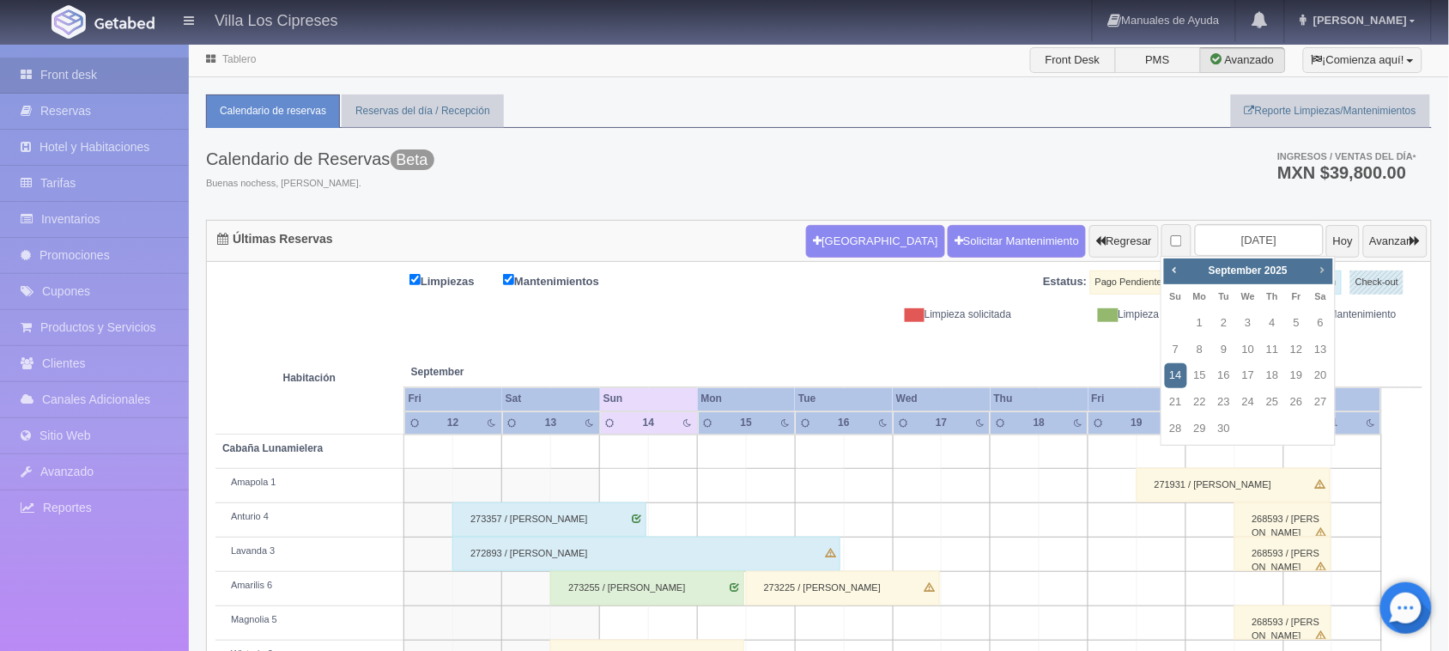
click at [1323, 264] on span "Next" at bounding box center [1322, 270] width 14 height 14
click at [1319, 264] on span "Next" at bounding box center [1322, 270] width 14 height 14
click at [1224, 400] on link "23" at bounding box center [1224, 402] width 22 height 25
type input "[DATE]"
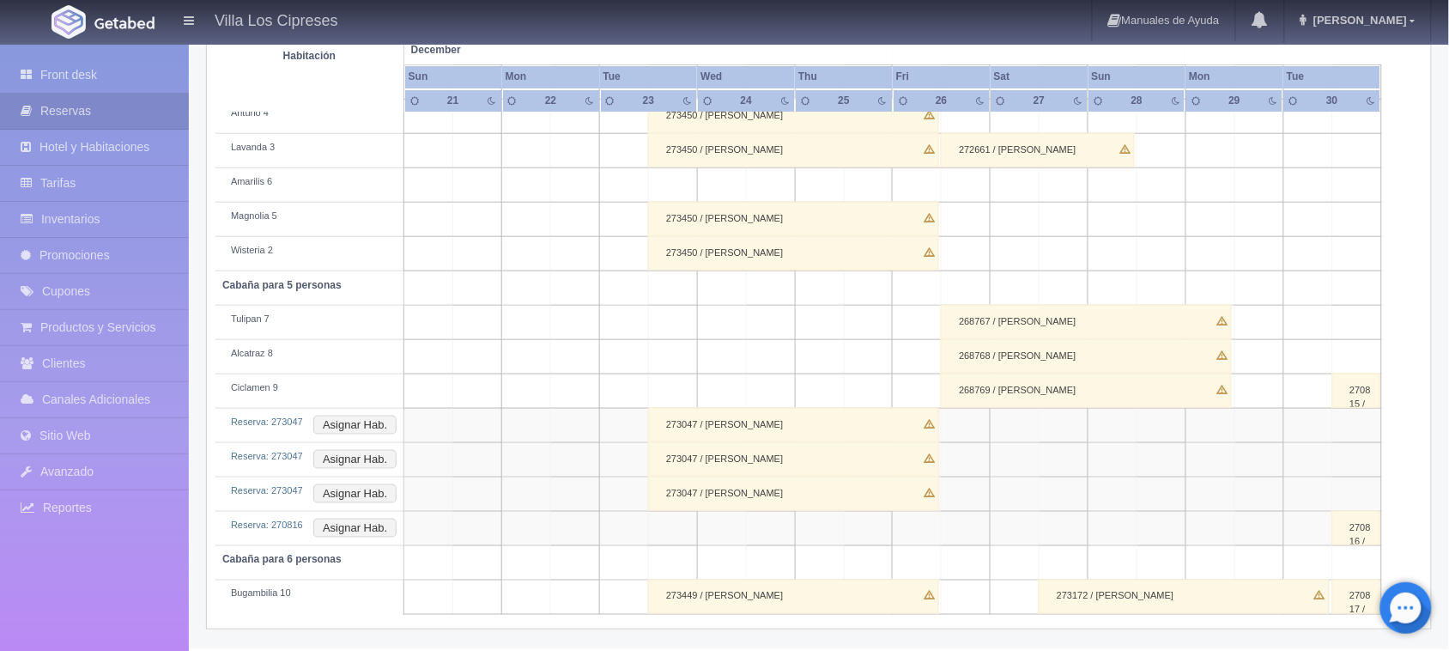
scroll to position [403, 0]
click at [709, 606] on div "273449 / Gabriel Collado" at bounding box center [793, 596] width 291 height 34
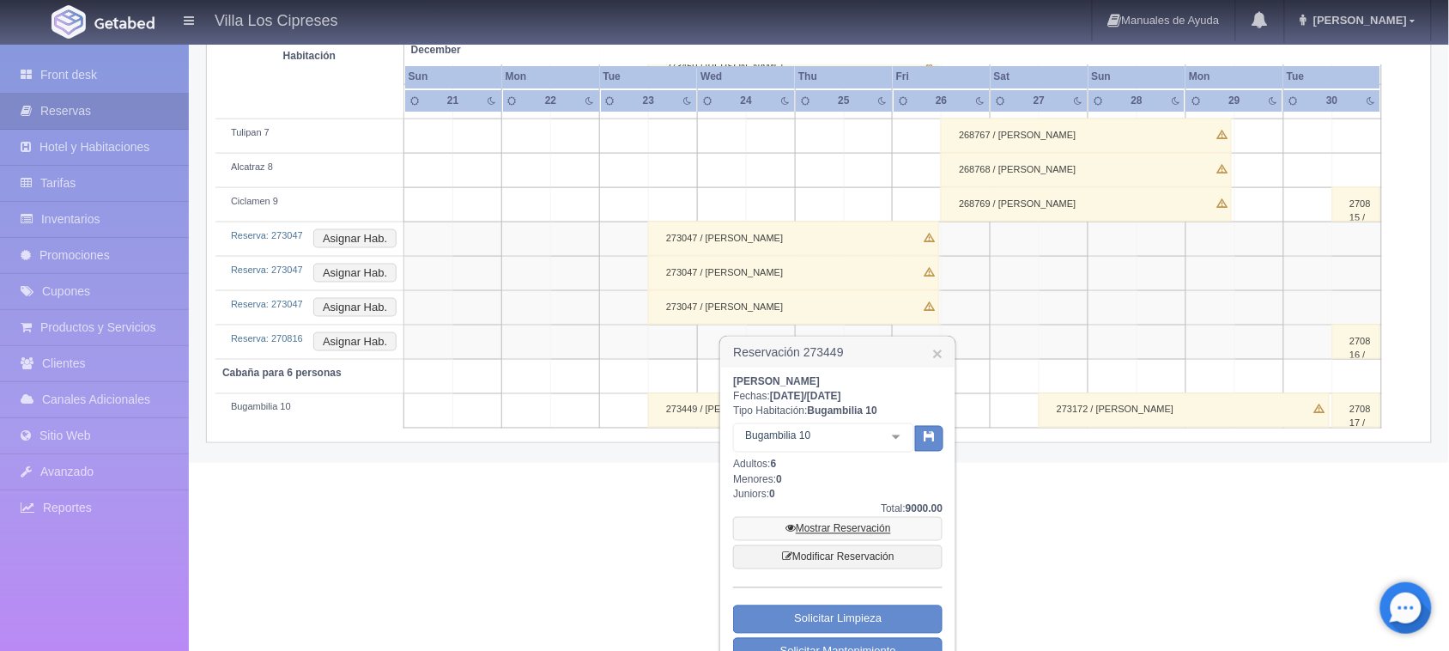
scroll to position [624, 0]
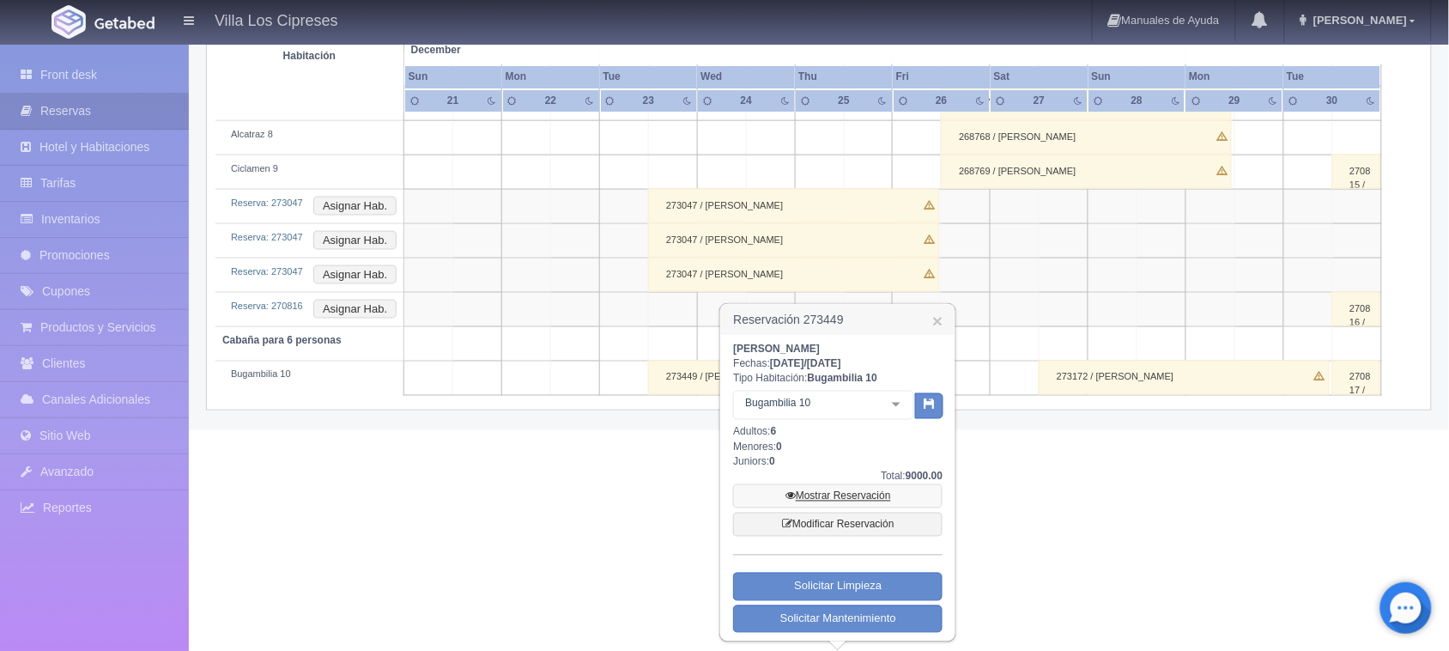
click at [835, 500] on link "Mostrar Reservación" at bounding box center [837, 496] width 209 height 24
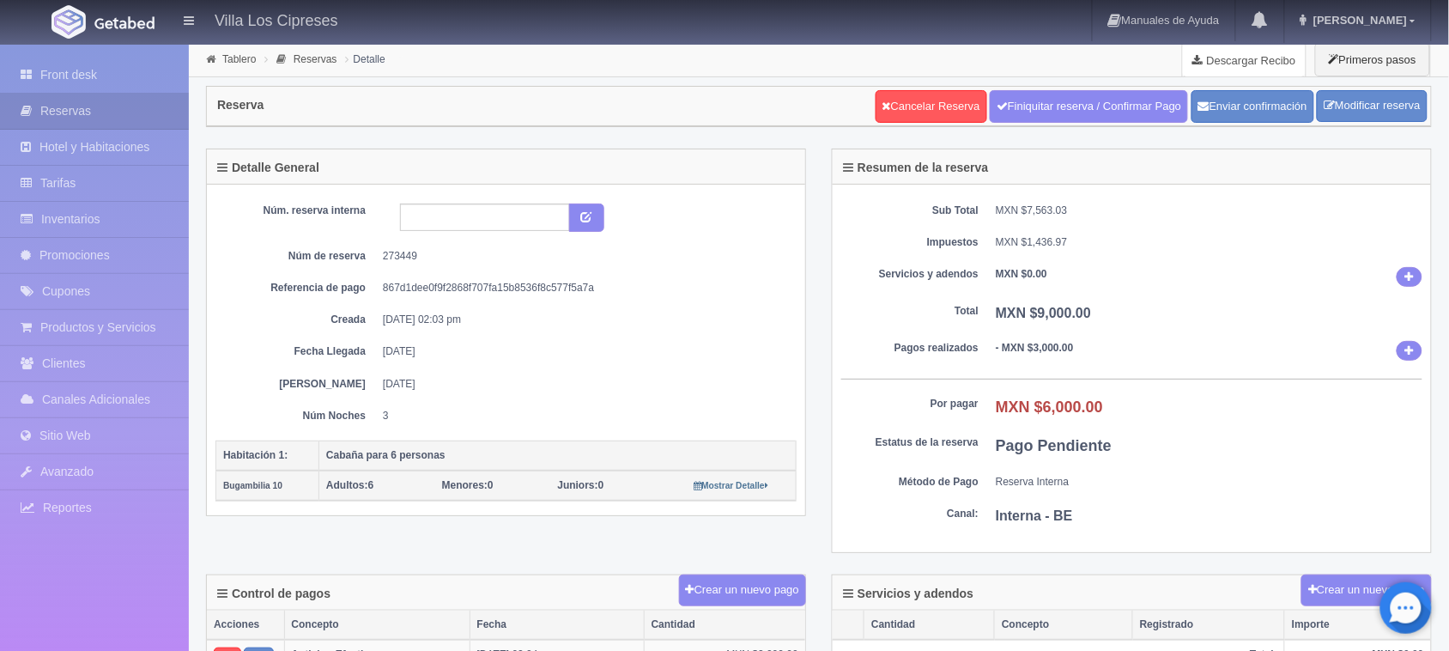
click at [1258, 65] on link "Descargar Recibo" at bounding box center [1244, 60] width 123 height 34
click at [139, 76] on link "Front desk" at bounding box center [94, 75] width 189 height 35
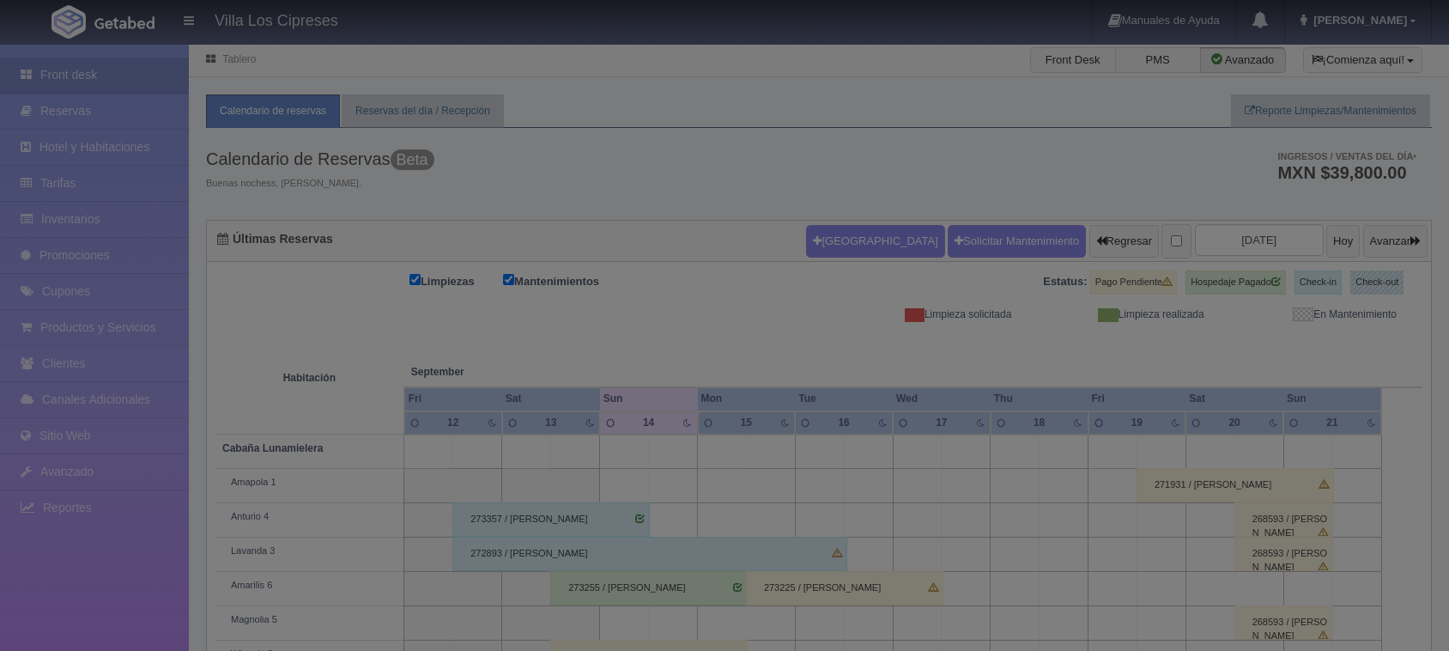
checkbox input "false"
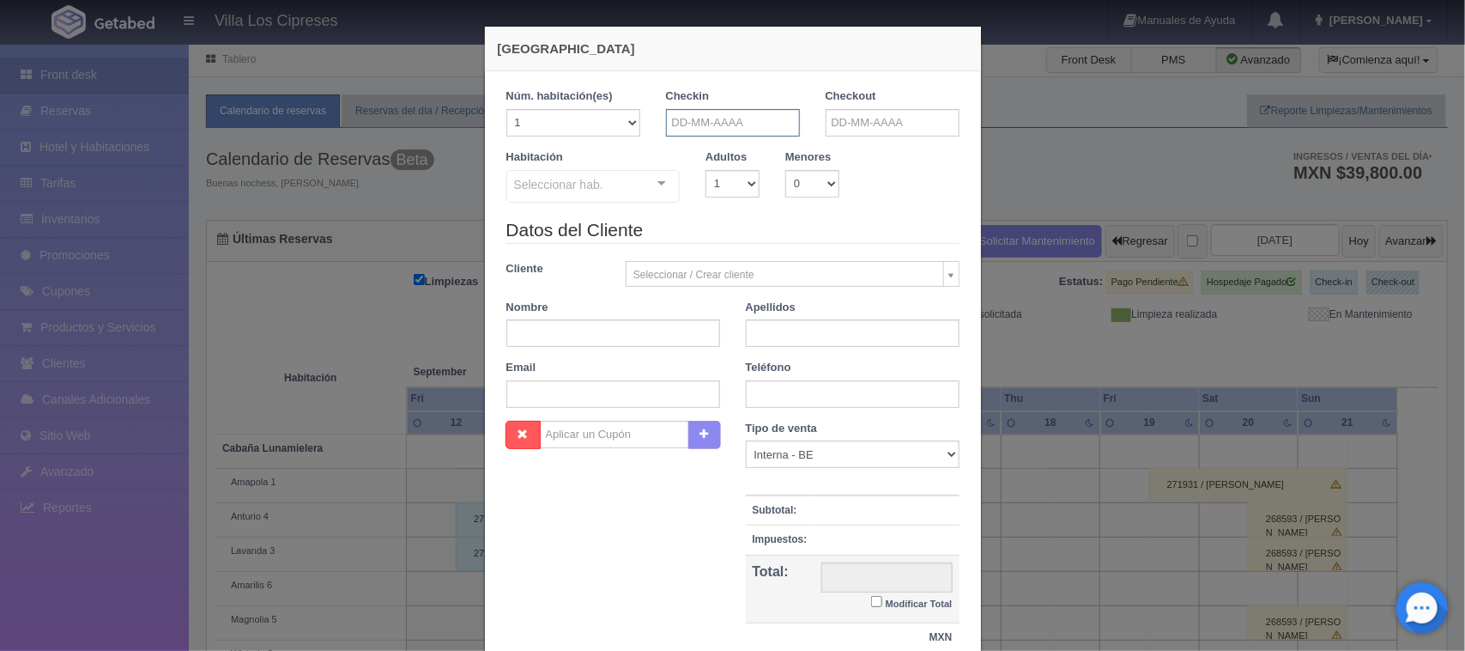
click at [773, 120] on input "text" at bounding box center [733, 122] width 134 height 27
click at [816, 152] on span "Next" at bounding box center [819, 150] width 14 height 14
click at [718, 284] on link "23" at bounding box center [721, 282] width 22 height 25
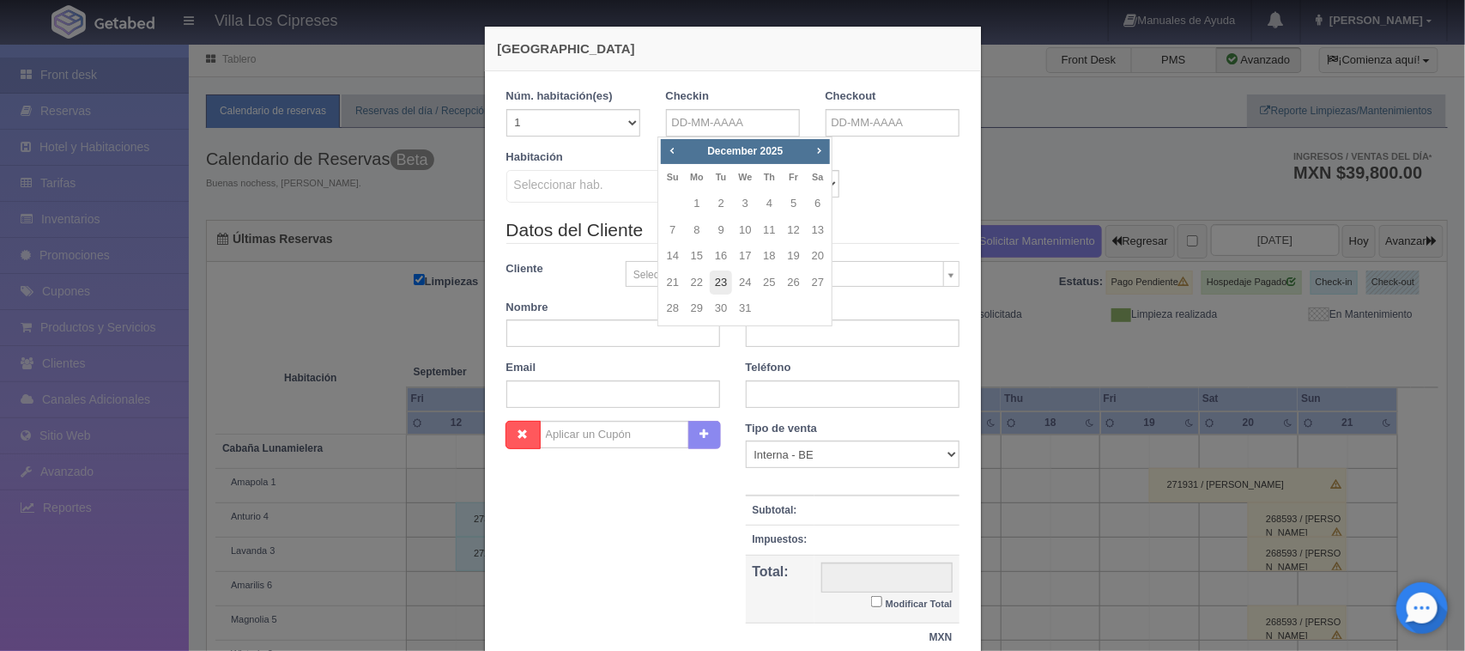
type input "[DATE]"
checkbox input "false"
click at [927, 124] on input "text" at bounding box center [893, 122] width 134 height 27
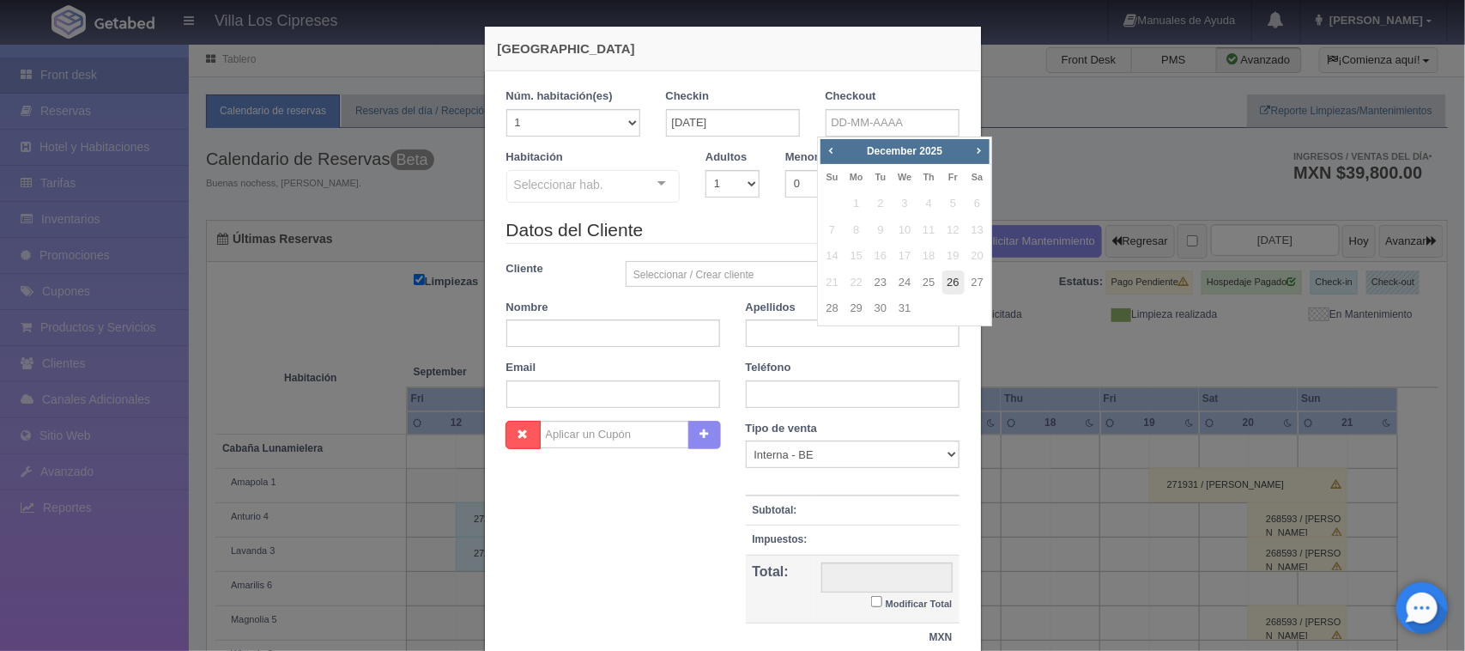
click at [951, 277] on link "26" at bounding box center [954, 282] width 22 height 25
type input "26-12-2025"
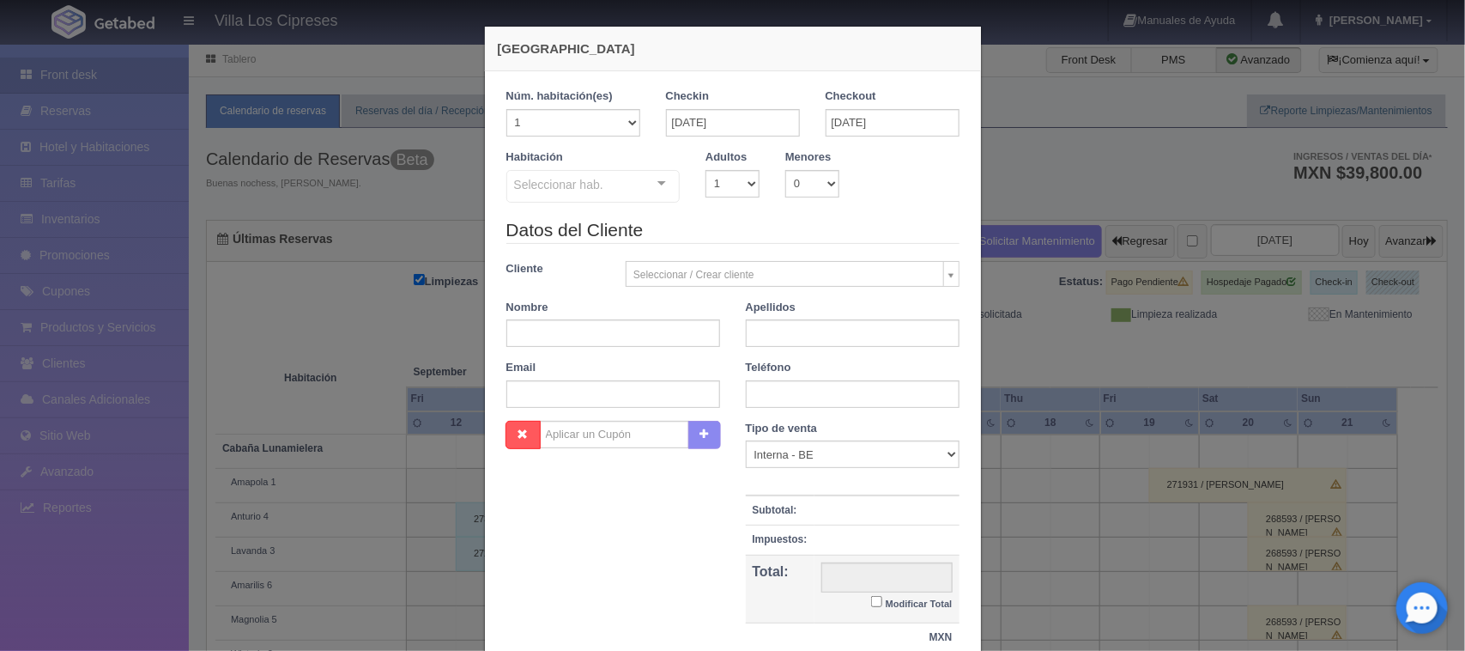
checkbox input "false"
click at [743, 185] on select "1 2 3 4 5 6 7 8 9 10" at bounding box center [733, 183] width 54 height 27
select select "3"
click at [706, 170] on select "1 2 3 4 5 6 7 8 9 10" at bounding box center [733, 183] width 54 height 27
click at [651, 179] on div at bounding box center [662, 184] width 34 height 26
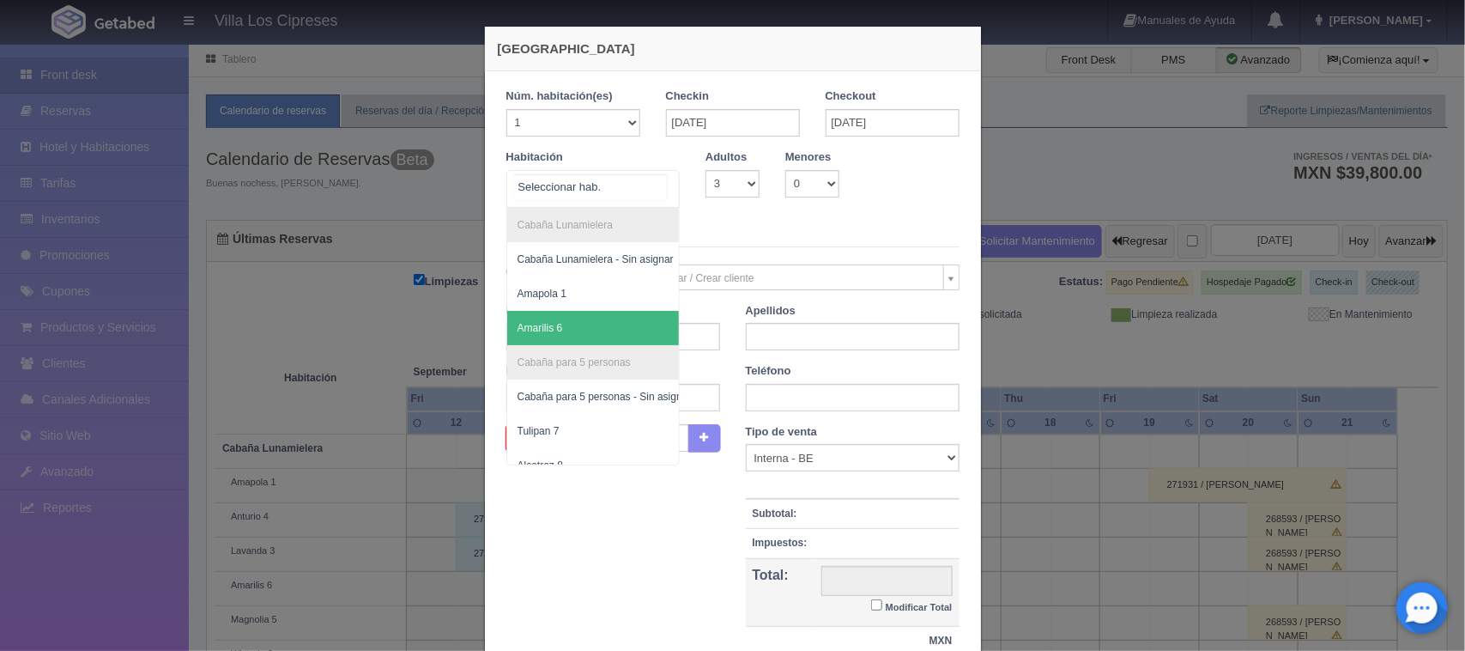
click at [526, 324] on span "Amarilis 6" at bounding box center [540, 328] width 45 height 12
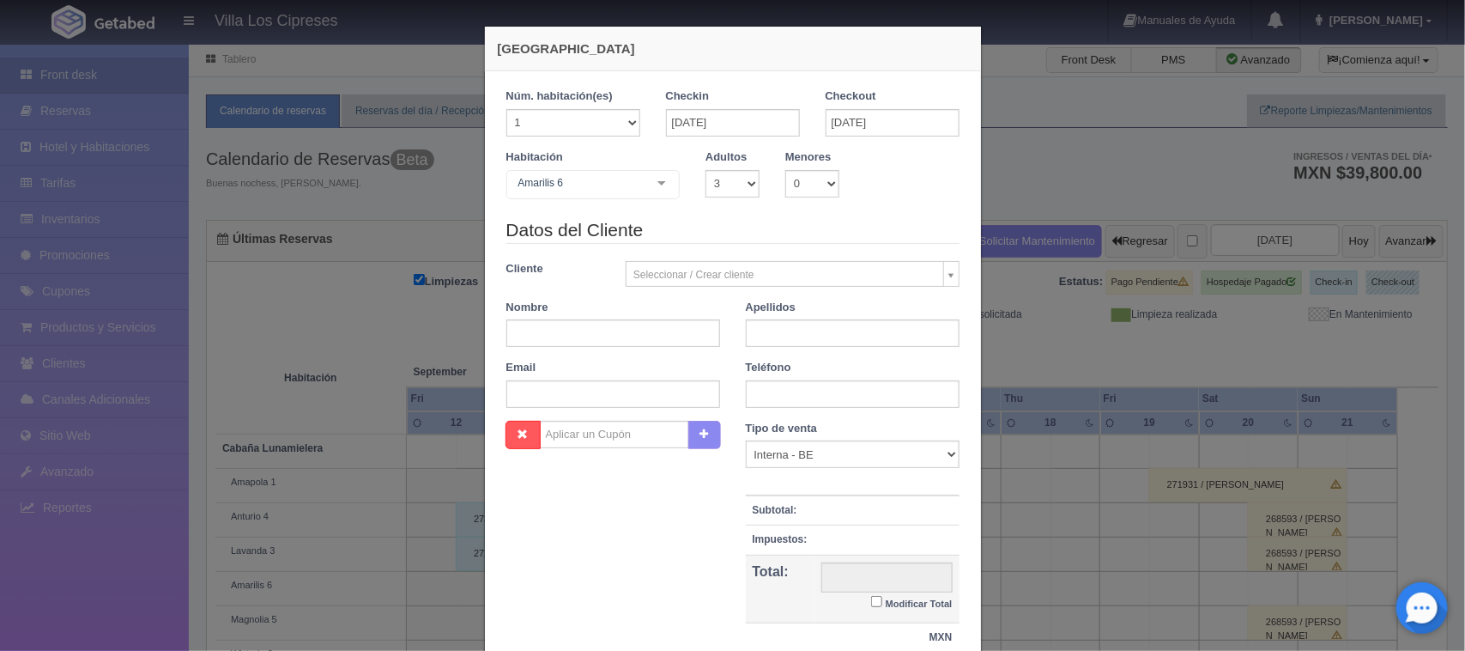
checkbox input "false"
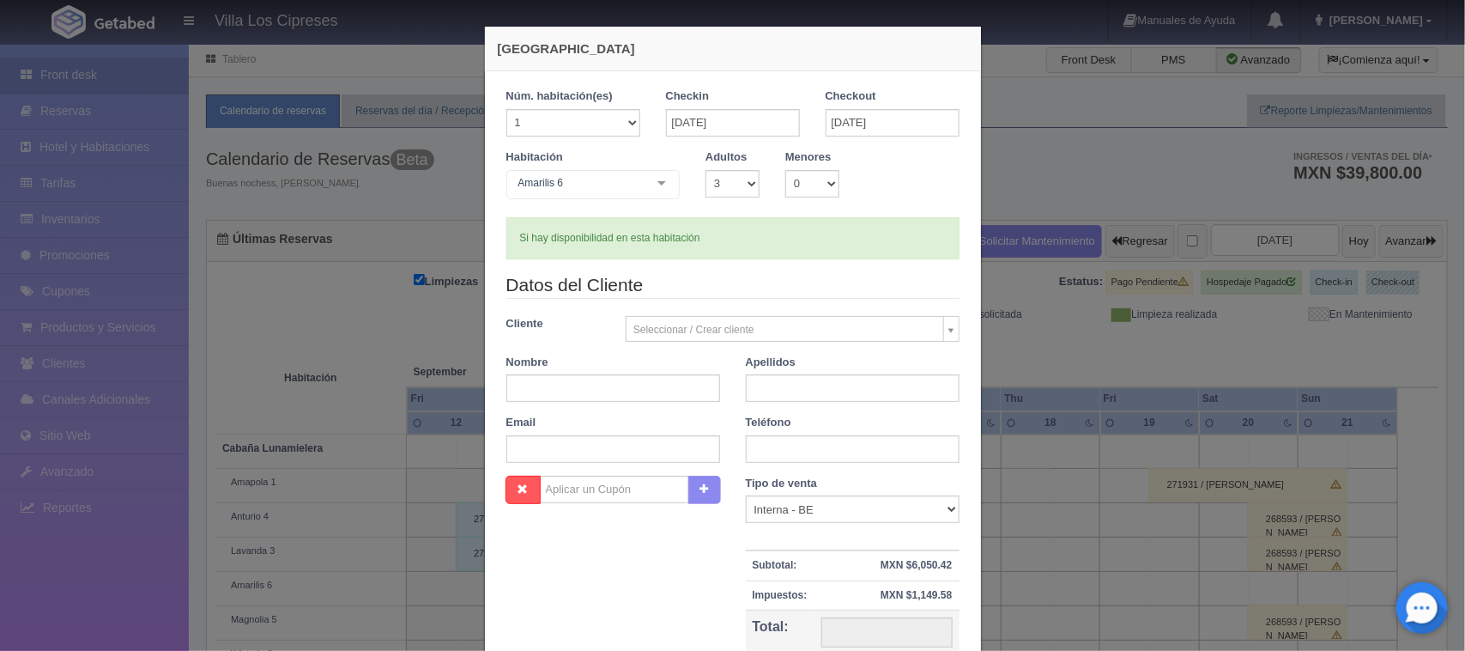
type input "7200.00"
checkbox input "false"
click at [563, 383] on input "text" at bounding box center [613, 387] width 214 height 27
type input "Jaime"
click at [761, 384] on input "text" at bounding box center [853, 387] width 214 height 27
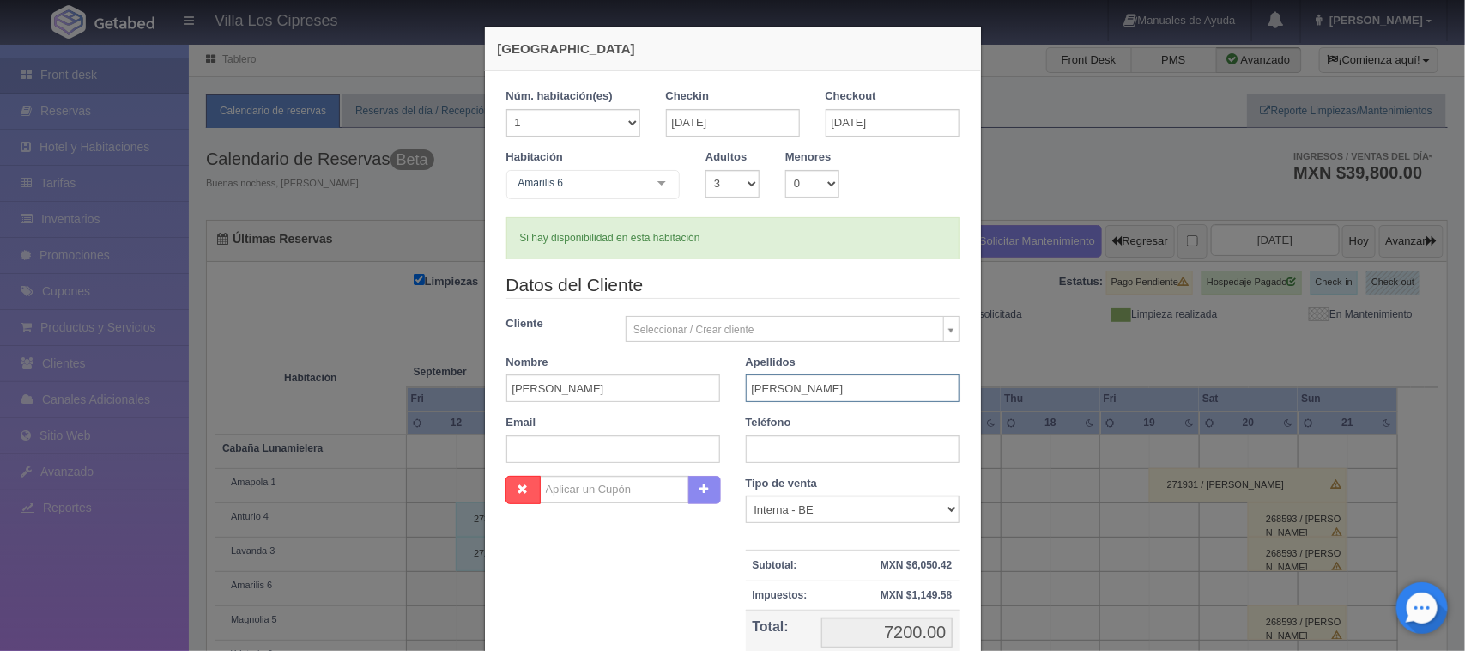
type input "Collado"
click at [668, 453] on input "text" at bounding box center [613, 448] width 214 height 27
type input "trigrillo61@gmail.com"
click at [754, 449] on input "text" at bounding box center [853, 448] width 214 height 27
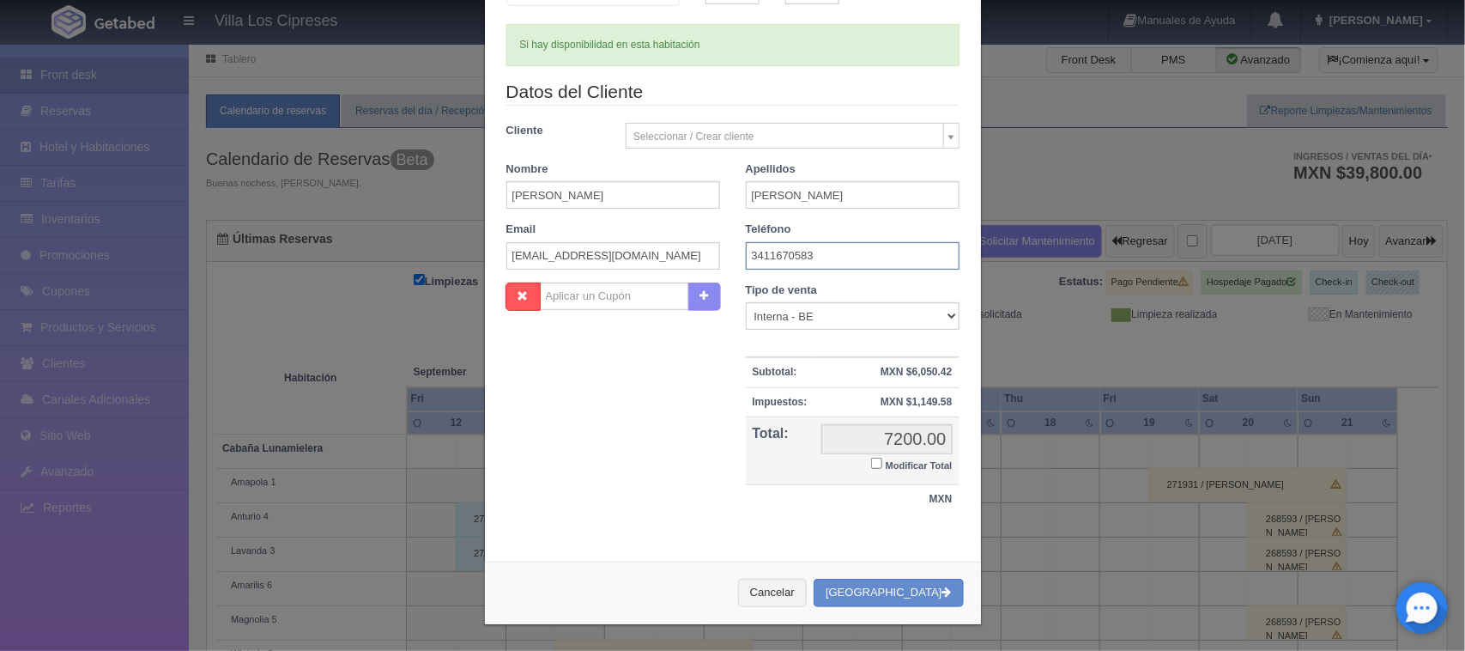
scroll to position [194, 0]
type input "3411670583"
click at [919, 582] on button "[GEOGRAPHIC_DATA]" at bounding box center [888, 593] width 149 height 28
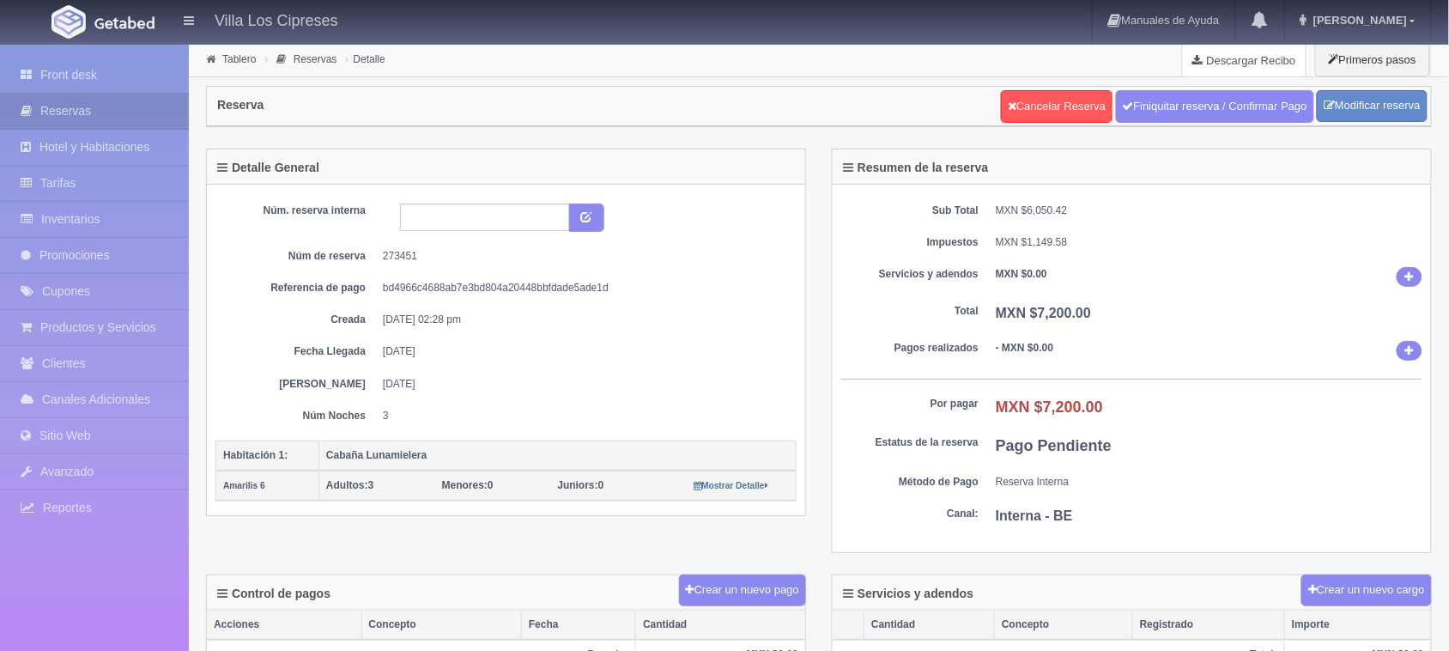
click at [1251, 66] on link "Descargar Recibo" at bounding box center [1244, 60] width 123 height 34
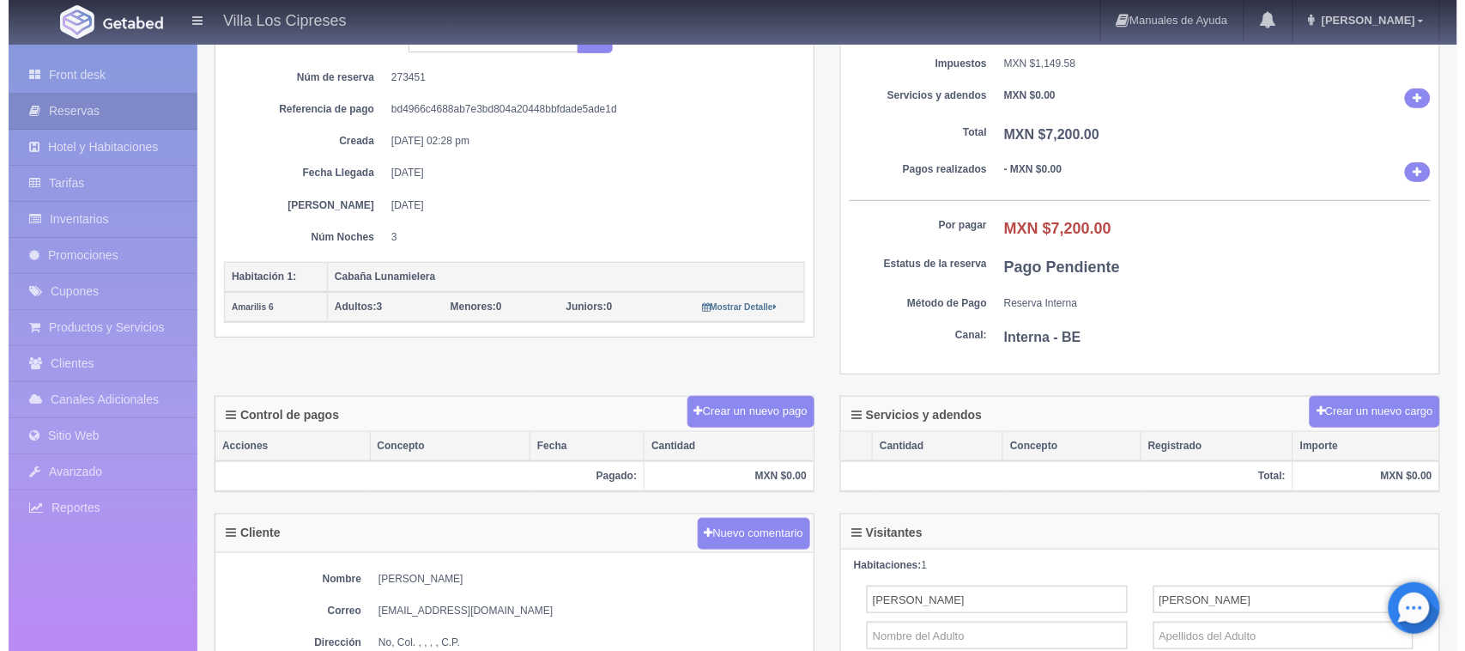
scroll to position [215, 0]
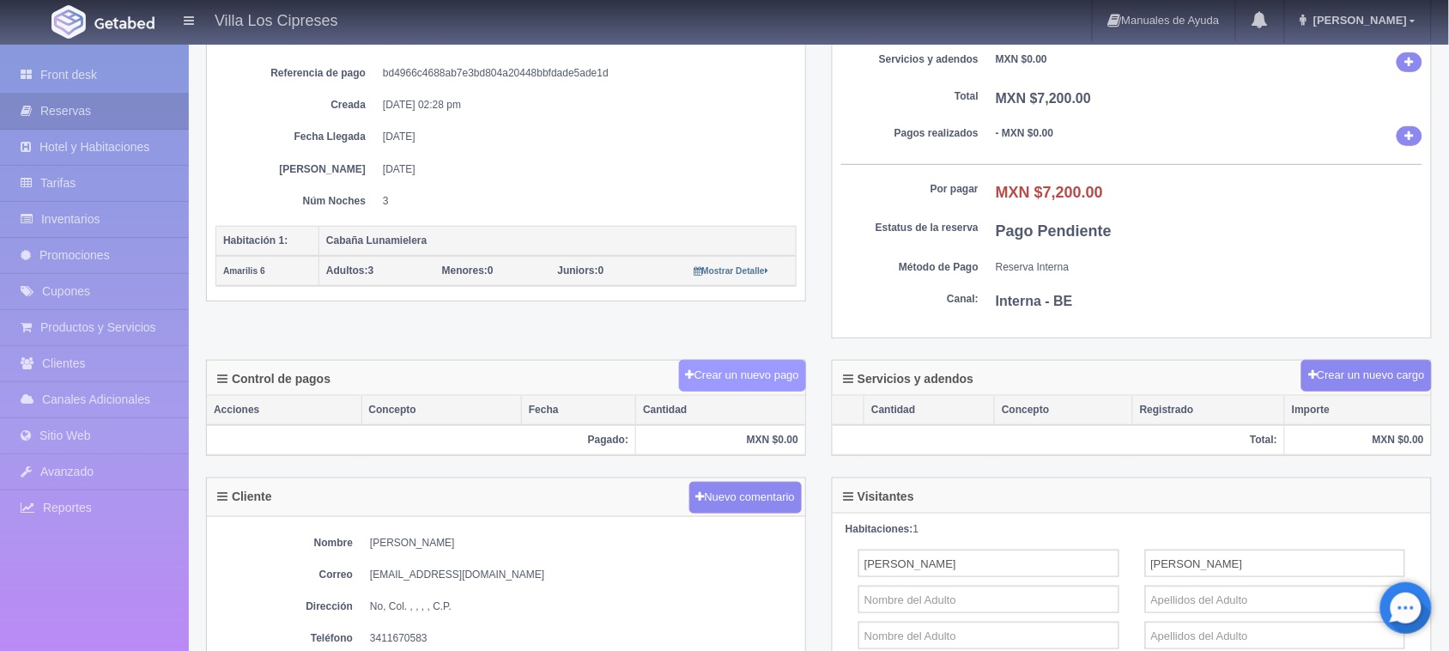
click at [751, 371] on button "Crear un nuevo pago" at bounding box center [742, 376] width 127 height 32
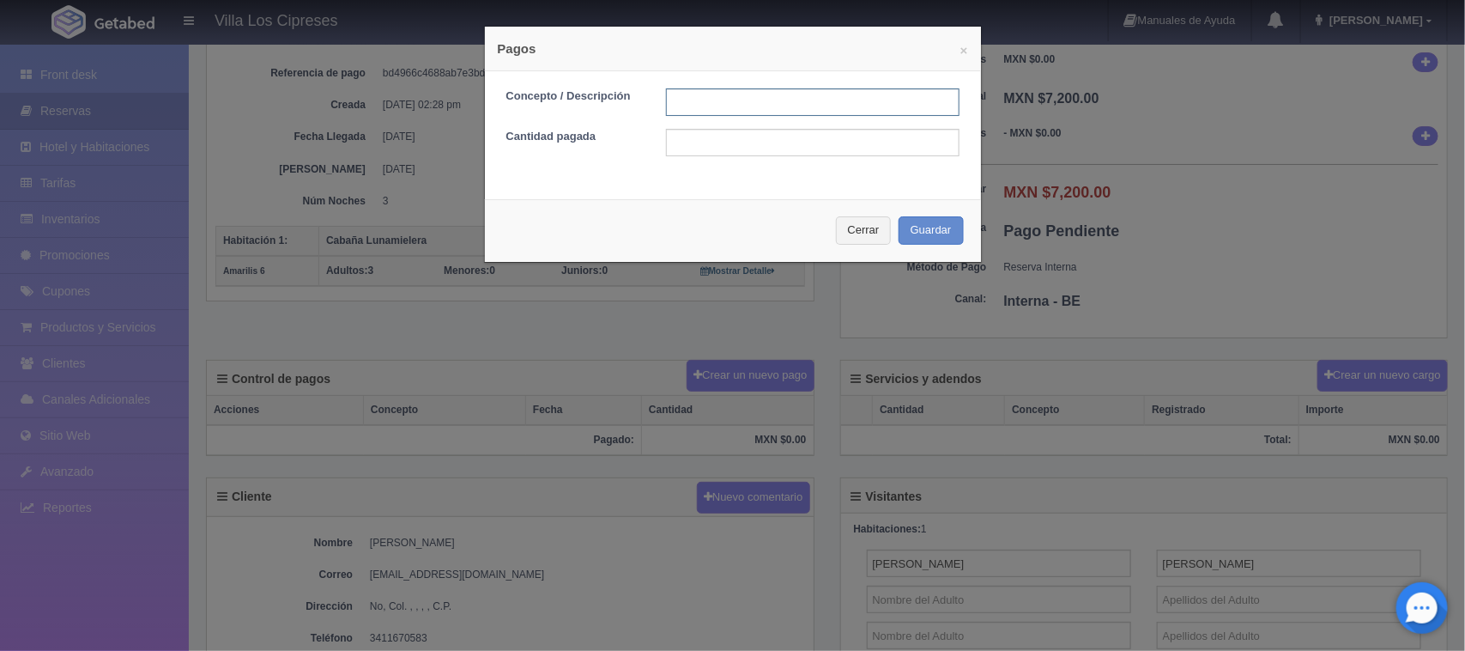
click at [730, 100] on input "text" at bounding box center [813, 101] width 294 height 27
type input "Anticipo Efectivo"
click at [713, 146] on input "text" at bounding box center [813, 142] width 294 height 27
type input "2400.00"
click at [902, 228] on button "Guardar" at bounding box center [931, 230] width 65 height 28
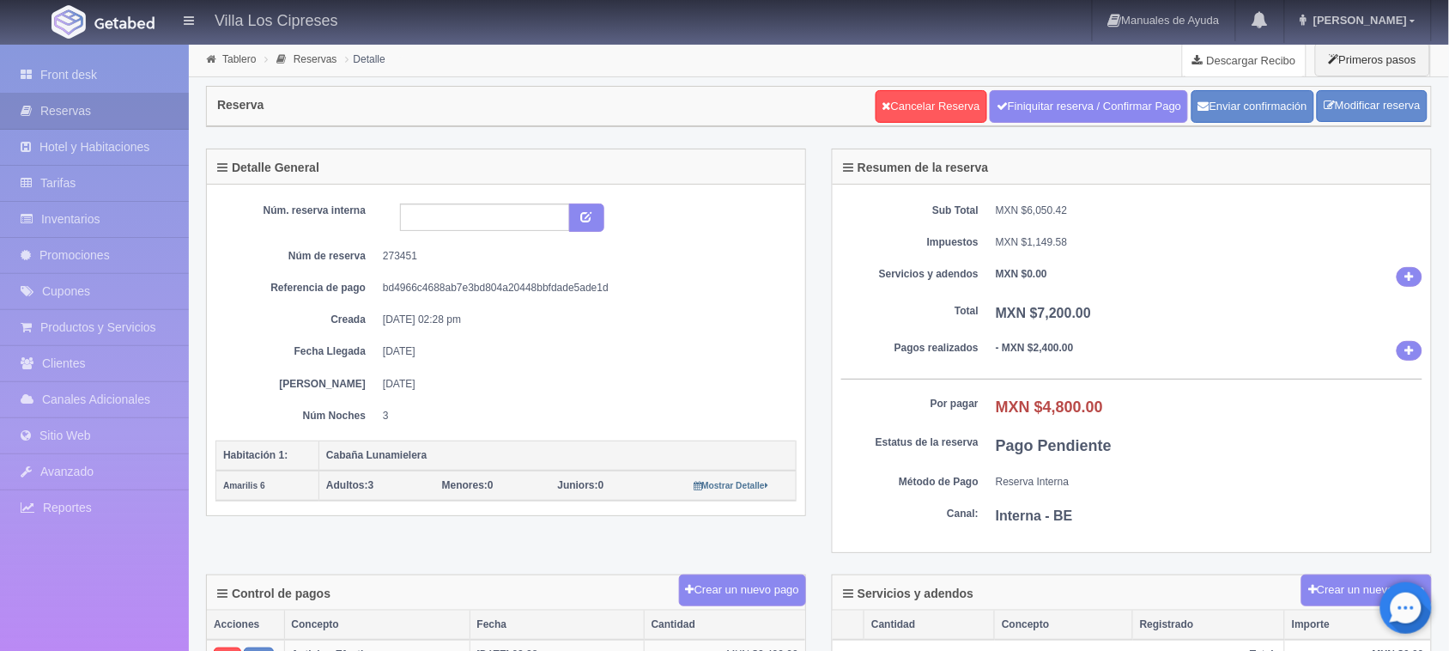
click at [1273, 63] on link "Descargar Recibo" at bounding box center [1244, 60] width 123 height 34
click at [155, 54] on div "Front desk Reservas Hotel y Habitaciones Tarifas Inventarios Promociones Cupone…" at bounding box center [94, 370] width 189 height 651
click at [118, 71] on link "Front desk" at bounding box center [94, 75] width 189 height 35
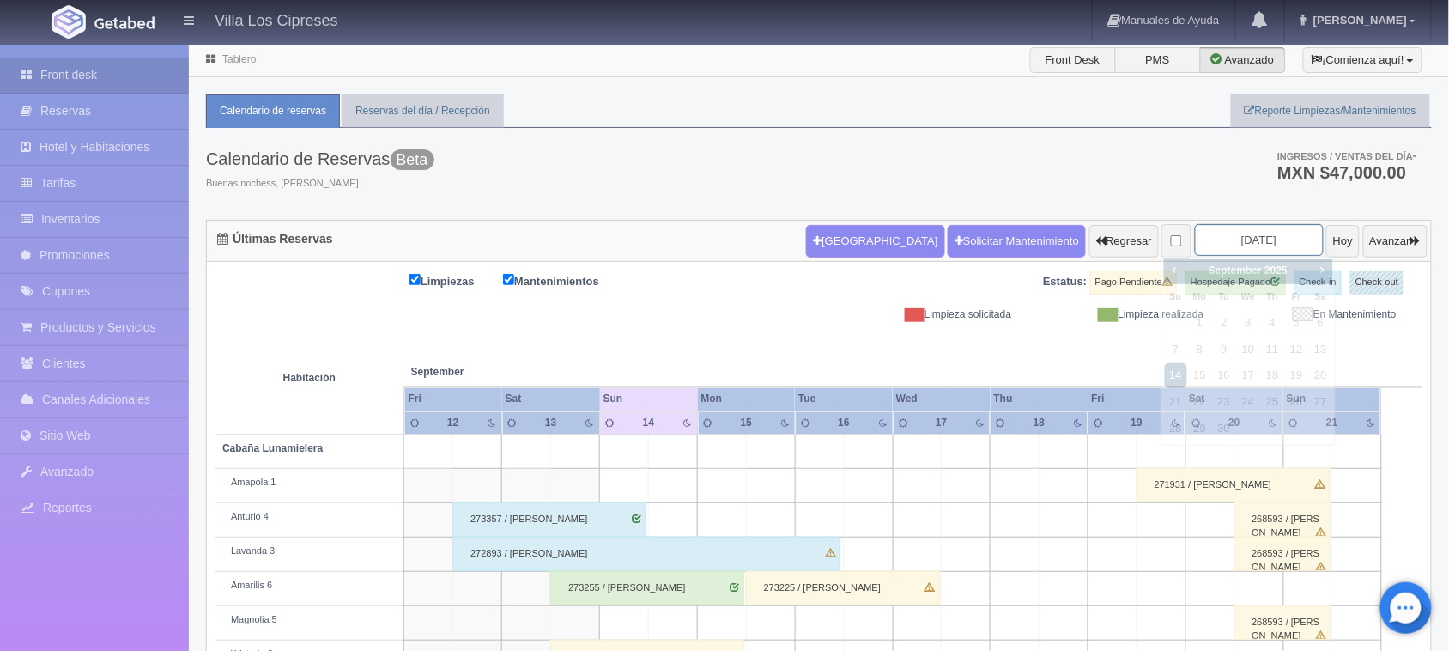
click at [1280, 236] on input "[DATE]" at bounding box center [1259, 240] width 129 height 32
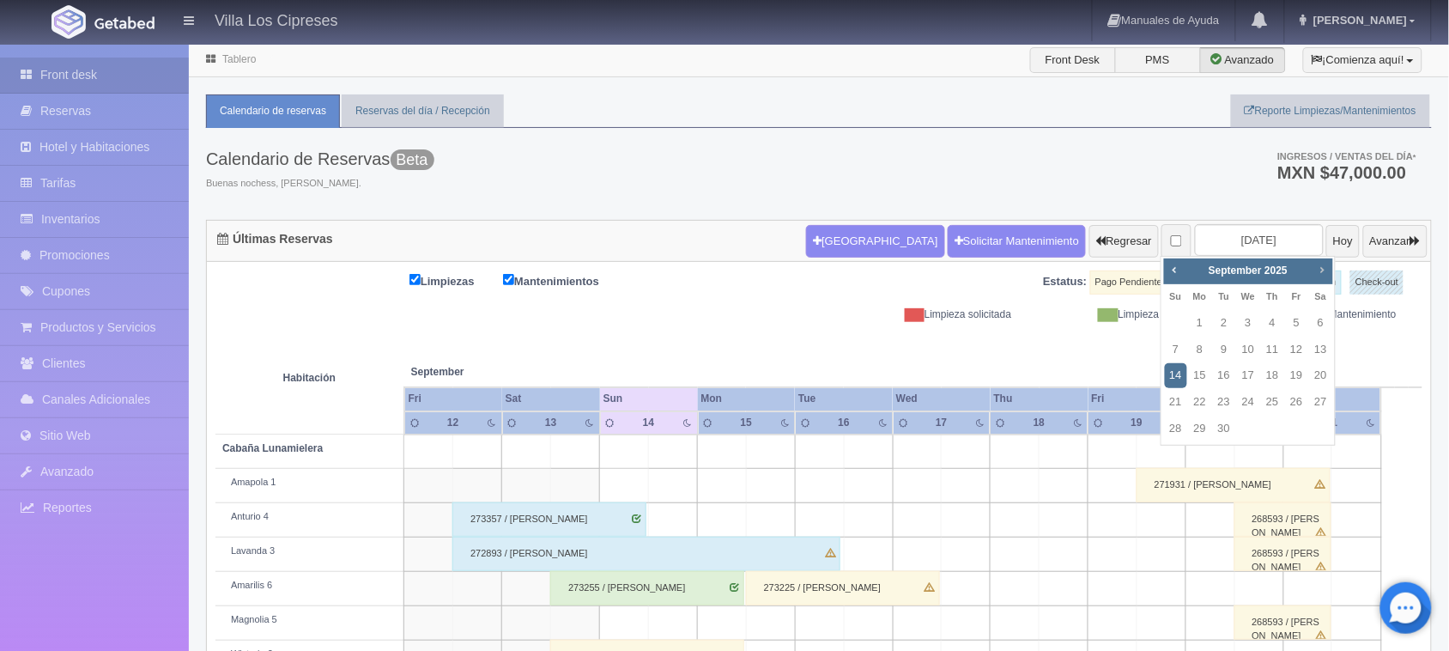
click at [1319, 267] on span "Next" at bounding box center [1322, 270] width 14 height 14
click at [1222, 397] on link "23" at bounding box center [1224, 402] width 22 height 25
type input "[DATE]"
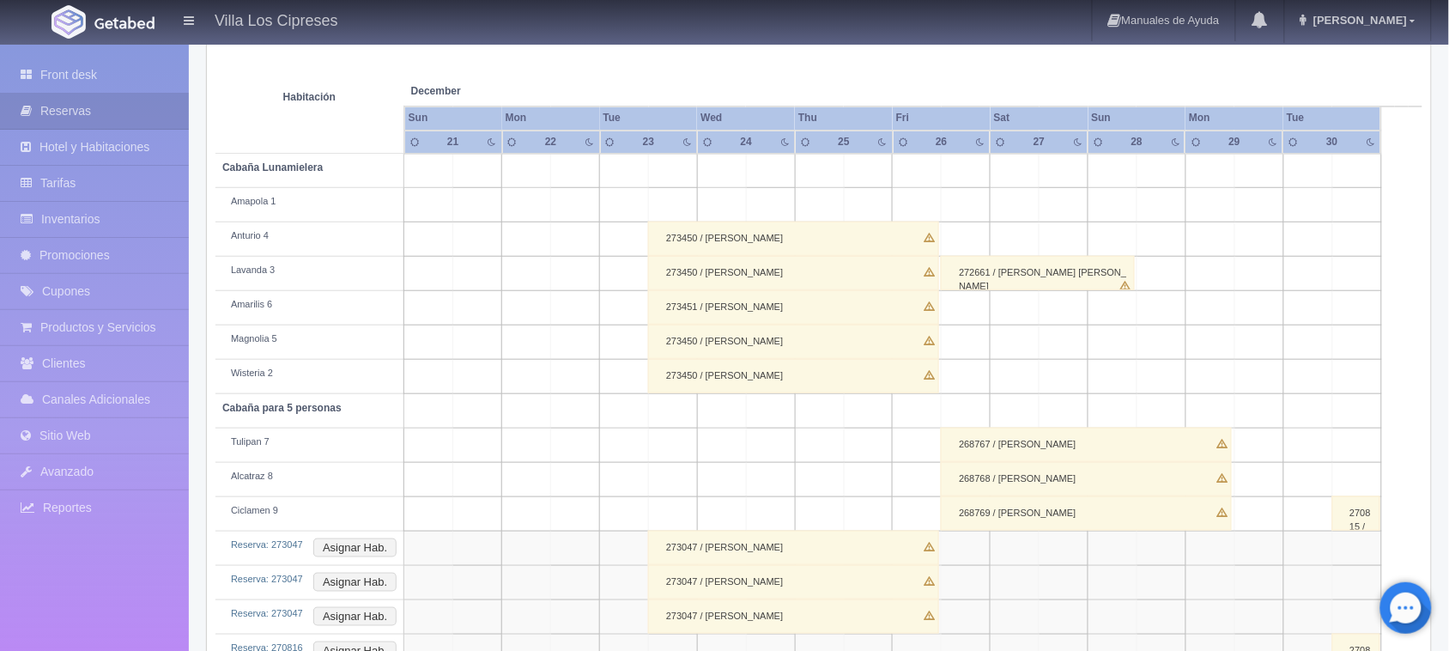
scroll to position [403, 0]
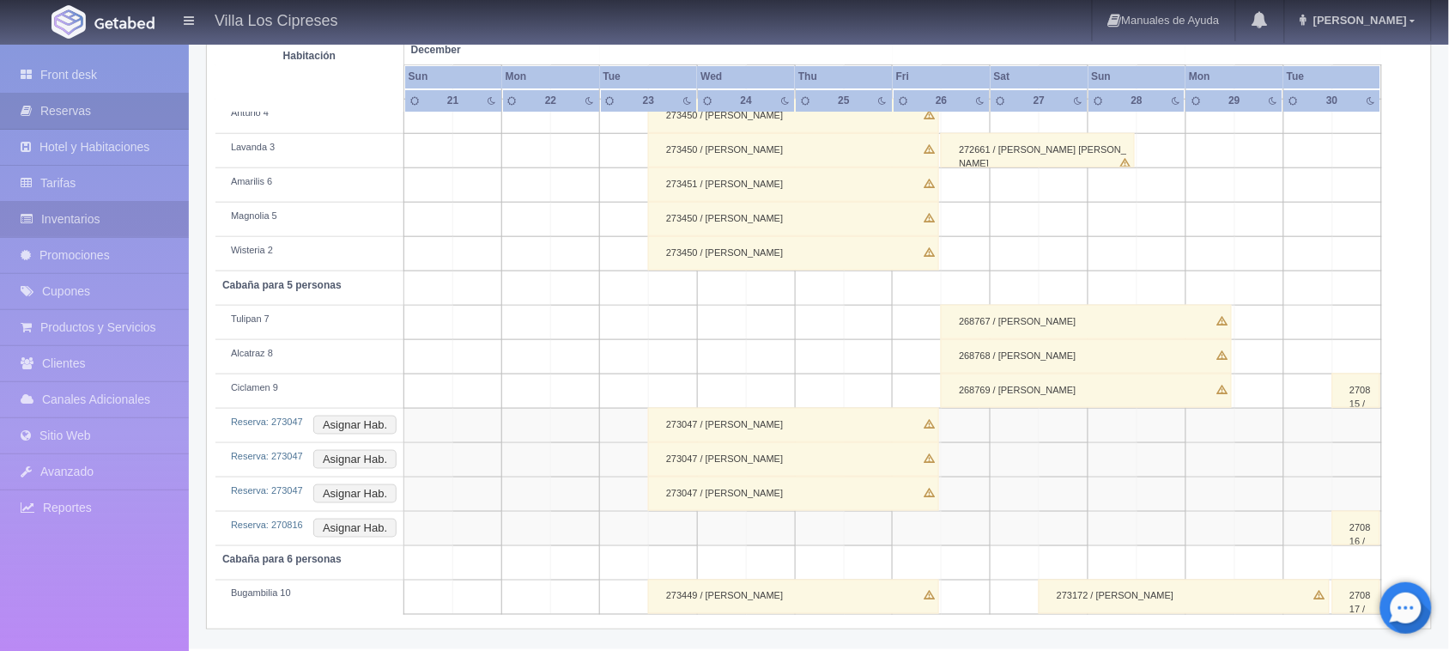
click at [103, 215] on link "Inventarios" at bounding box center [94, 219] width 189 height 35
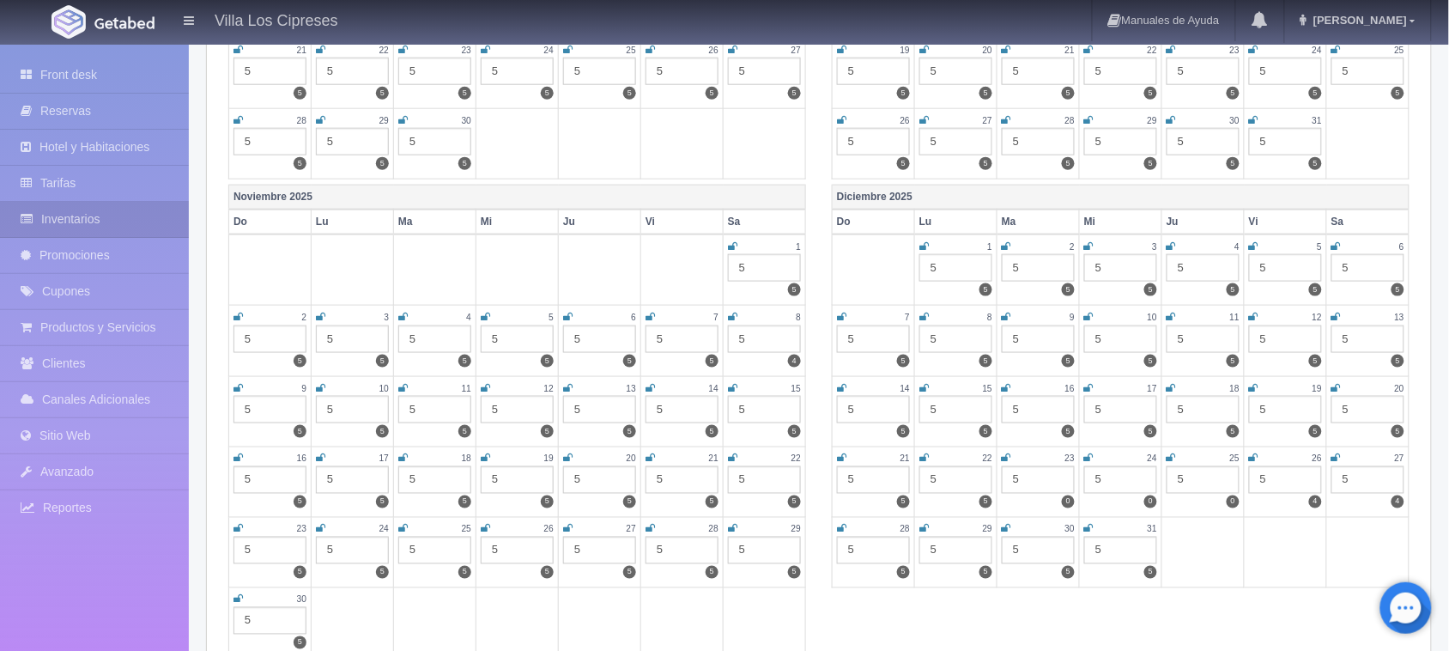
scroll to position [537, 0]
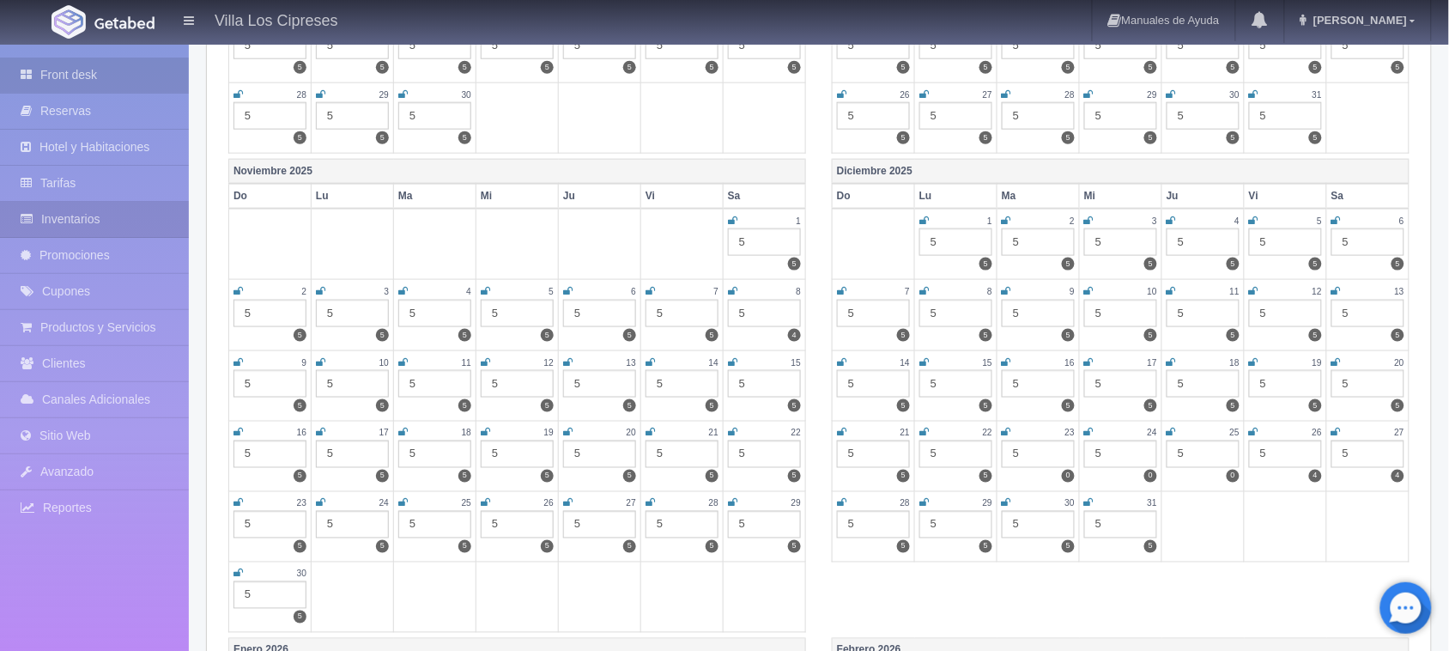
click at [146, 73] on link "Front desk" at bounding box center [94, 75] width 189 height 35
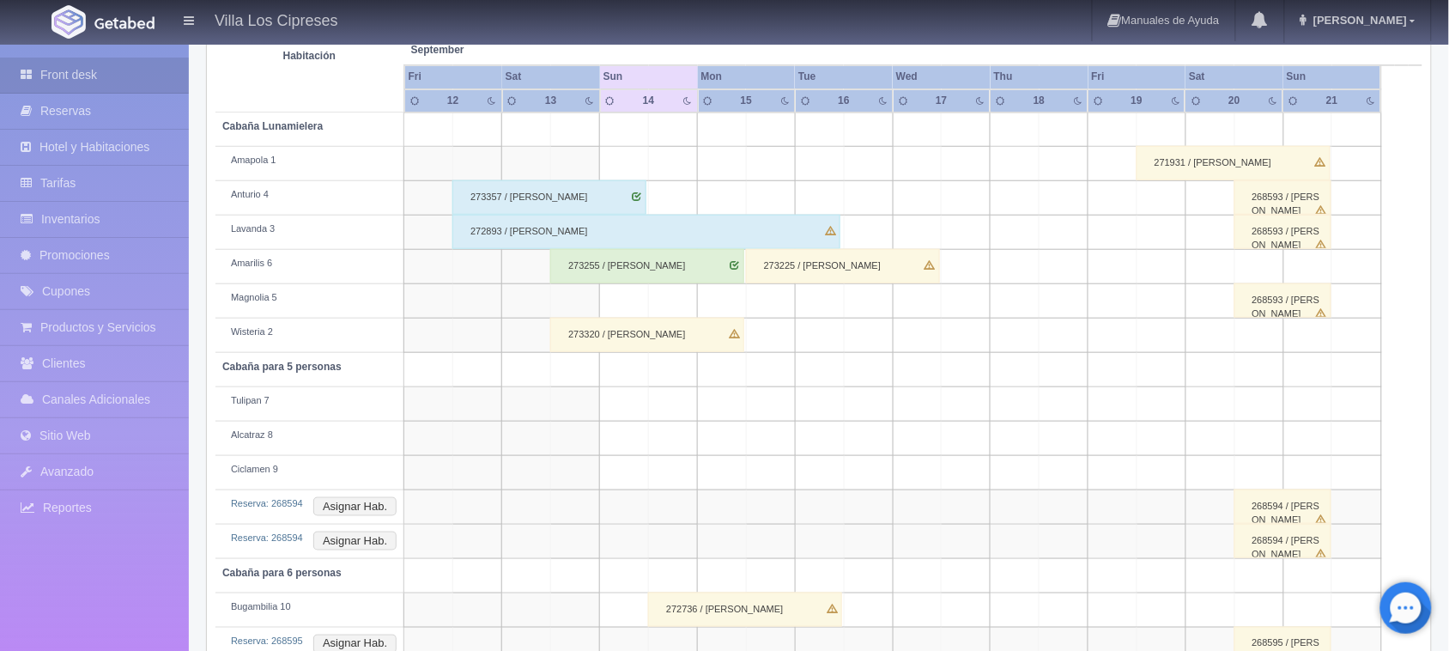
scroll to position [369, 0]
